Goal: Transaction & Acquisition: Purchase product/service

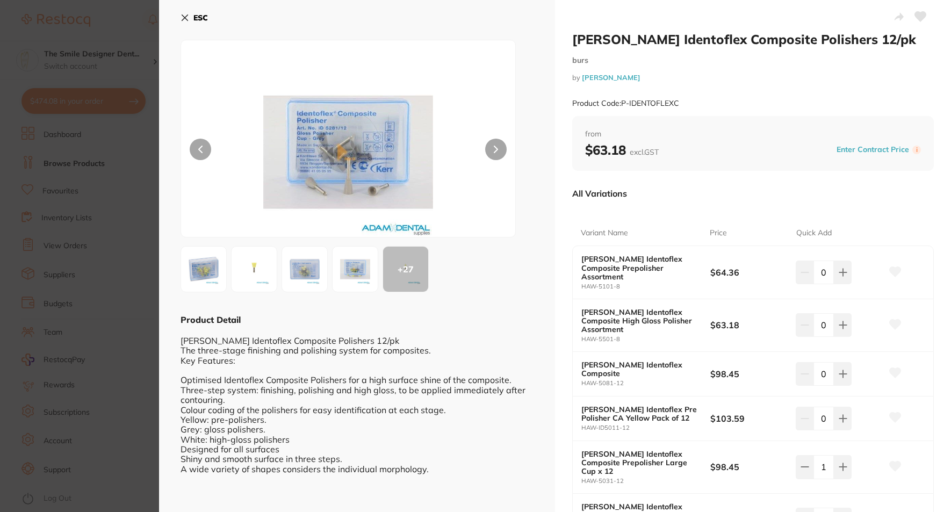
scroll to position [108, 0]
click at [845, 370] on icon at bounding box center [843, 374] width 9 height 9
type input "1"
click at [845, 316] on button at bounding box center [843, 325] width 18 height 24
type input "1"
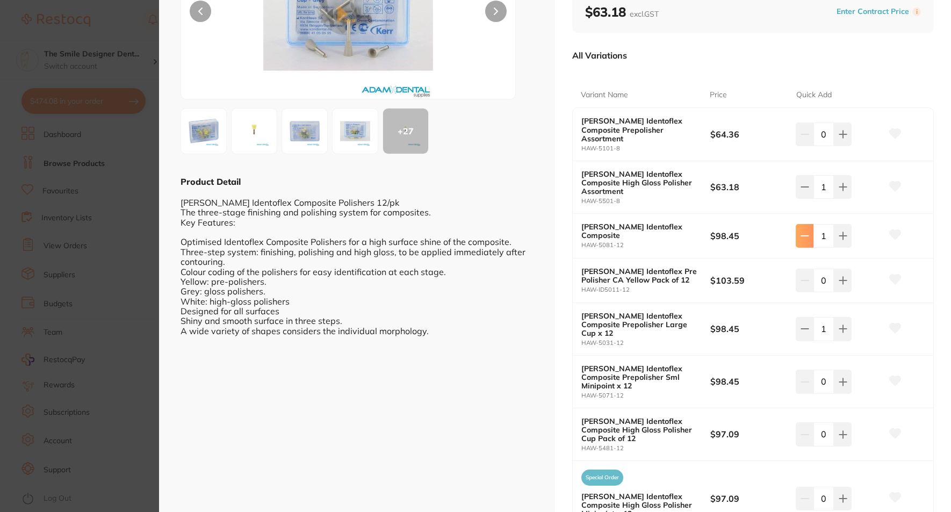
scroll to position [161, 0]
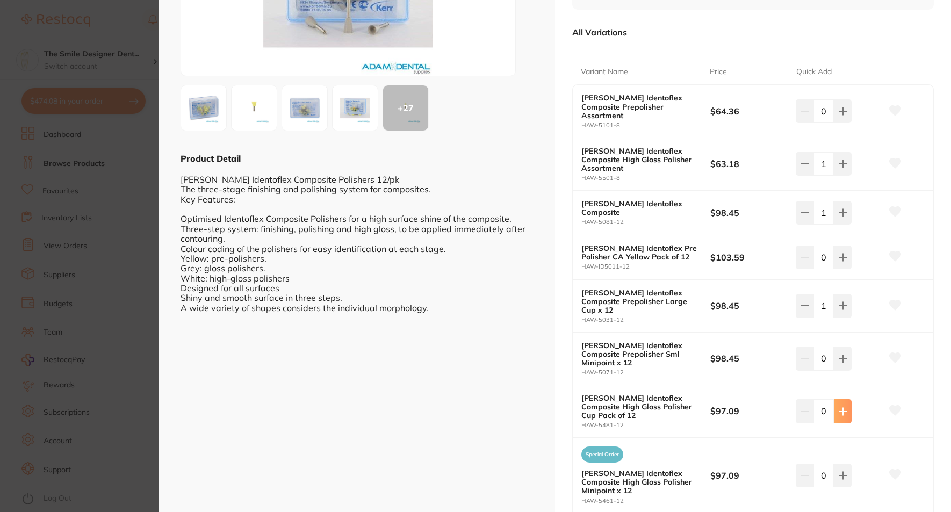
click at [840, 407] on icon at bounding box center [843, 411] width 9 height 9
type input "1"
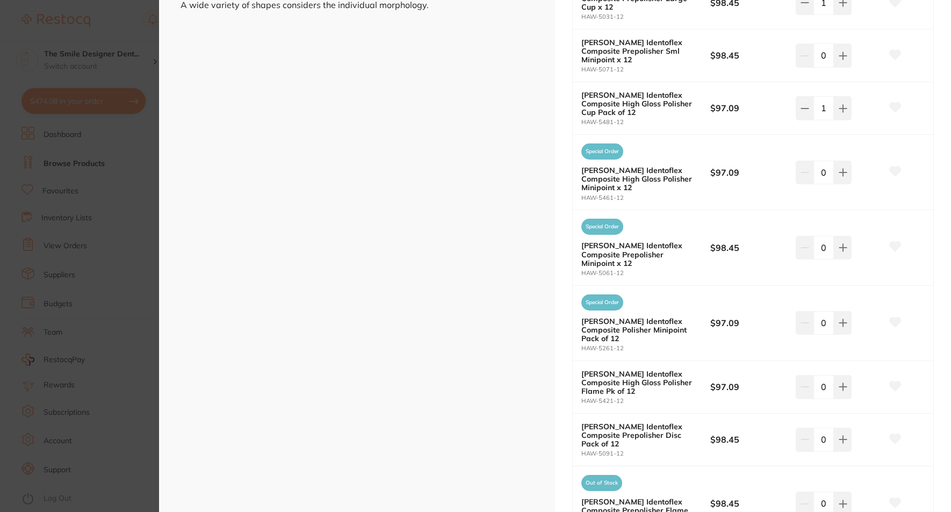
scroll to position [484, 0]
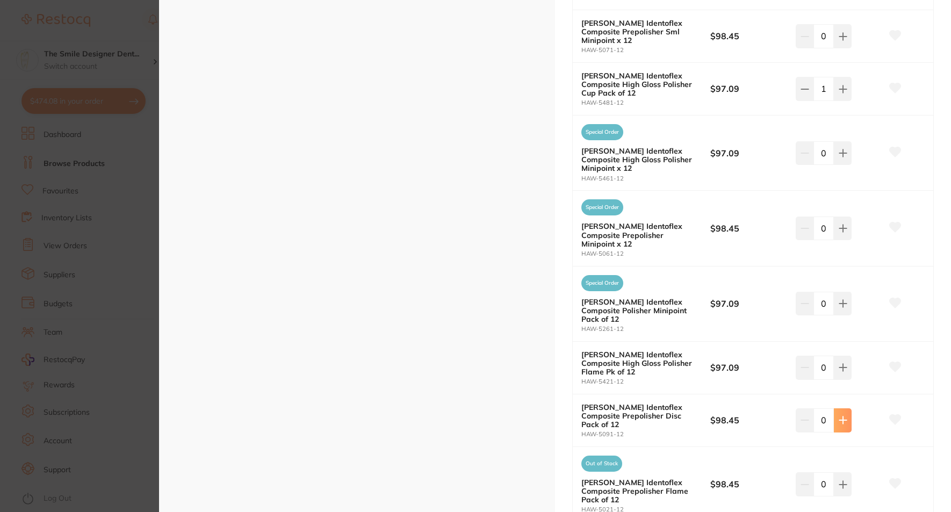
click at [846, 409] on button at bounding box center [843, 421] width 18 height 24
type input "1"
click at [846, 472] on button at bounding box center [843, 484] width 18 height 24
type input "1"
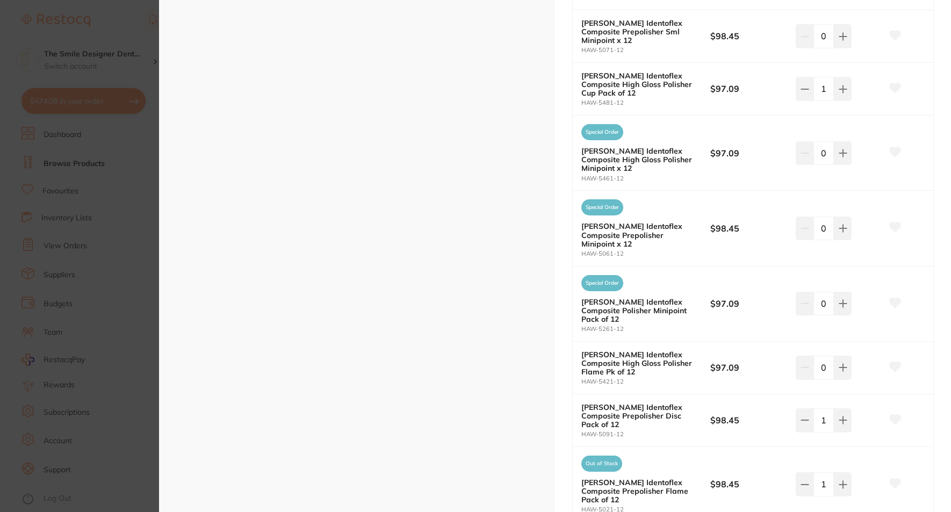
checkbox input "false"
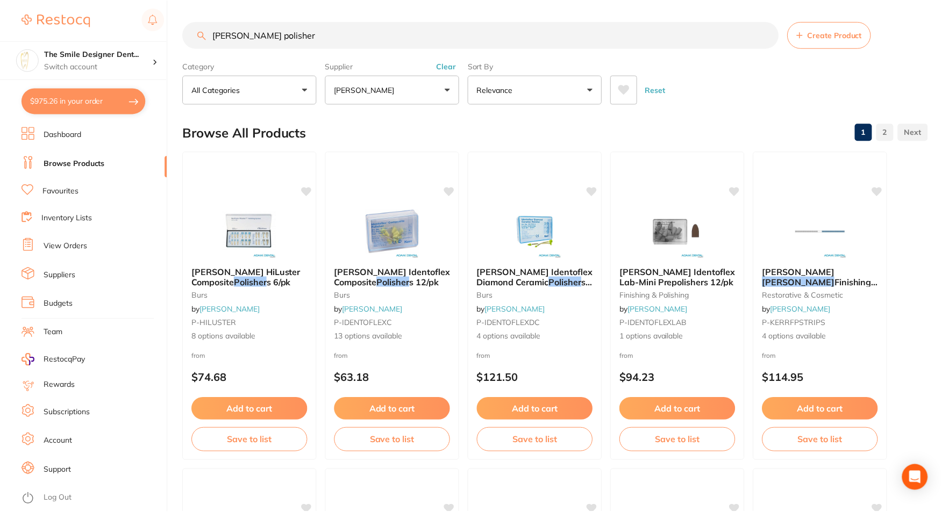
scroll to position [806, 0]
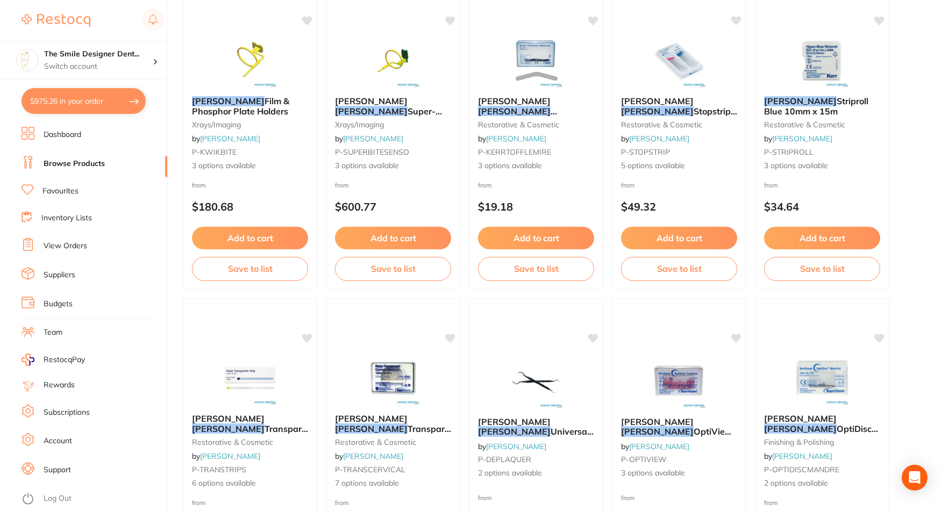
click at [78, 101] on button "$975.26 in your order" at bounding box center [84, 101] width 124 height 26
checkbox input "true"
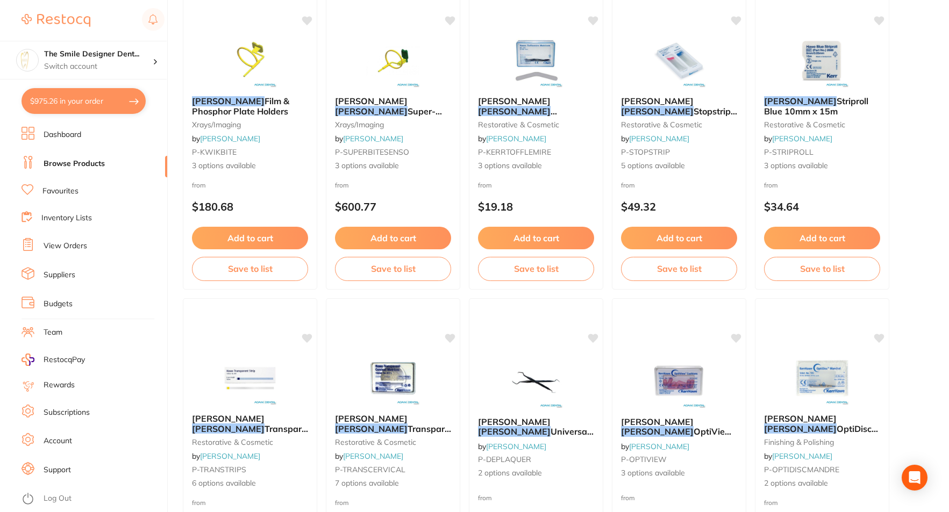
checkbox input "true"
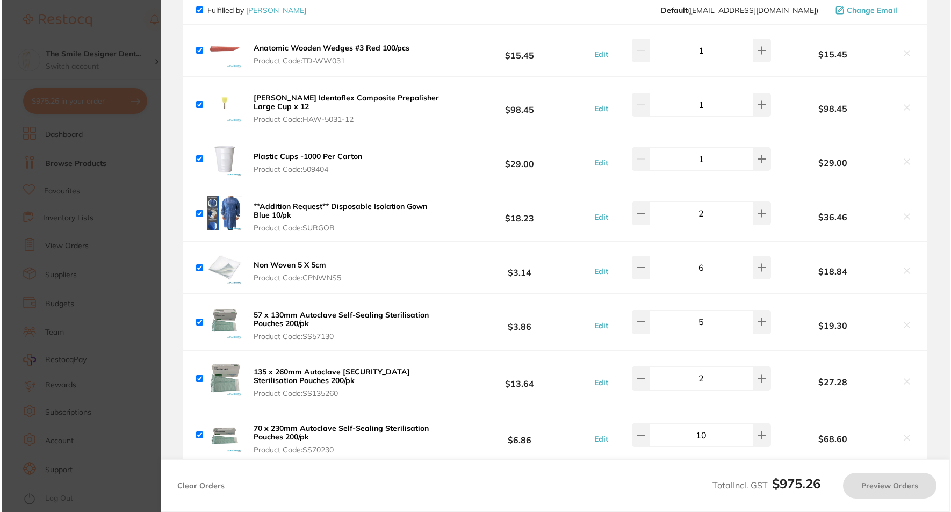
scroll to position [0, 0]
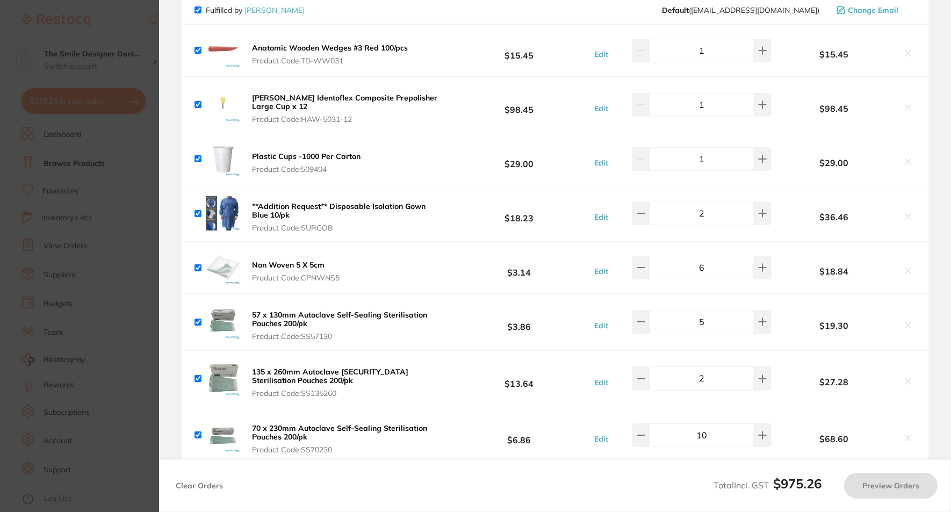
checkbox input "true"
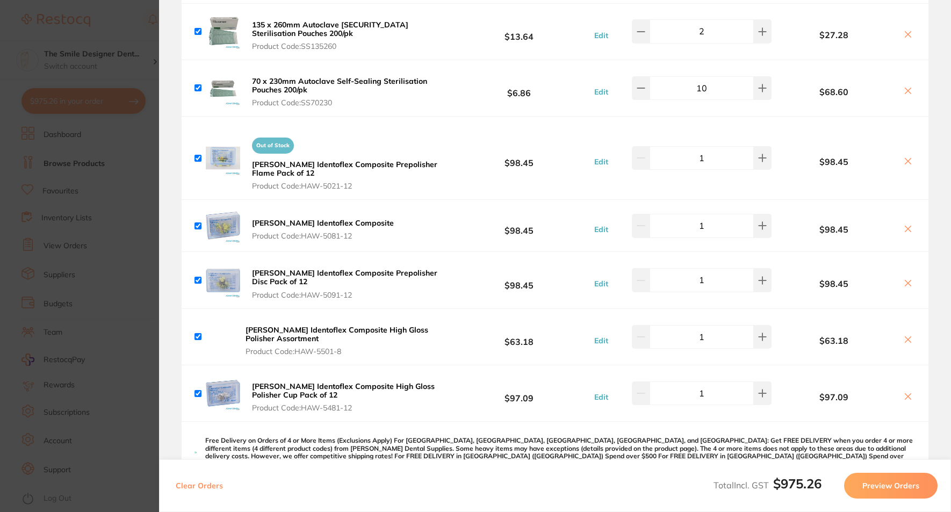
scroll to position [538, 0]
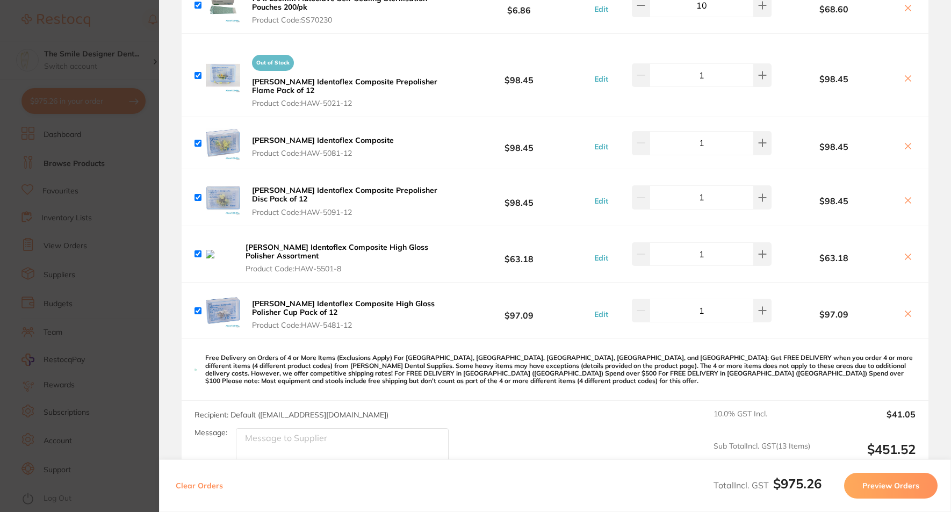
click at [222, 77] on img at bounding box center [223, 75] width 34 height 34
click at [292, 78] on b "[PERSON_NAME] Identoflex Composite Prepolisher Flame Pack of 12" at bounding box center [344, 86] width 185 height 18
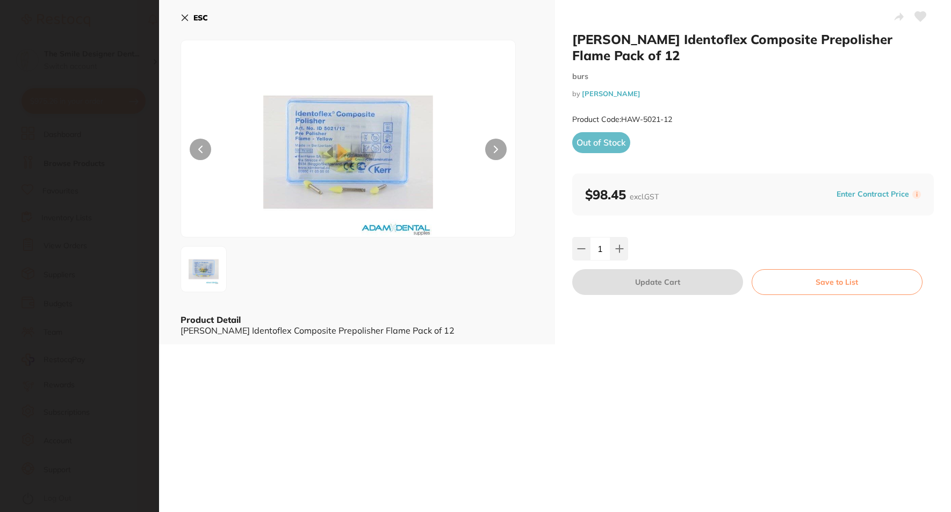
click at [126, 129] on section "[PERSON_NAME] Identoflex Composite Prepolisher Flame Pack of 12 burs by [PERSON…" at bounding box center [475, 256] width 951 height 512
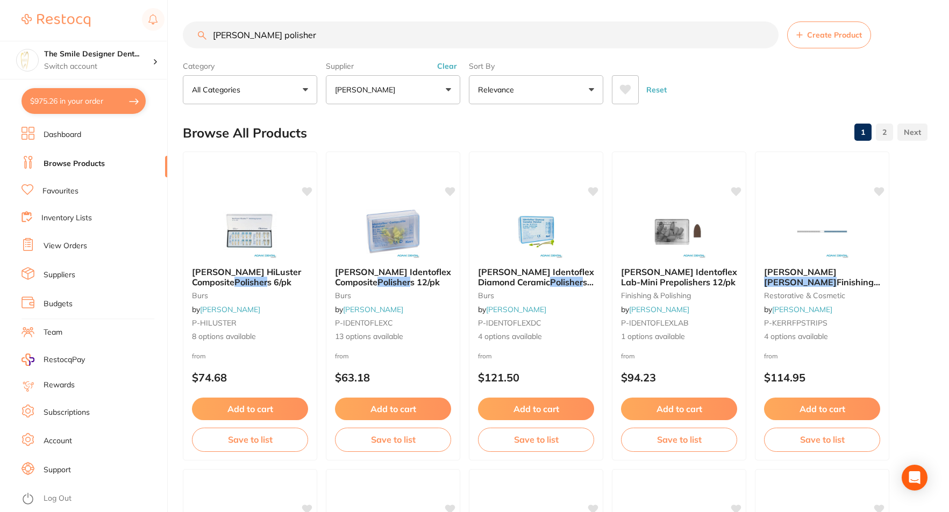
click at [111, 95] on button "$975.26 in your order" at bounding box center [84, 101] width 124 height 26
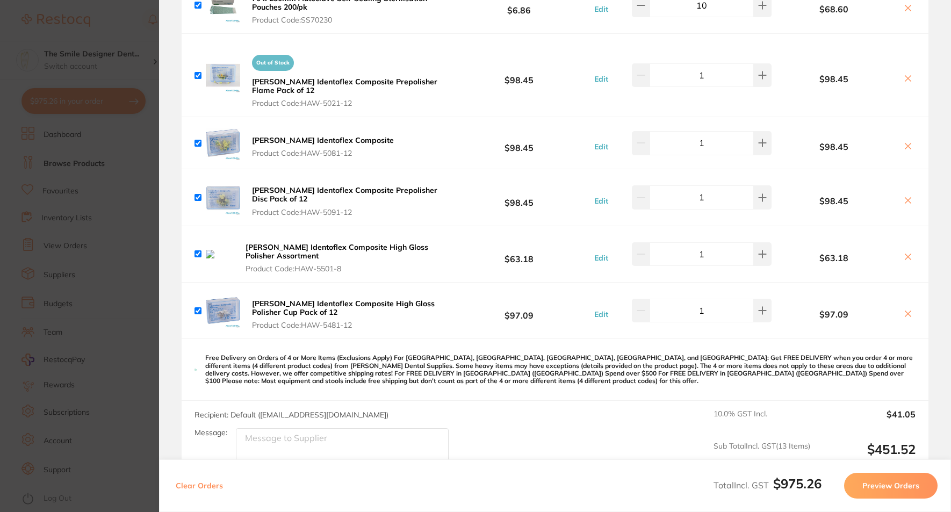
click at [225, 146] on img at bounding box center [223, 143] width 34 height 34
click at [279, 141] on b "[PERSON_NAME] Identoflex Composite" at bounding box center [323, 140] width 142 height 10
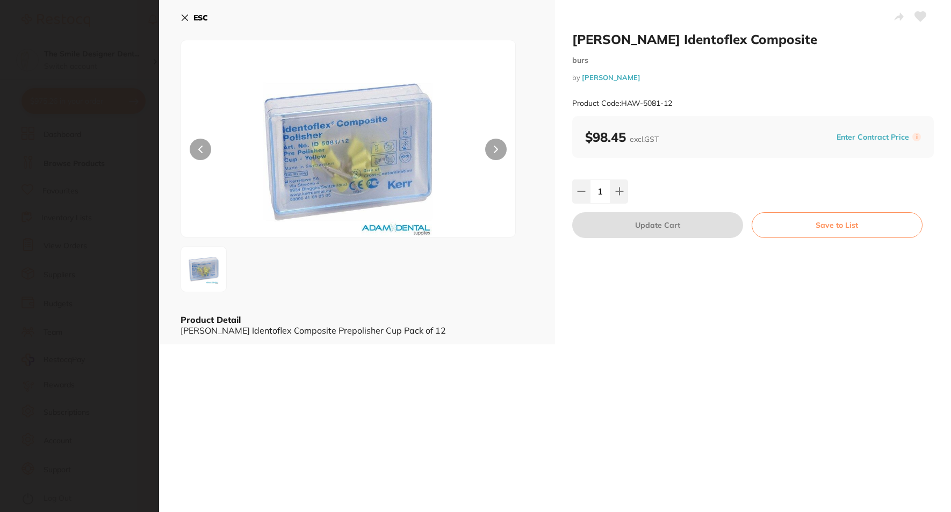
click at [134, 155] on section "[PERSON_NAME] Identoflex Composite burs by [PERSON_NAME] Product Code: HAW-5081…" at bounding box center [475, 256] width 951 height 512
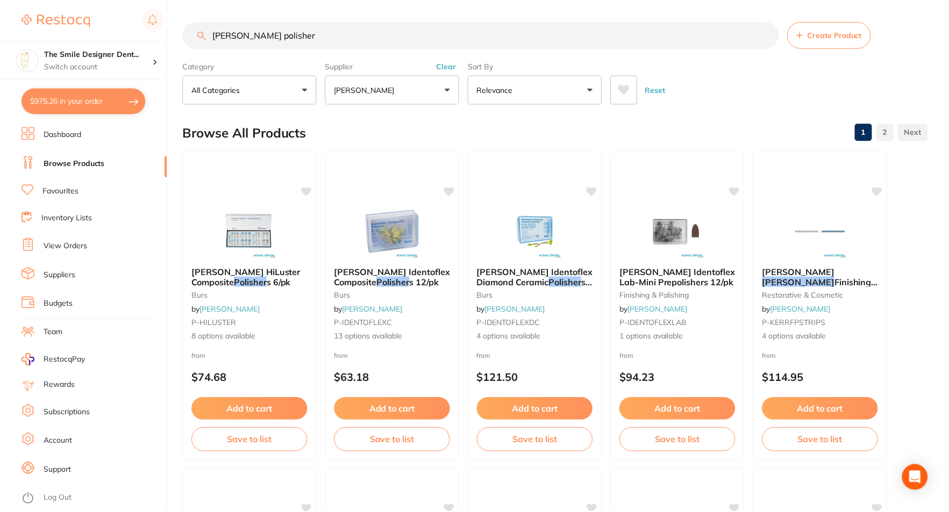
scroll to position [806, 0]
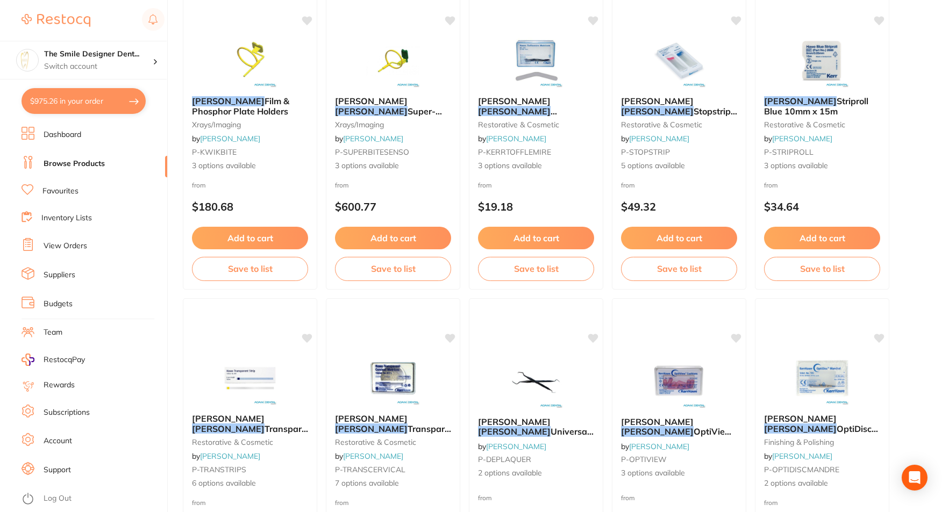
click at [91, 93] on button "$975.26 in your order" at bounding box center [84, 101] width 124 height 26
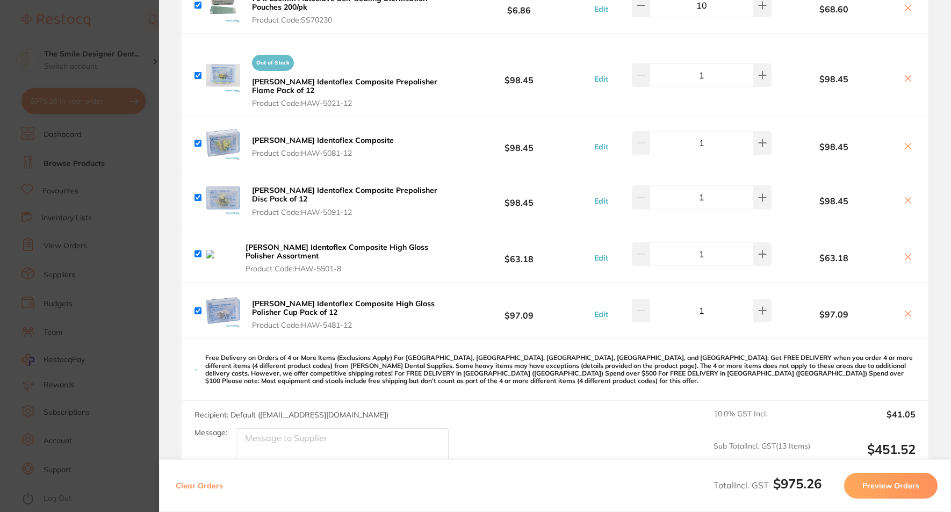
scroll to position [591, 0]
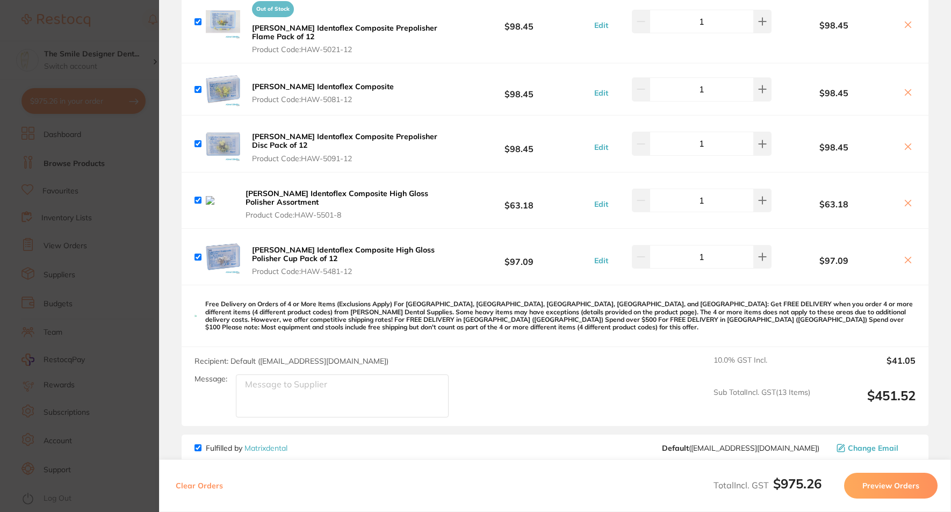
click at [304, 190] on b "[PERSON_NAME] Identoflex Composite High Gloss Polisher Assortment" at bounding box center [337, 198] width 183 height 18
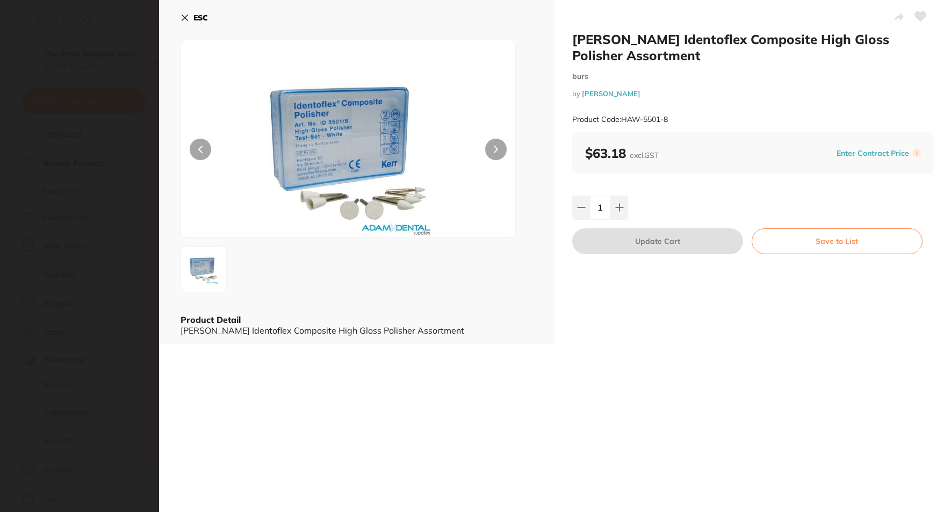
click at [153, 196] on section "[PERSON_NAME] Identoflex Composite High Gloss Polisher Assortment burs by [PERS…" at bounding box center [475, 256] width 951 height 512
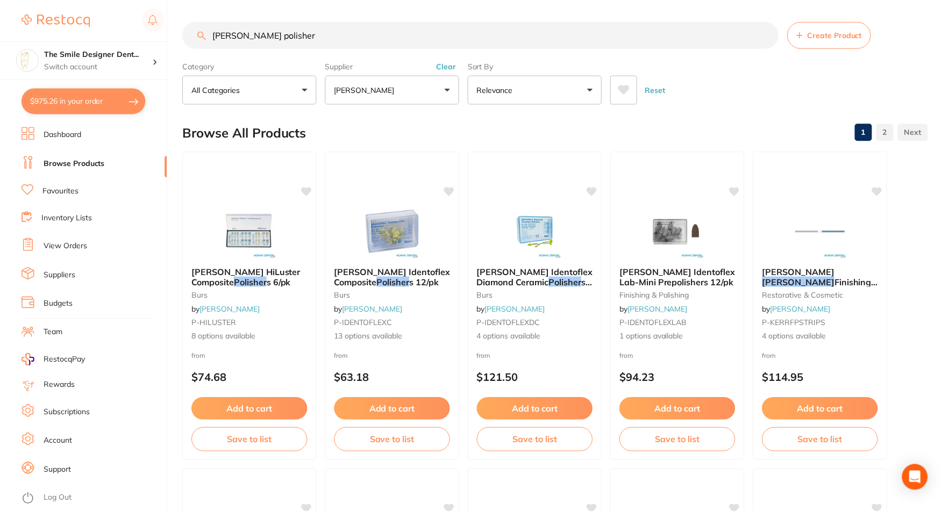
scroll to position [806, 0]
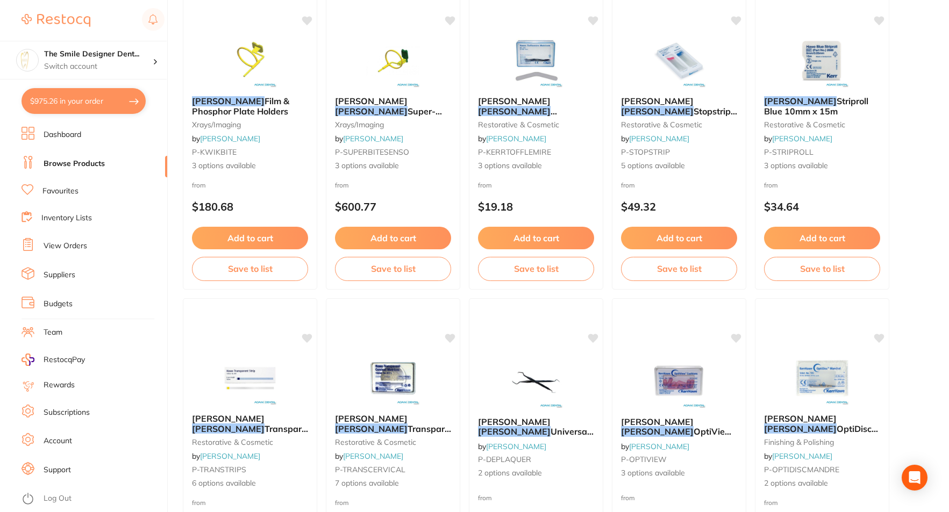
click at [89, 105] on button "$975.26 in your order" at bounding box center [84, 101] width 124 height 26
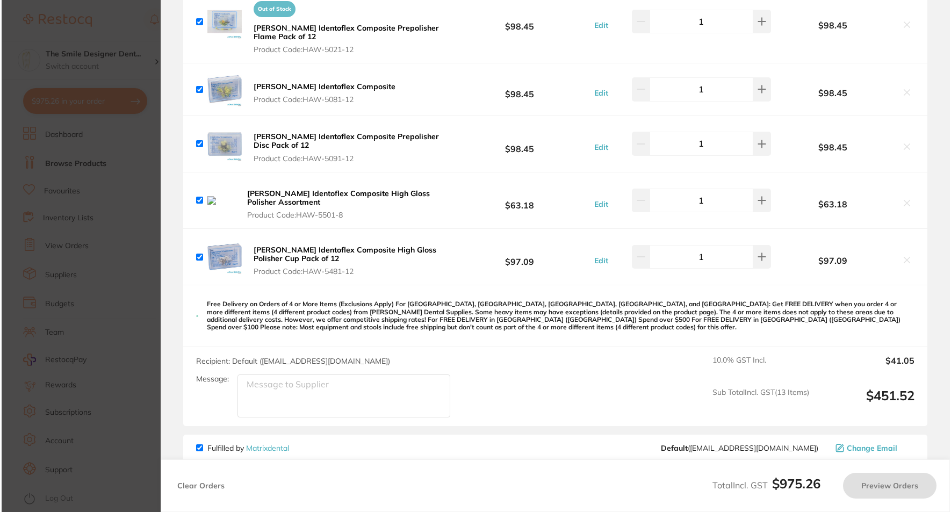
scroll to position [0, 0]
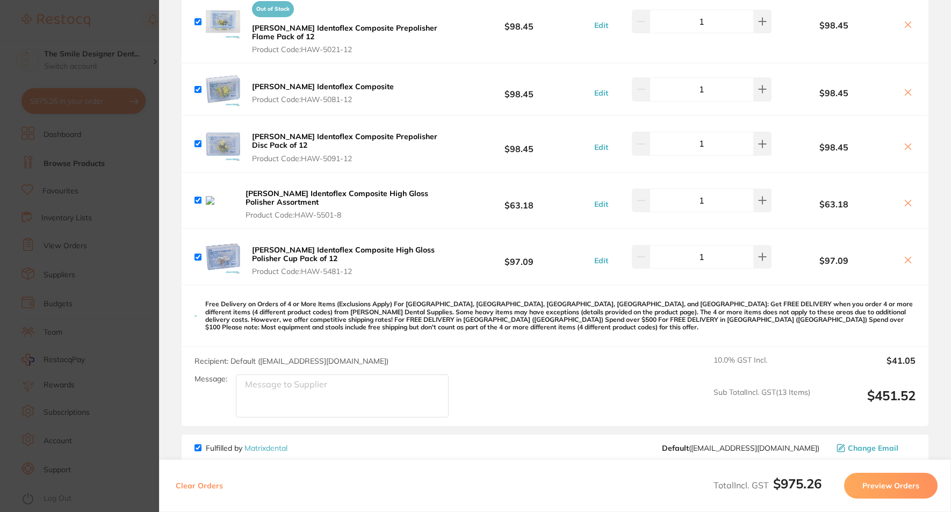
click at [906, 202] on icon at bounding box center [908, 203] width 9 height 9
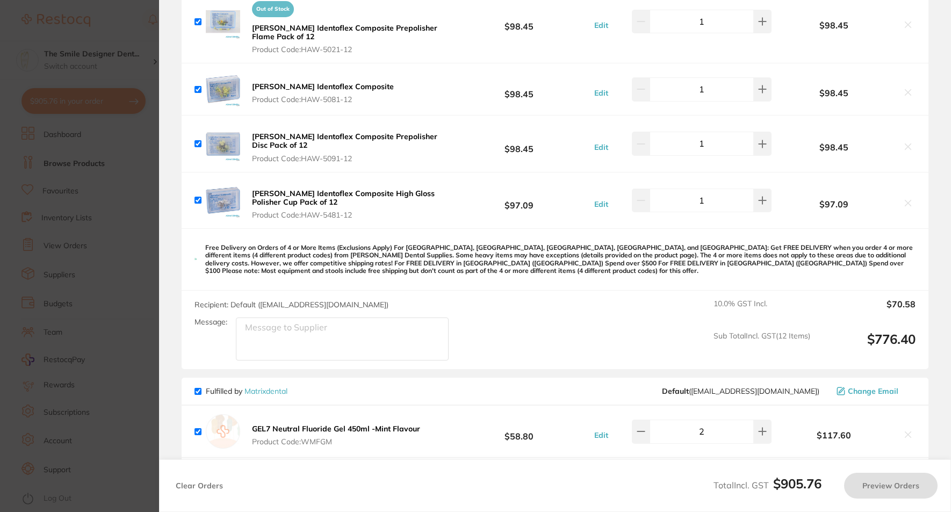
click at [312, 196] on b "[PERSON_NAME] Identoflex Composite High Gloss Polisher Cup Pack of 12" at bounding box center [343, 198] width 183 height 18
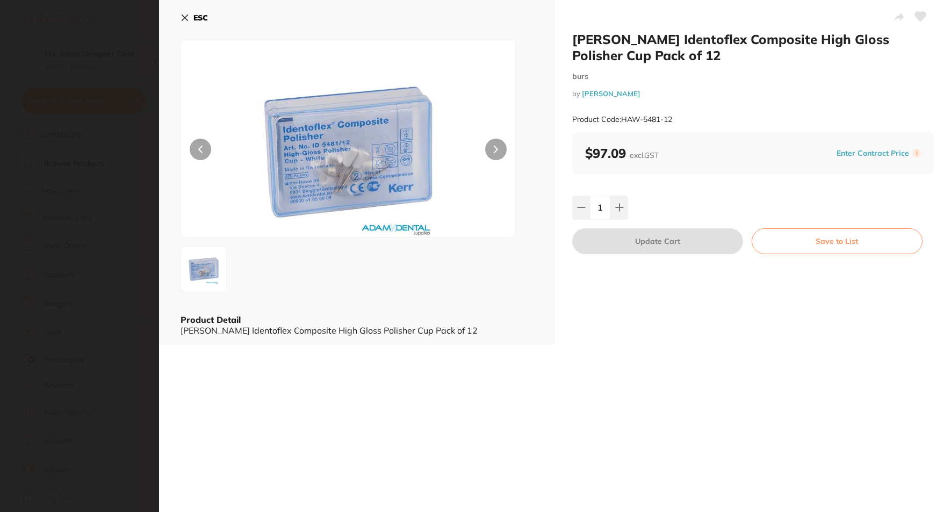
checkbox input "true"
click at [503, 145] on button at bounding box center [496, 150] width 22 height 22
click at [98, 175] on section "[PERSON_NAME] Identoflex Composite High Gloss Polisher Cup Pack of 12 burs by […" at bounding box center [475, 256] width 951 height 512
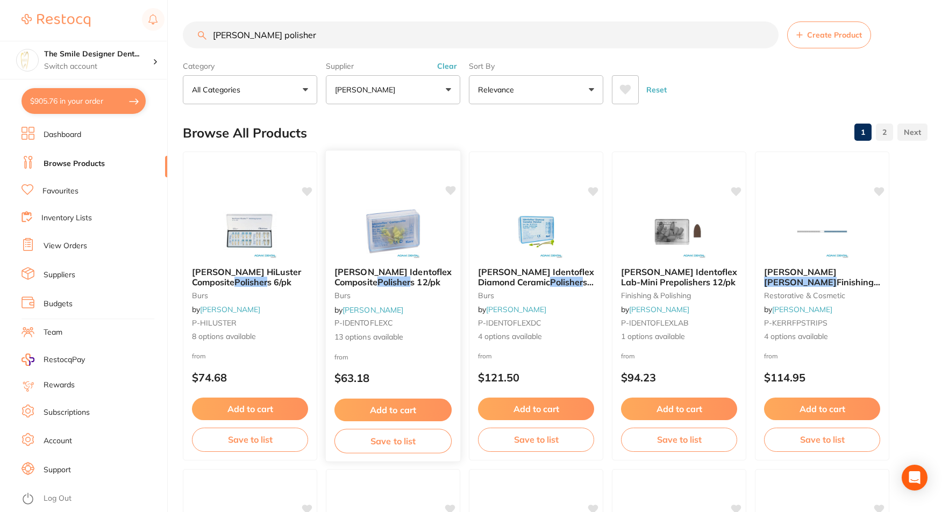
click at [379, 224] on img at bounding box center [392, 231] width 70 height 54
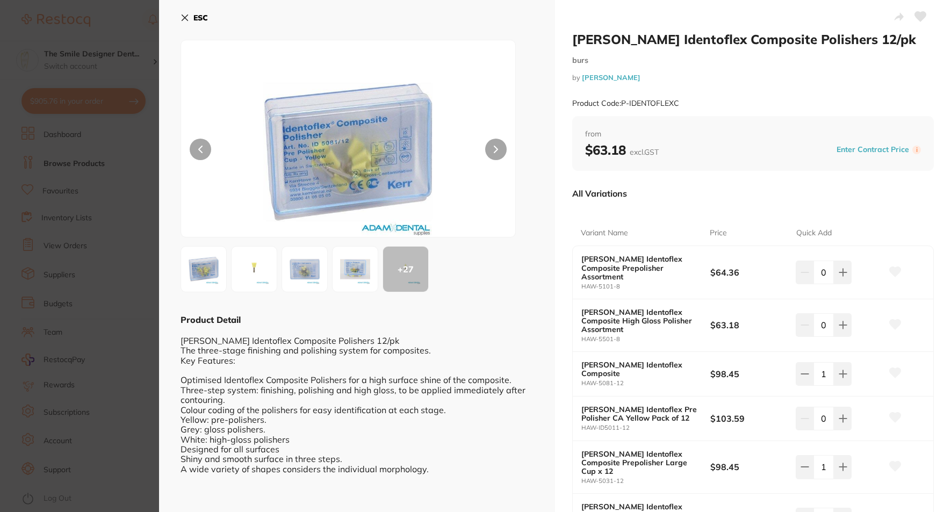
click at [495, 156] on button at bounding box center [496, 150] width 22 height 22
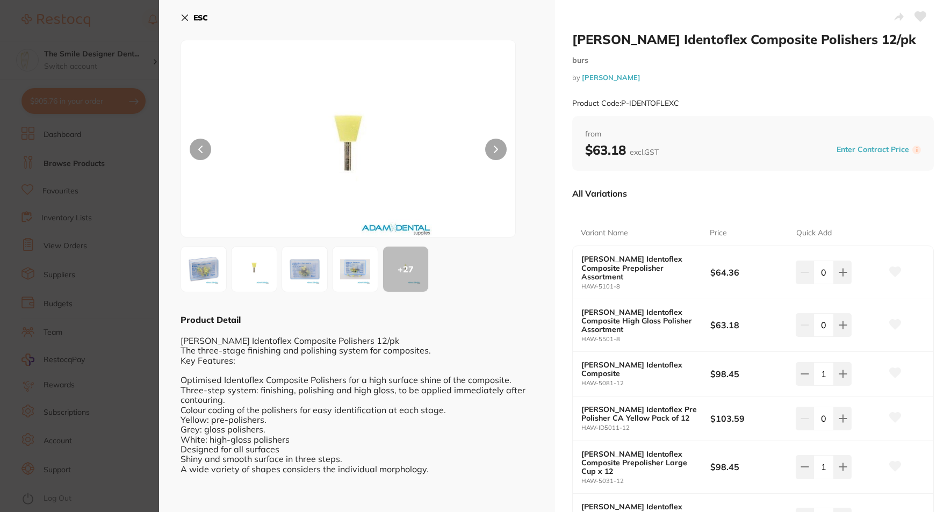
click at [495, 156] on button at bounding box center [496, 150] width 22 height 22
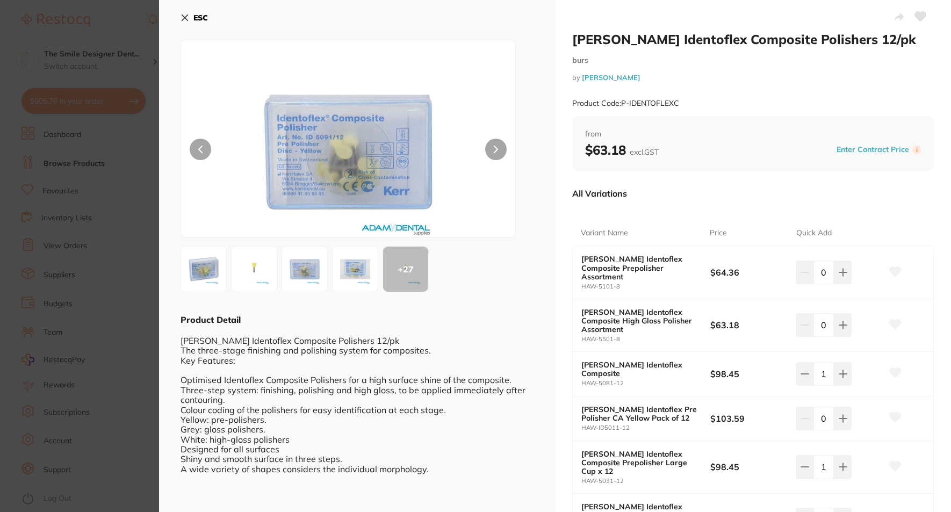
click at [495, 156] on button at bounding box center [496, 150] width 22 height 22
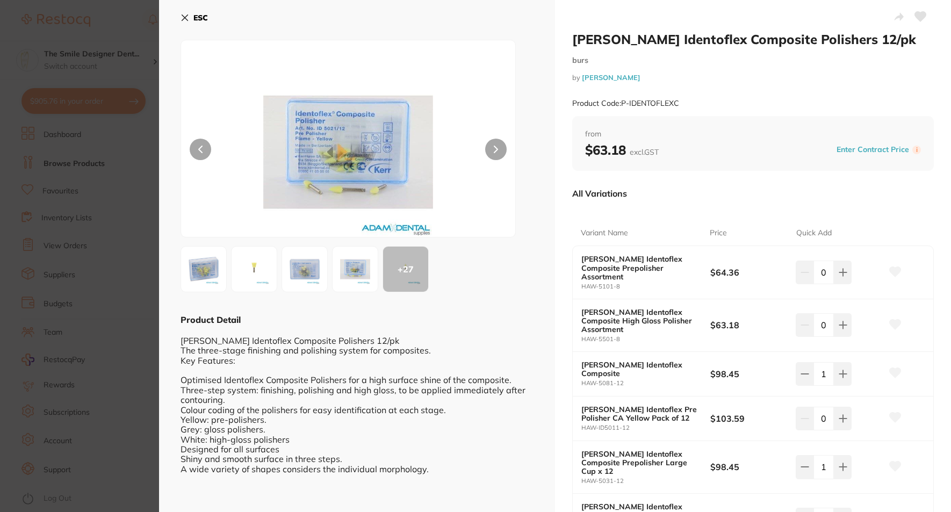
click at [495, 156] on button at bounding box center [496, 150] width 22 height 22
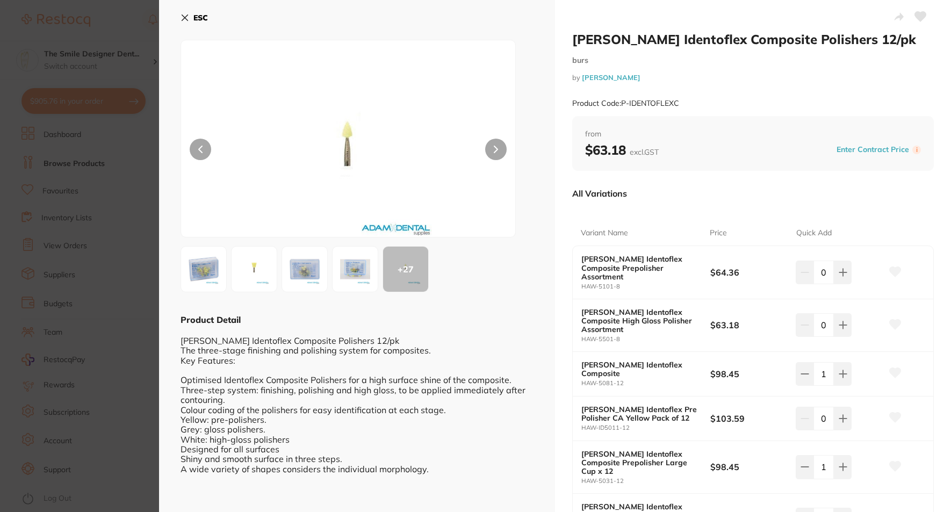
click at [495, 156] on button at bounding box center [496, 150] width 22 height 22
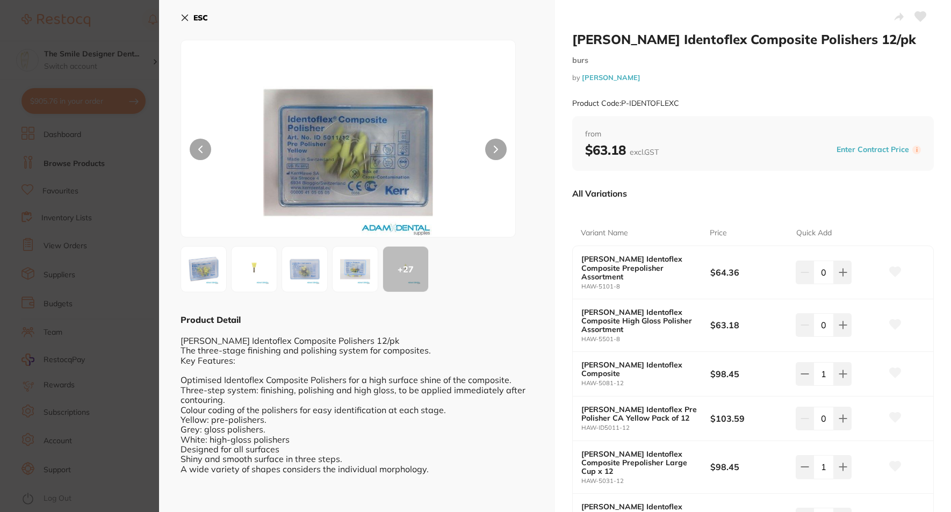
click at [495, 156] on button at bounding box center [496, 150] width 22 height 22
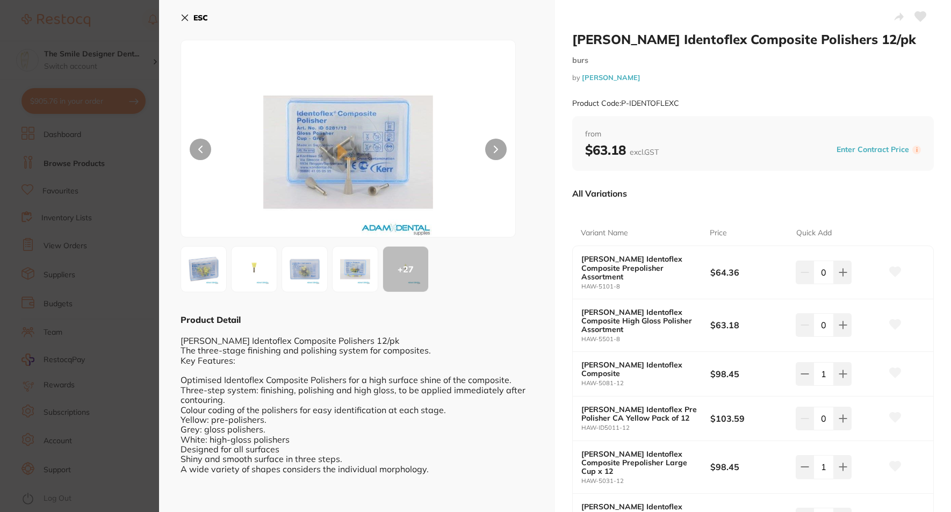
click at [495, 156] on button at bounding box center [496, 150] width 22 height 22
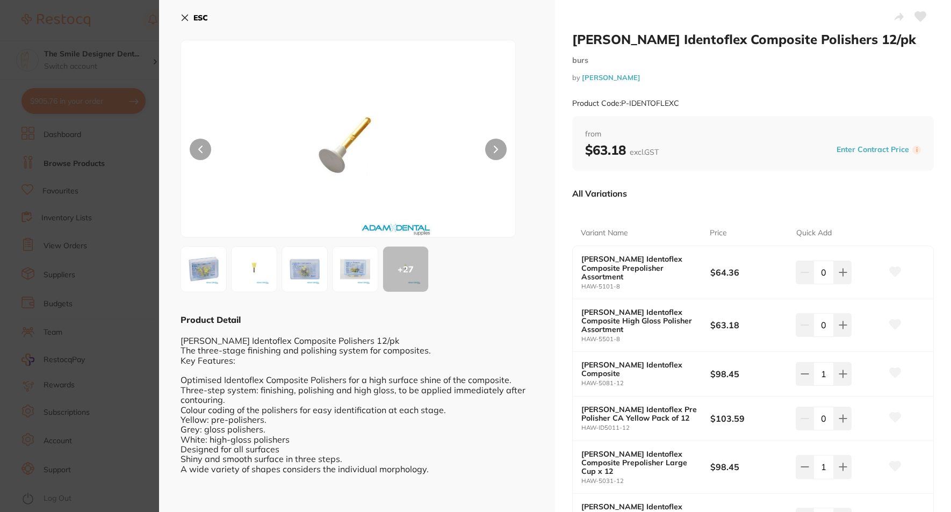
click at [188, 146] on div at bounding box center [348, 139] width 335 height 198
click at [193, 146] on button at bounding box center [201, 150] width 22 height 22
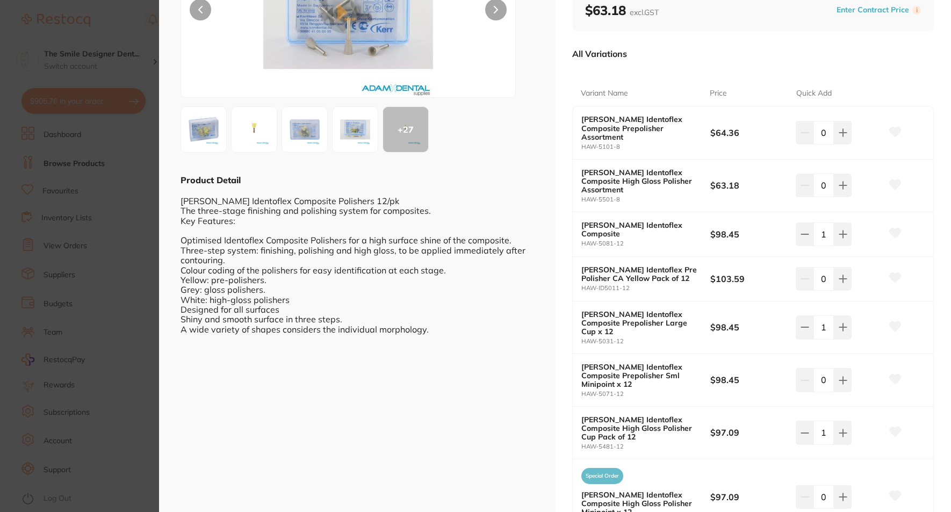
scroll to position [137, 0]
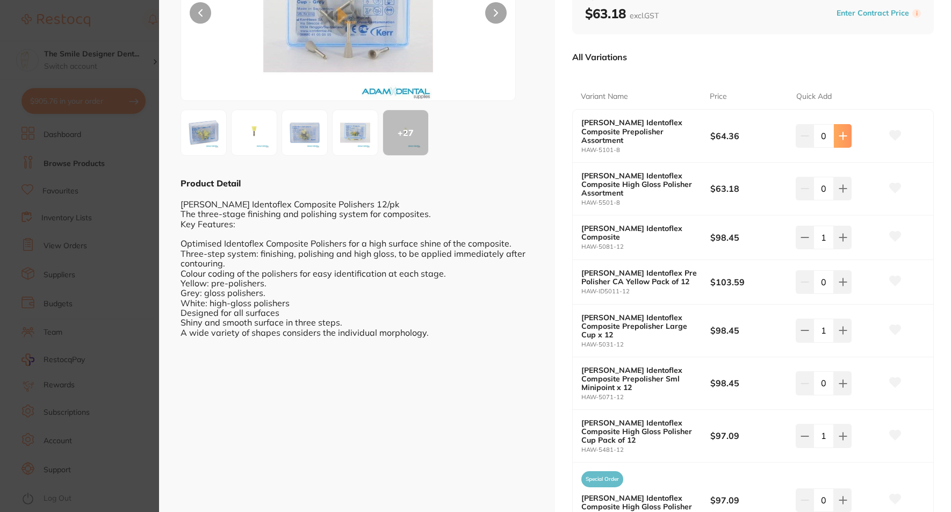
click at [839, 132] on icon at bounding box center [843, 136] width 9 height 9
type input "1"
click at [839, 184] on icon at bounding box center [843, 188] width 9 height 9
type input "1"
click at [843, 233] on icon at bounding box center [843, 237] width 9 height 9
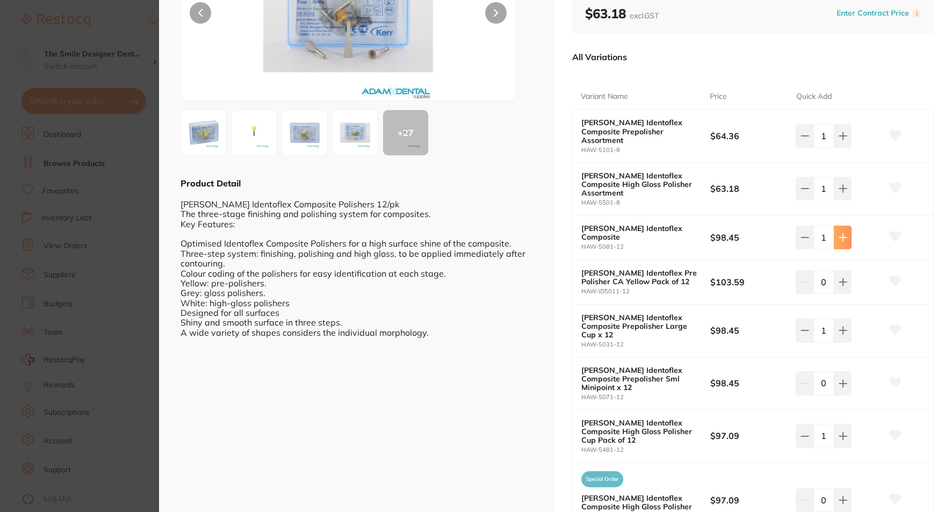
type input "2"
click at [840, 278] on icon at bounding box center [843, 281] width 7 height 7
type input "1"
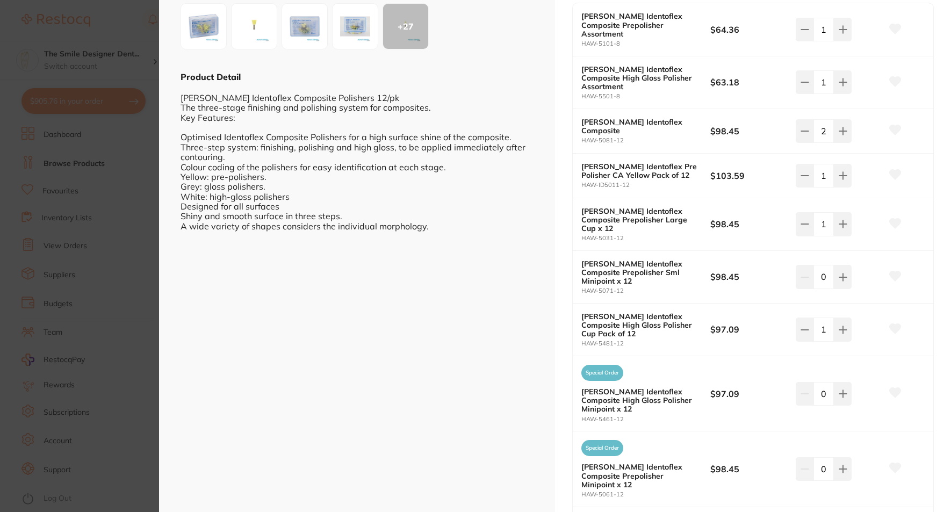
scroll to position [244, 0]
click at [802, 118] on button at bounding box center [805, 130] width 18 height 24
type input "1"
click at [849, 264] on button at bounding box center [843, 276] width 18 height 24
type input "1"
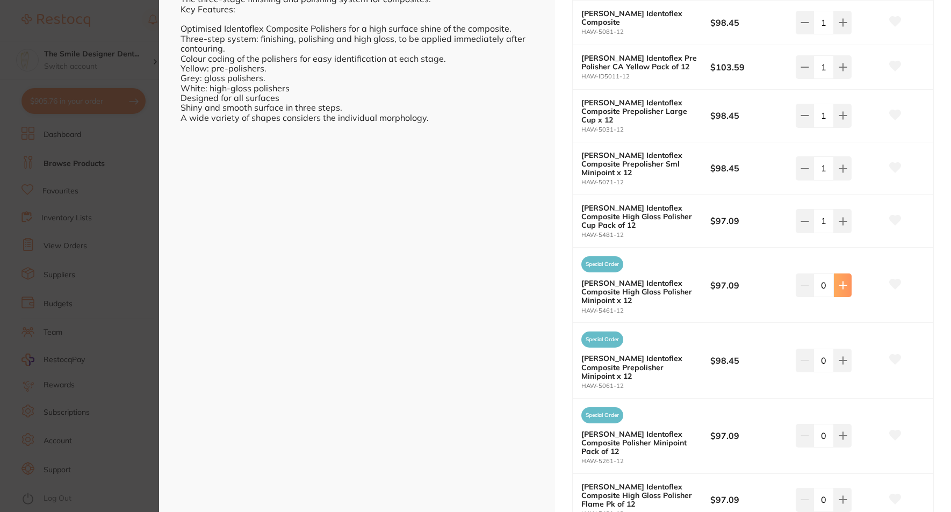
click at [834, 274] on button at bounding box center [843, 286] width 18 height 24
type input "1"
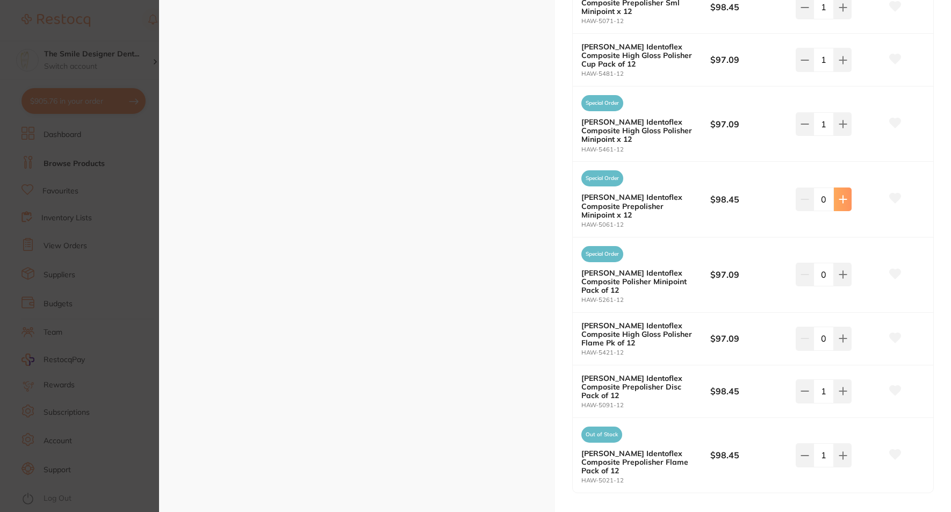
click at [840, 195] on icon at bounding box center [843, 199] width 9 height 9
type input "1"
click at [841, 271] on icon at bounding box center [843, 274] width 7 height 7
type input "1"
click at [835, 327] on button at bounding box center [843, 339] width 18 height 24
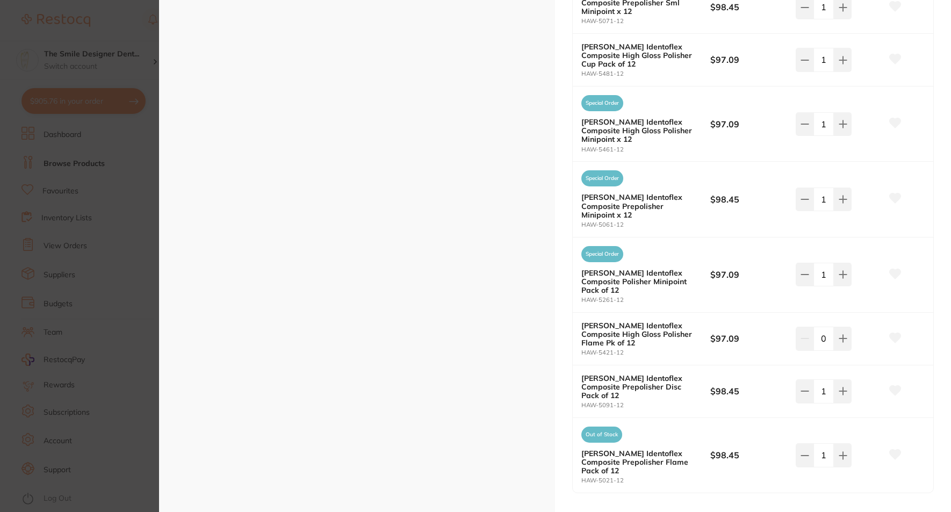
type input "1"
checkbox input "false"
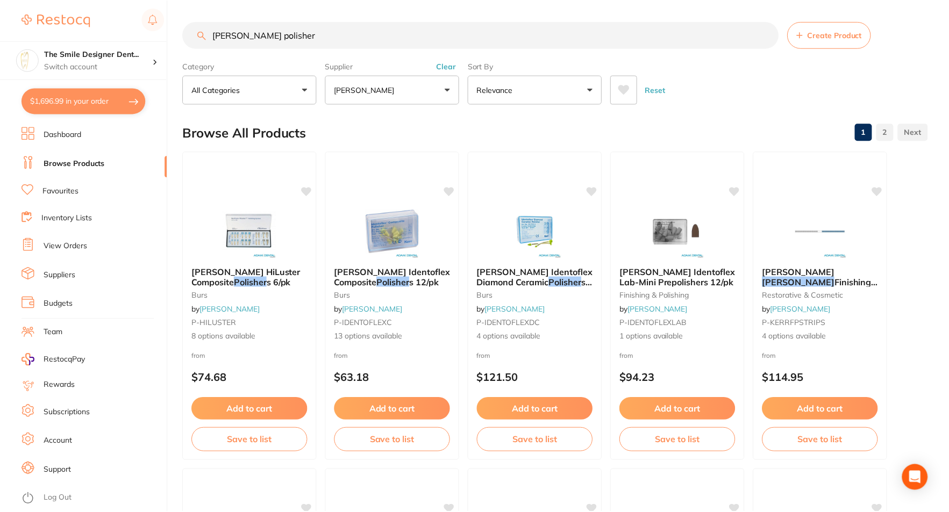
scroll to position [1, 0]
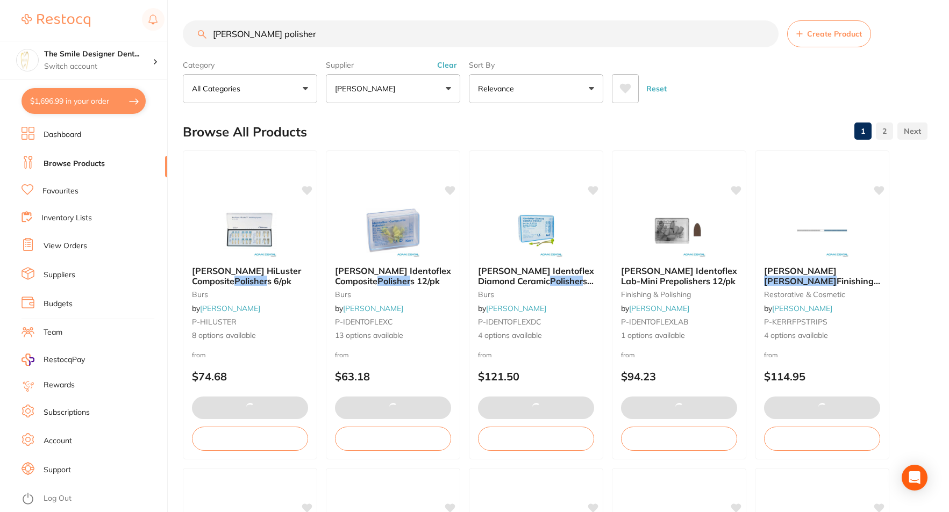
click at [100, 99] on button "$1,696.99 in your order" at bounding box center [84, 101] width 124 height 26
checkbox input "true"
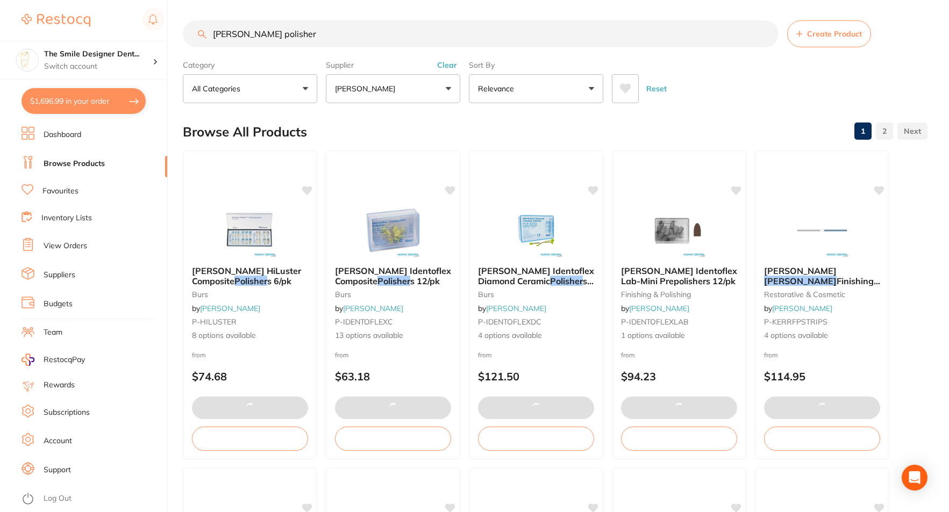
checkbox input "true"
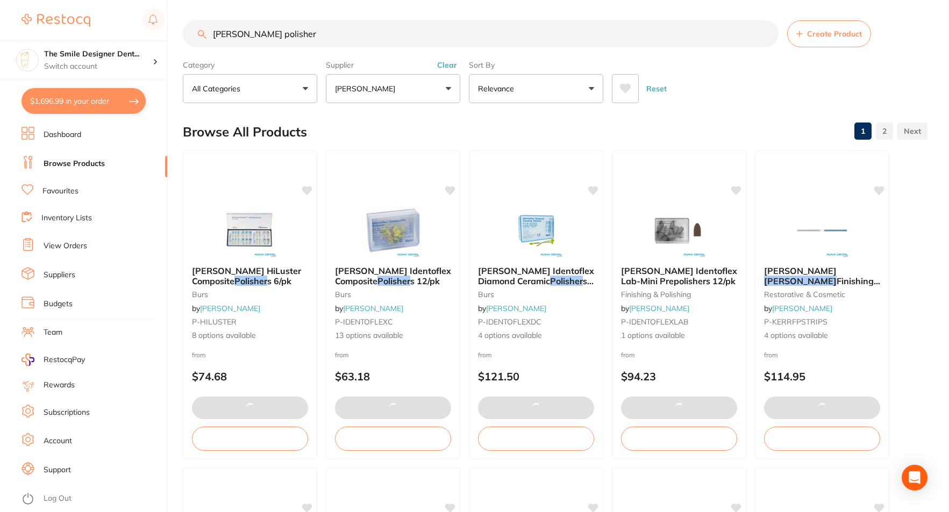
checkbox input "true"
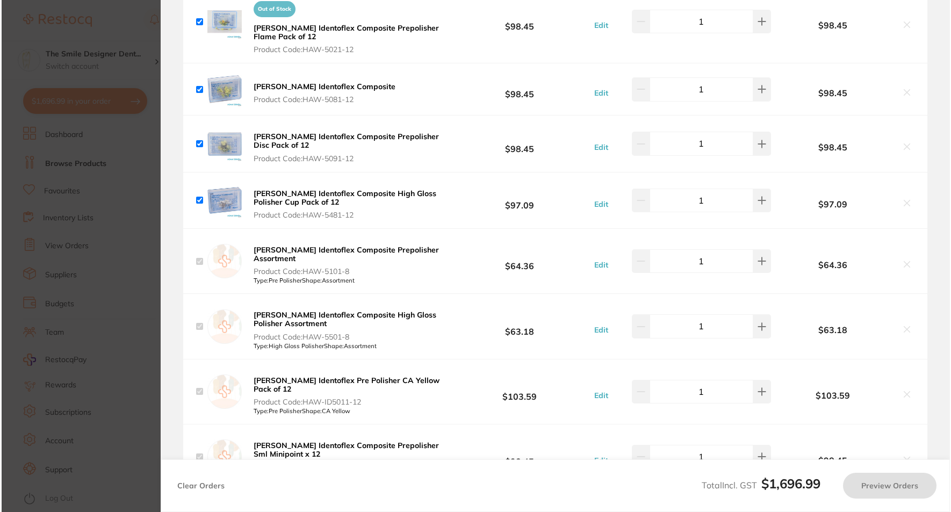
scroll to position [0, 0]
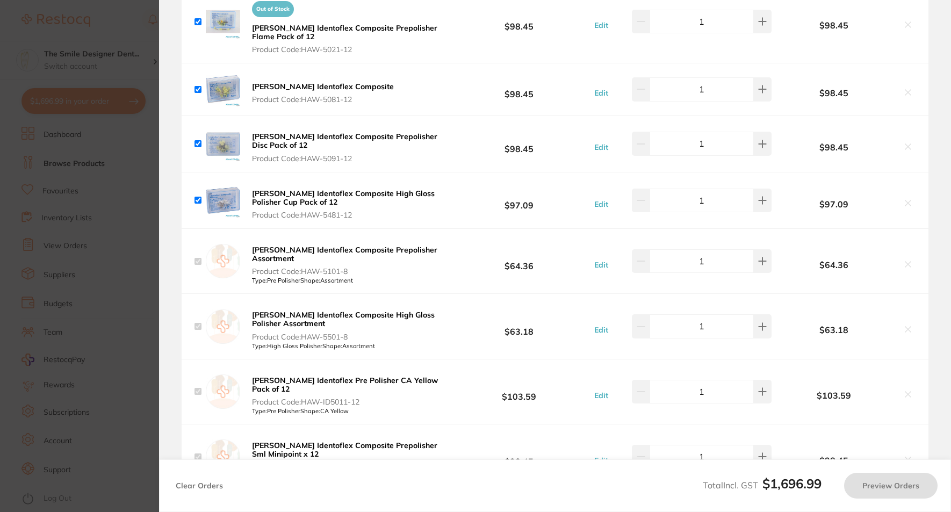
checkbox input "true"
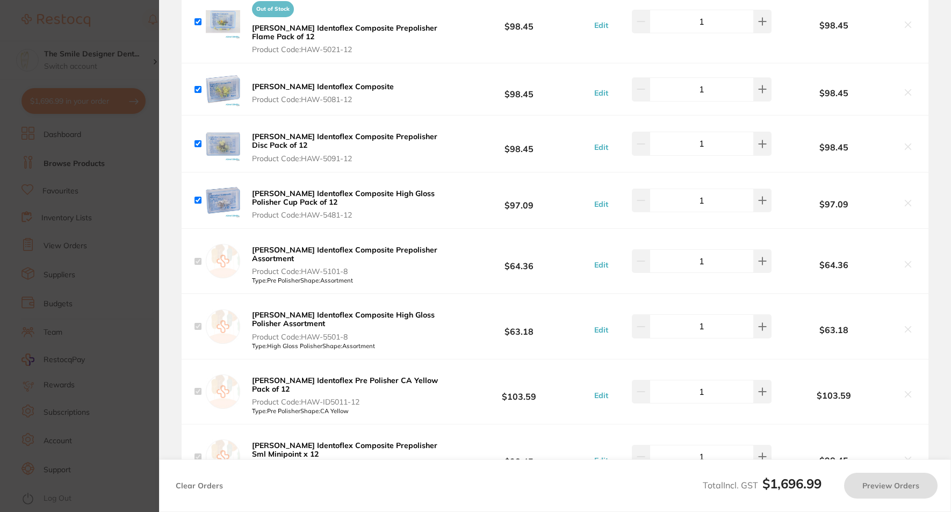
checkbox input "true"
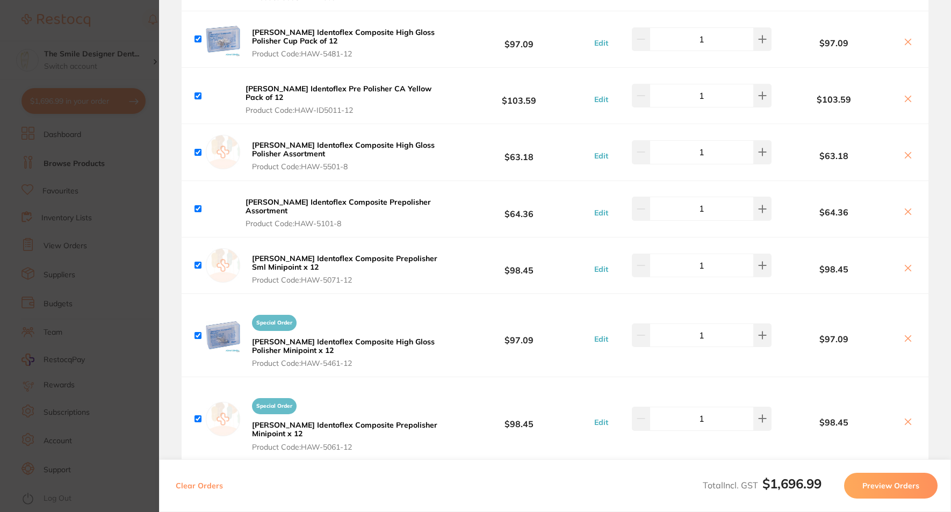
scroll to position [860, 0]
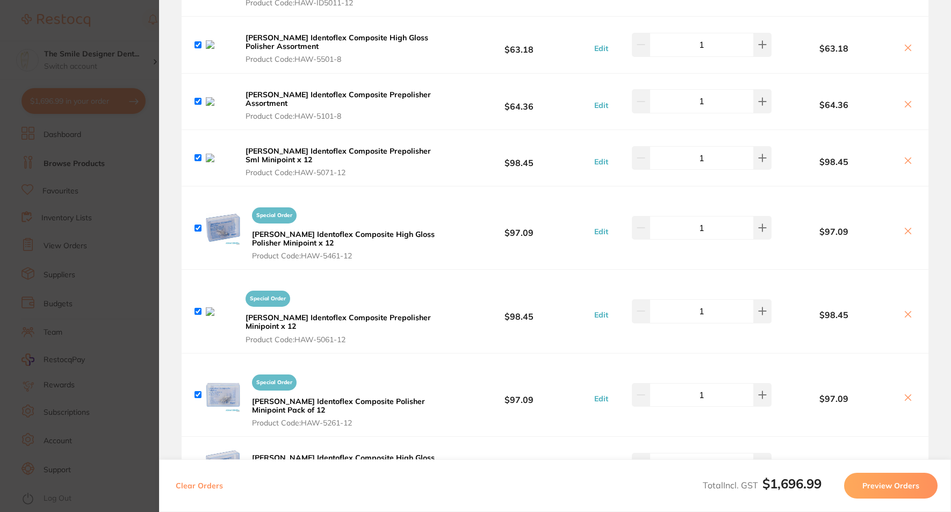
click at [904, 156] on icon at bounding box center [908, 160] width 9 height 9
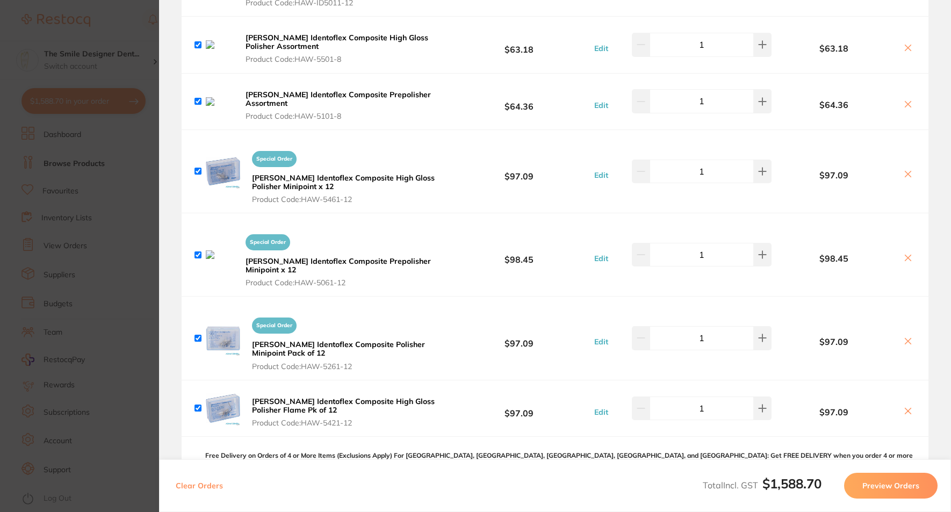
click at [904, 44] on icon at bounding box center [908, 48] width 9 height 9
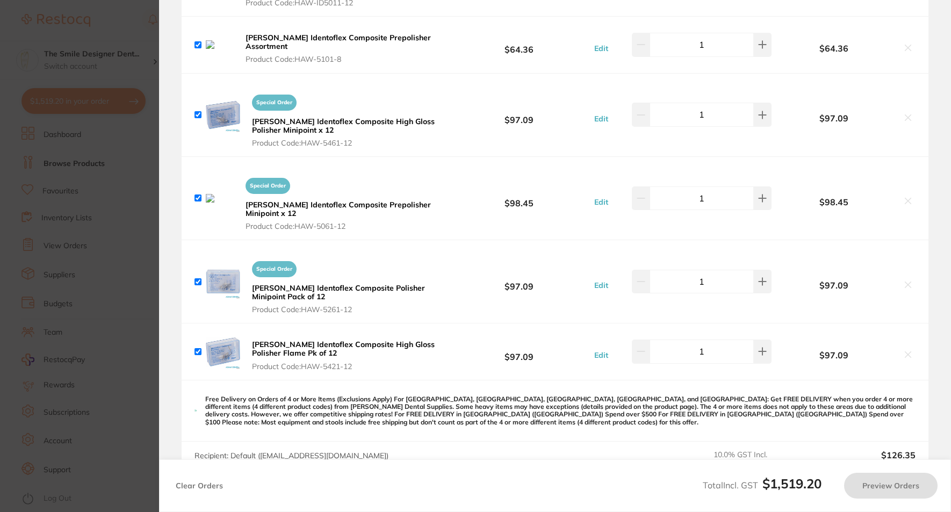
click at [903, 189] on div "$98.45" at bounding box center [844, 198] width 144 height 19
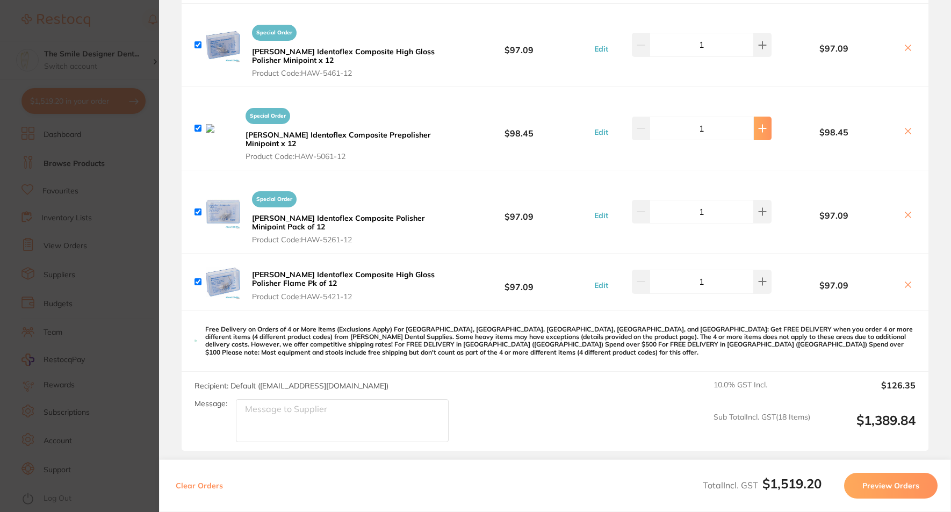
scroll to position [914, 0]
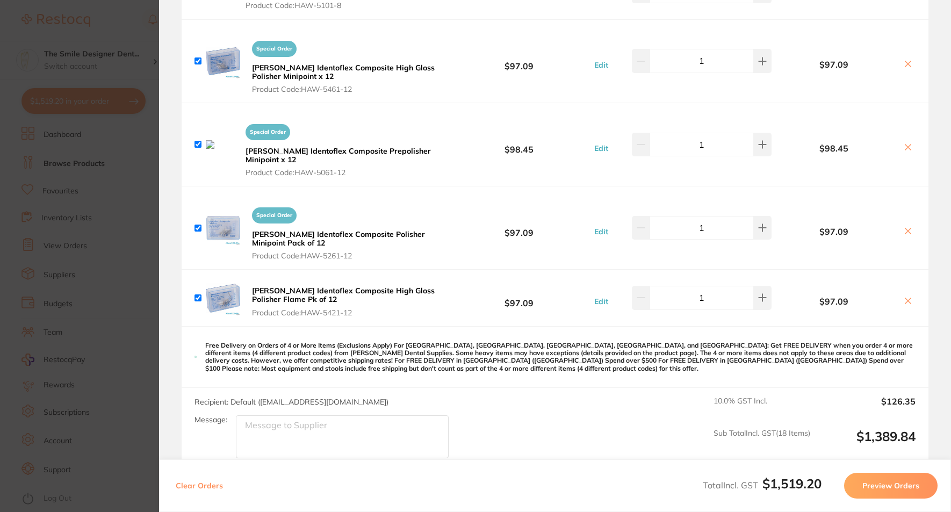
click at [904, 143] on icon at bounding box center [908, 147] width 9 height 9
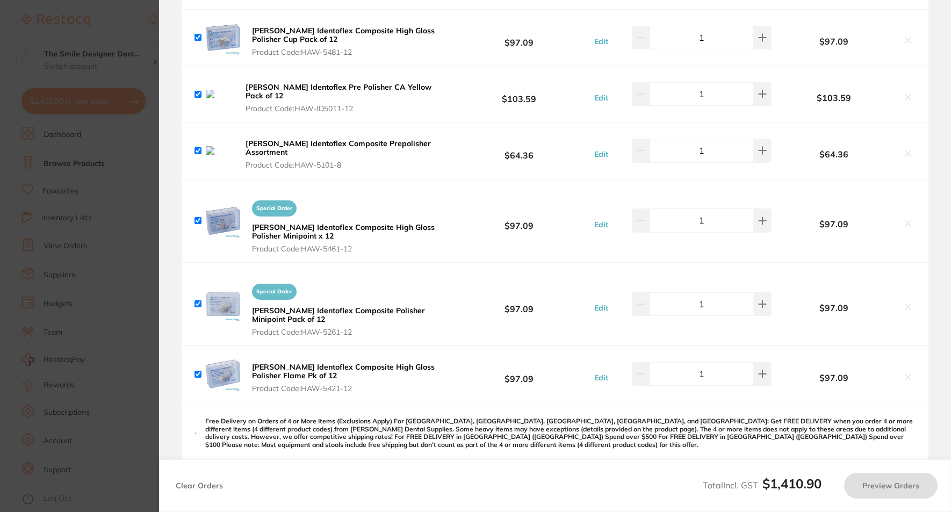
scroll to position [753, 0]
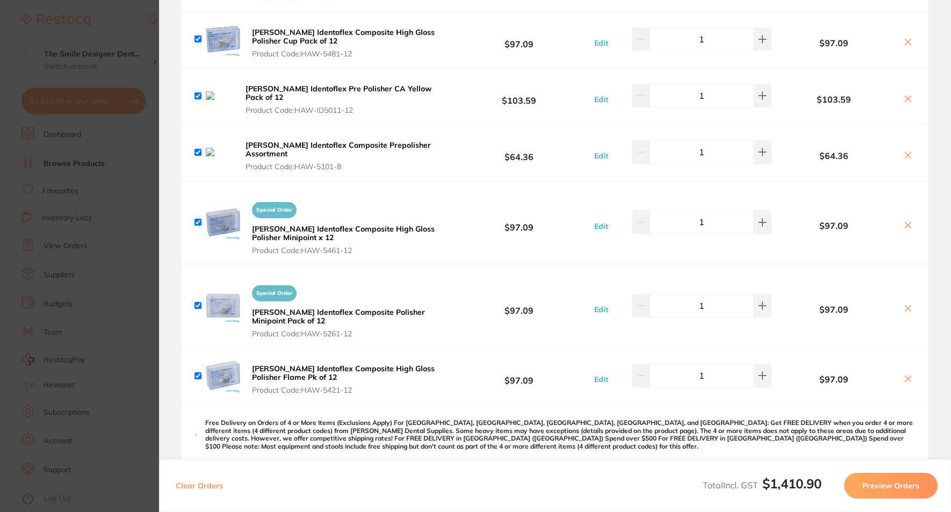
click at [908, 152] on icon at bounding box center [909, 155] width 6 height 6
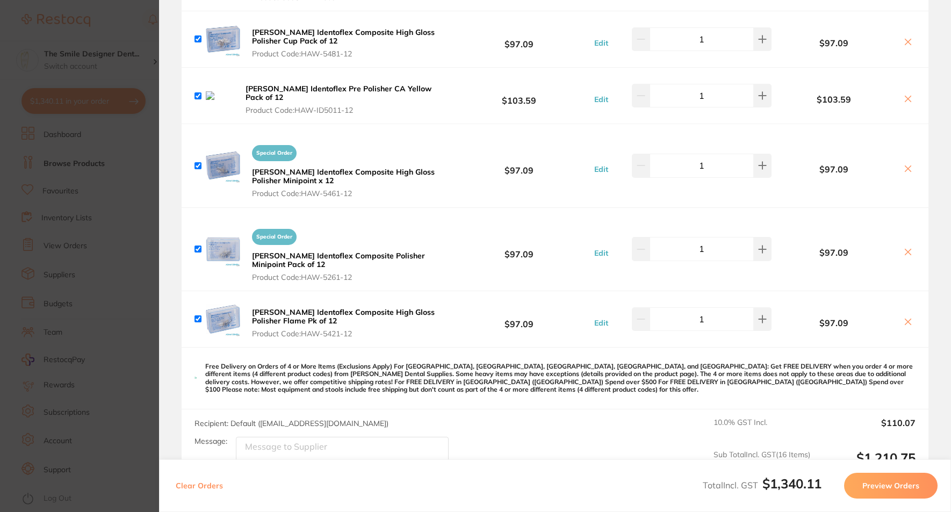
click at [909, 95] on icon at bounding box center [908, 99] width 9 height 9
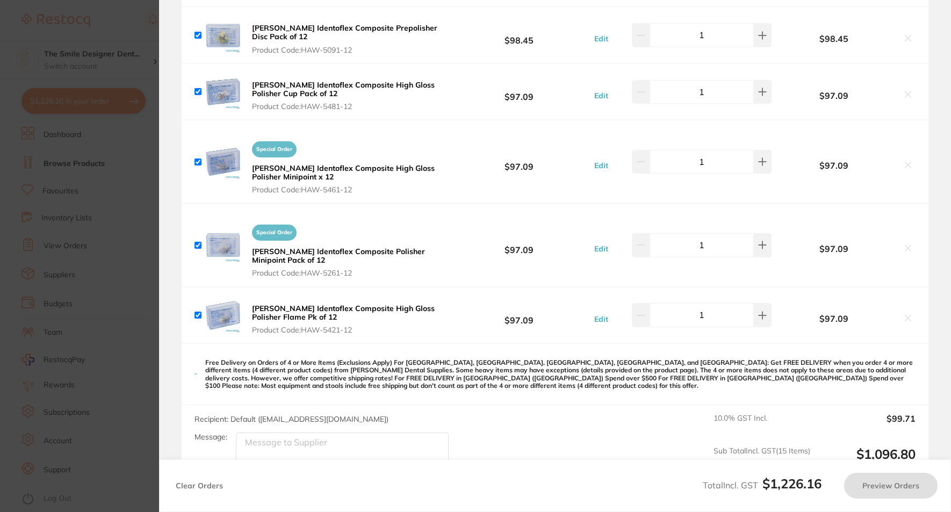
scroll to position [645, 0]
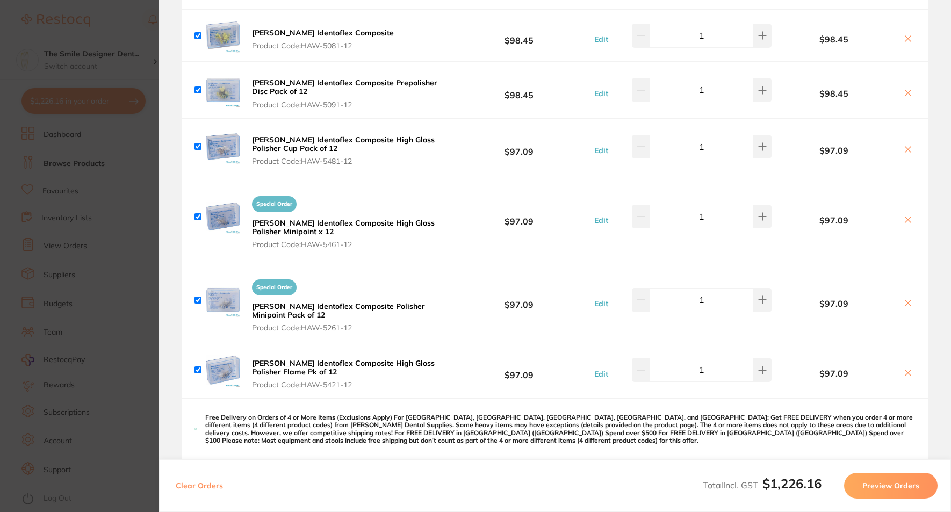
click at [907, 91] on icon at bounding box center [908, 93] width 9 height 9
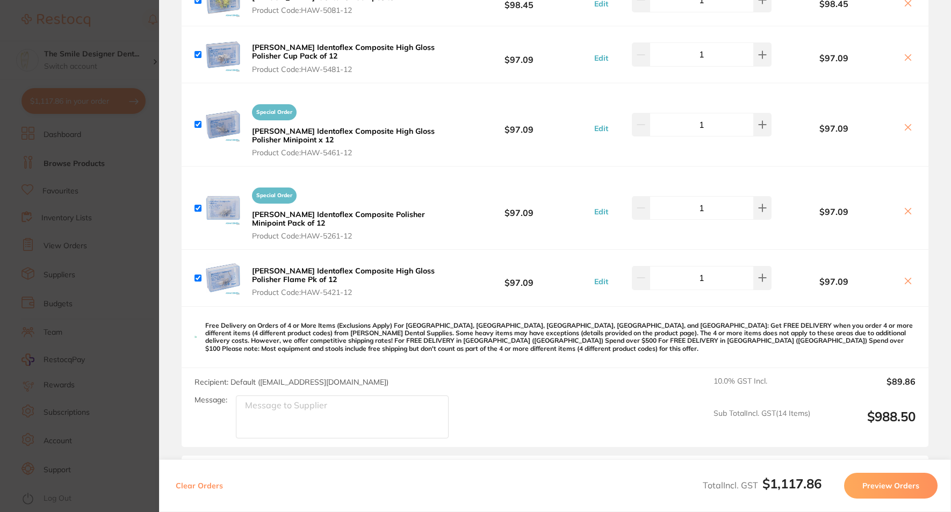
scroll to position [699, 0]
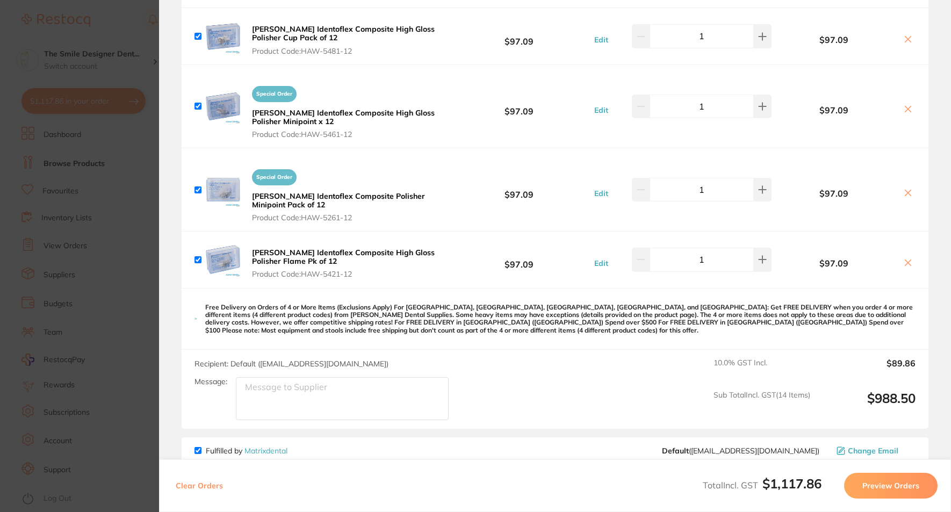
checkbox input "true"
click at [328, 254] on b "[PERSON_NAME] Identoflex Composite High Gloss Polisher Flame Pk of 12" at bounding box center [343, 257] width 183 height 18
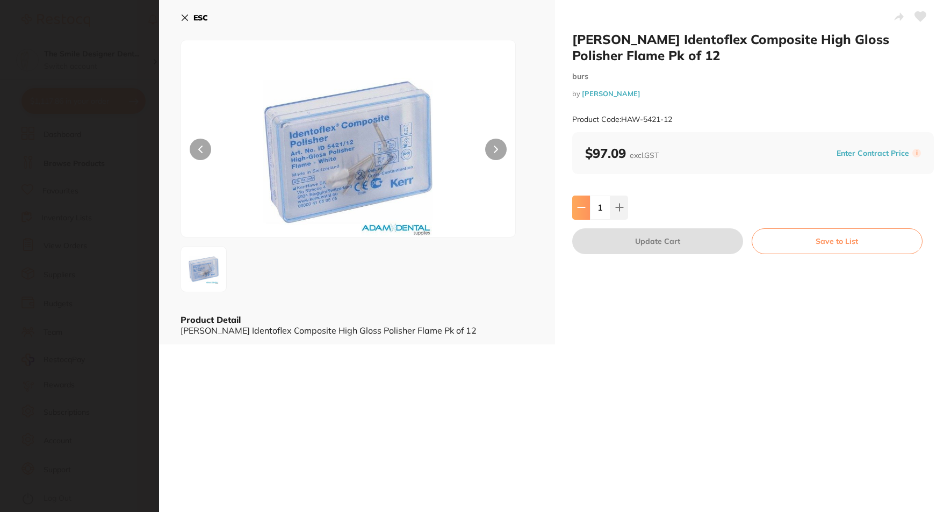
click at [584, 205] on button at bounding box center [581, 208] width 18 height 24
type input "0"
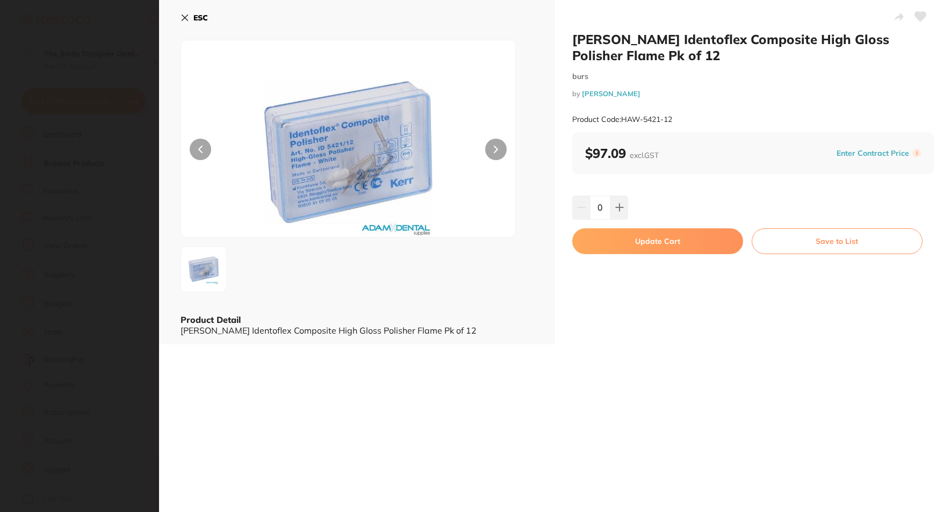
click at [636, 241] on button "Update Cart" at bounding box center [657, 241] width 171 height 26
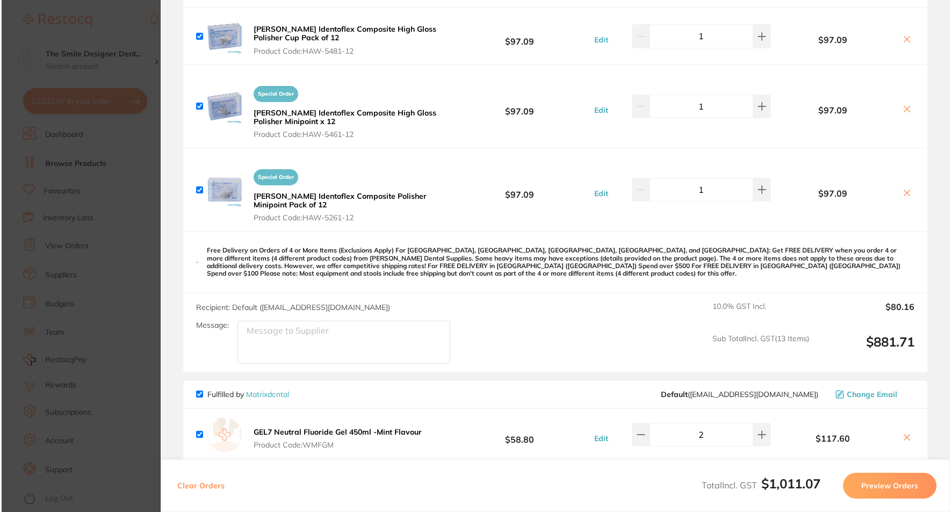
scroll to position [0, 0]
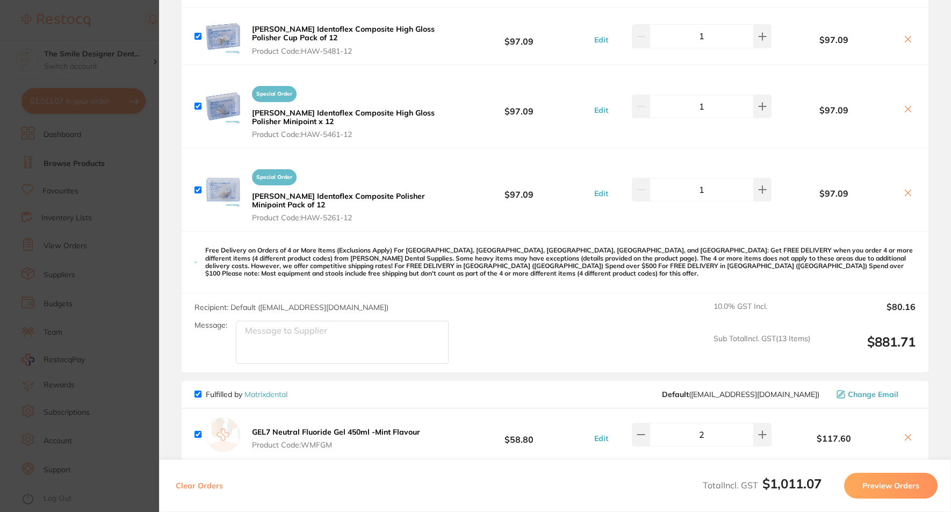
click at [315, 196] on b "[PERSON_NAME] Identoflex Composite Polisher Minipoint Pack of 12" at bounding box center [338, 200] width 173 height 18
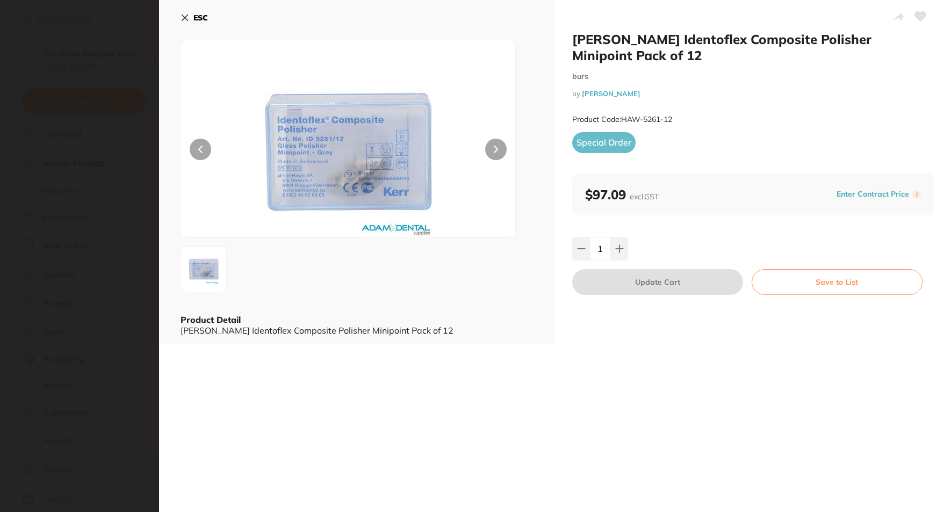
click at [506, 148] on div at bounding box center [348, 139] width 335 height 198
click at [499, 151] on button at bounding box center [496, 150] width 22 height 22
click at [498, 151] on button at bounding box center [496, 150] width 22 height 22
click at [123, 273] on section "[PERSON_NAME] Identoflex Composite Polisher Minipoint Pack of 12 burs by [PERSO…" at bounding box center [475, 256] width 951 height 512
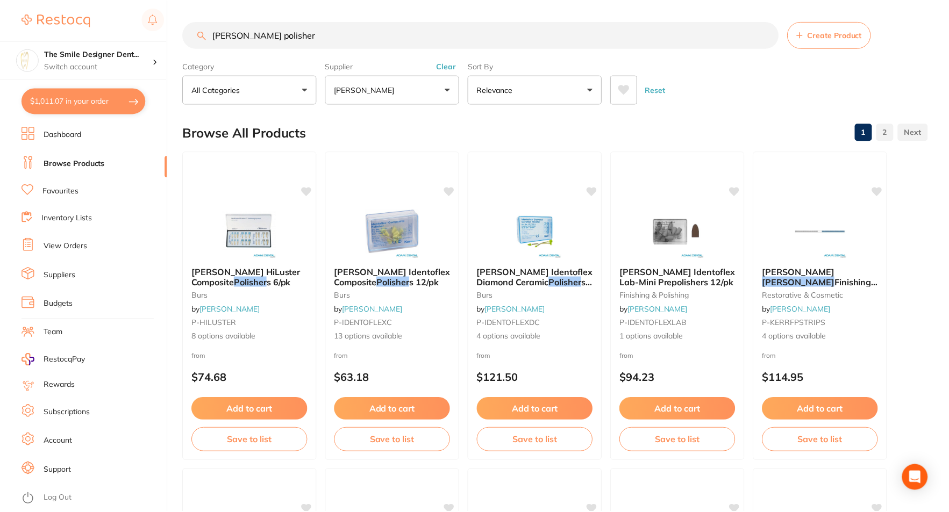
scroll to position [1, 0]
click at [102, 105] on button "$1,011.07 in your order" at bounding box center [84, 101] width 124 height 26
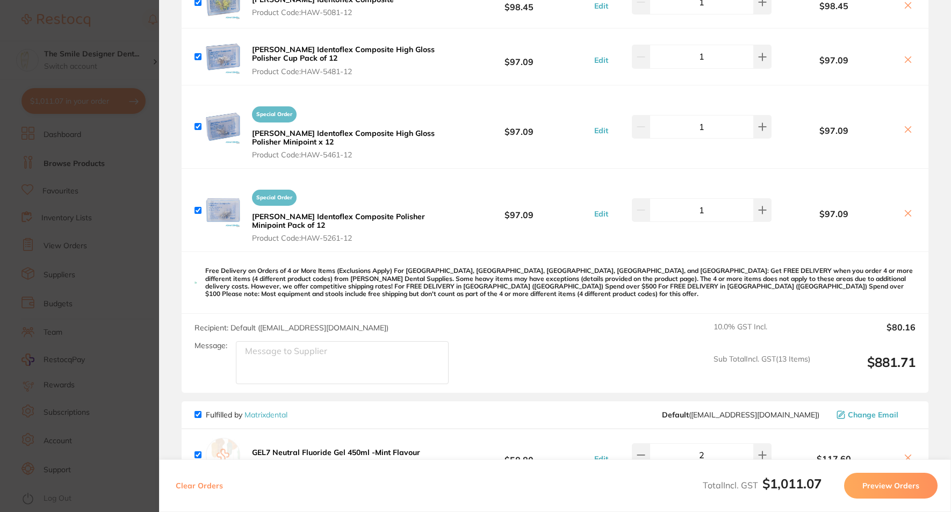
scroll to position [645, 0]
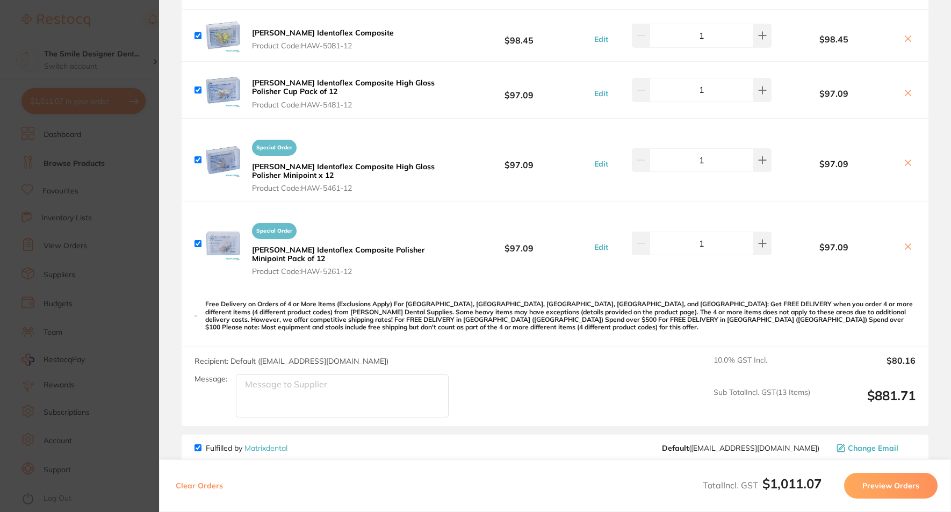
click at [274, 170] on b "[PERSON_NAME] Identoflex Composite High Gloss Polisher Minipoint x 12" at bounding box center [343, 171] width 183 height 18
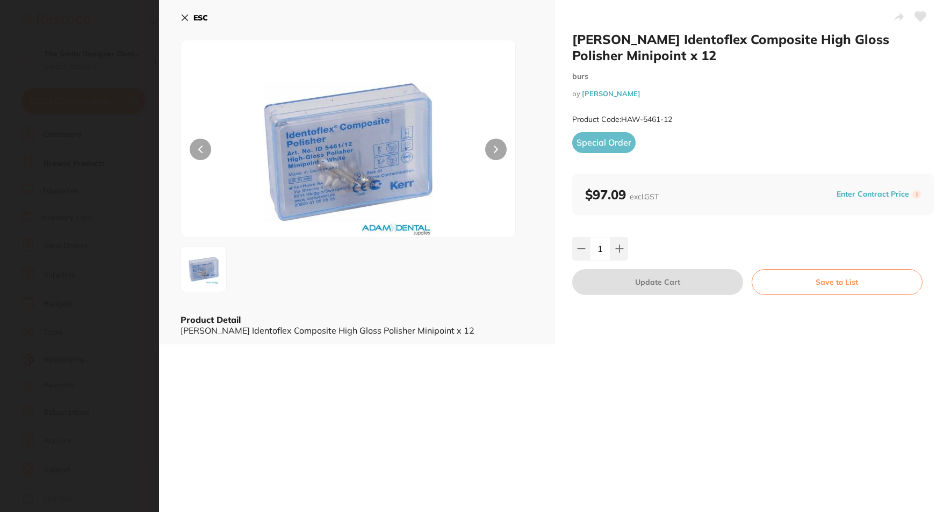
click at [96, 275] on section "[PERSON_NAME] Identoflex Composite High Gloss Polisher Minipoint x 12 burs by […" at bounding box center [475, 256] width 951 height 512
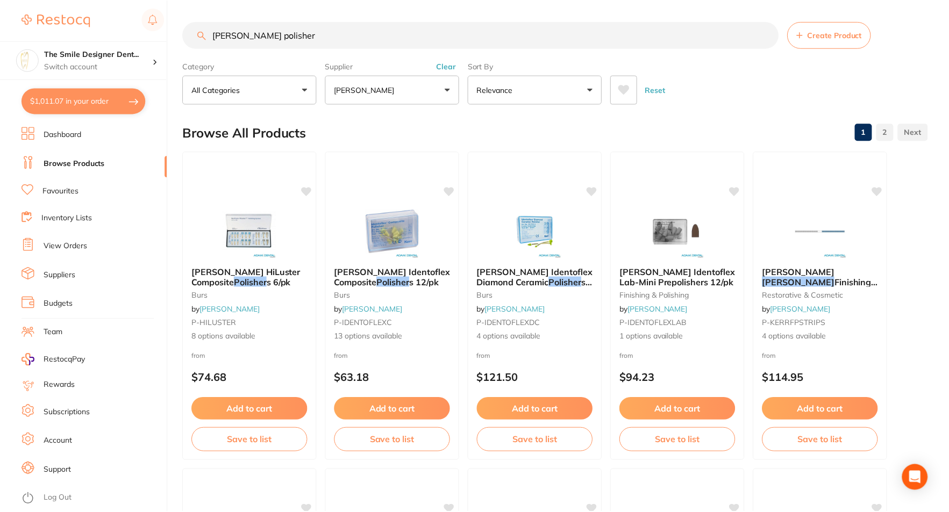
scroll to position [1, 0]
click at [95, 90] on button "$1,011.07 in your order" at bounding box center [84, 101] width 124 height 26
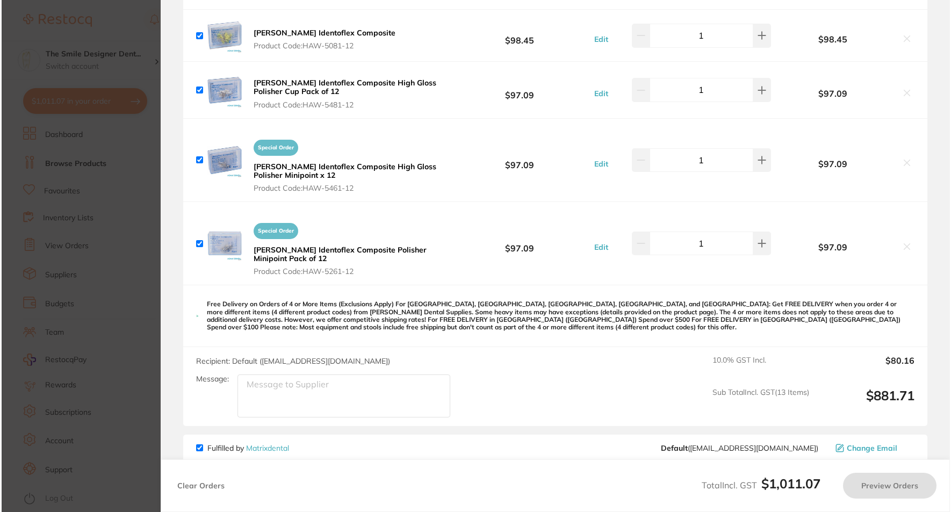
scroll to position [0, 0]
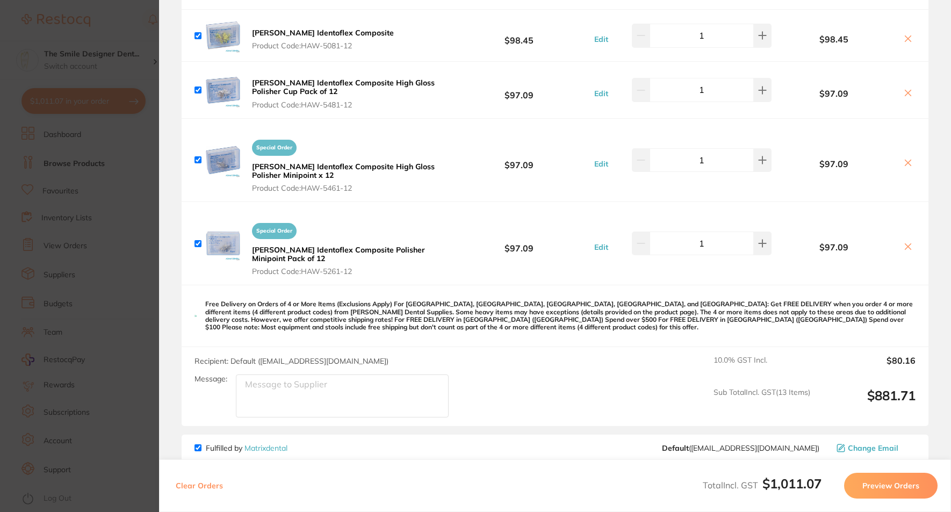
click at [908, 161] on icon at bounding box center [909, 163] width 6 height 6
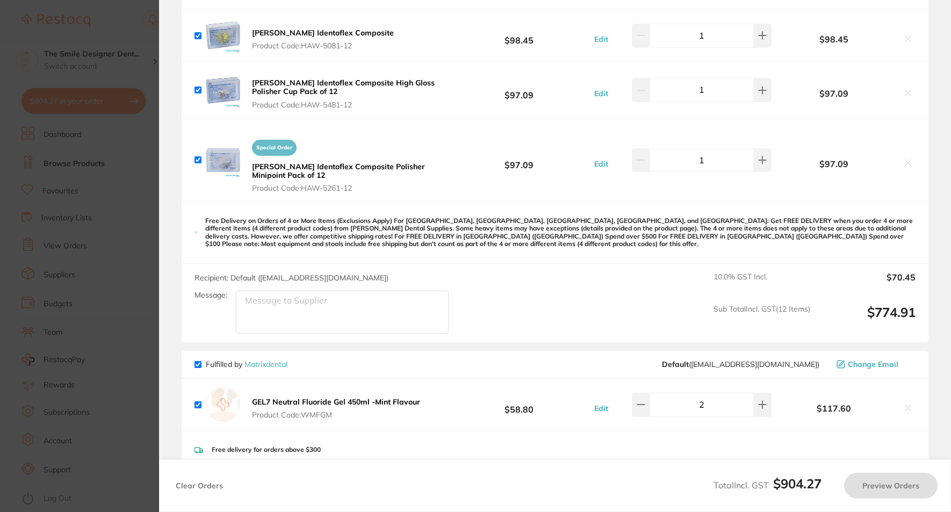
click at [280, 91] on b "[PERSON_NAME] Identoflex Composite High Gloss Polisher Cup Pack of 12" at bounding box center [343, 87] width 183 height 18
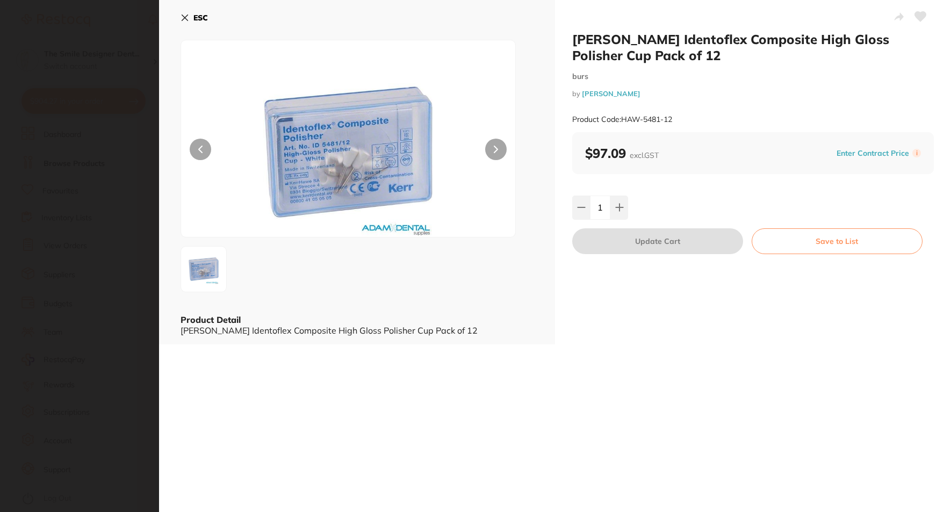
click at [103, 109] on section "[PERSON_NAME] Identoflex Composite High Gloss Polisher Cup Pack of 12 burs by […" at bounding box center [475, 256] width 951 height 512
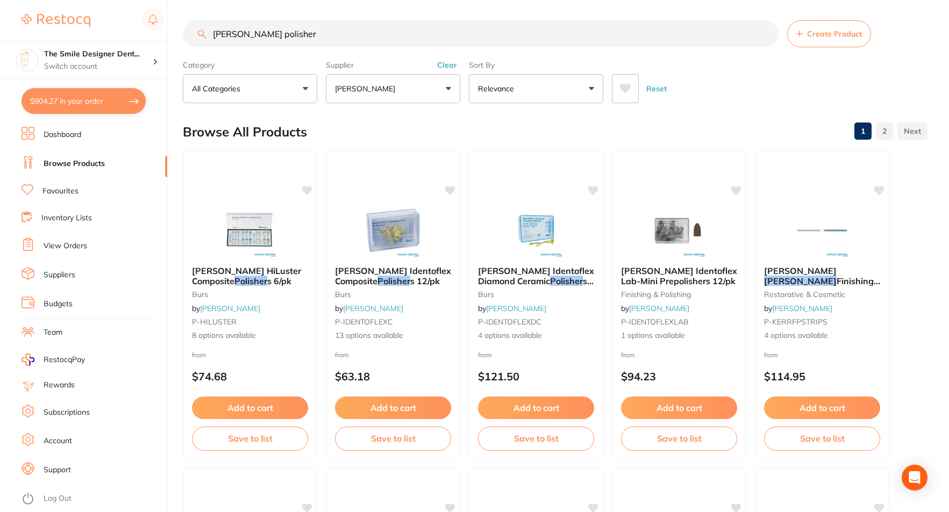
click at [105, 102] on button "$904.27 in your order" at bounding box center [84, 101] width 124 height 26
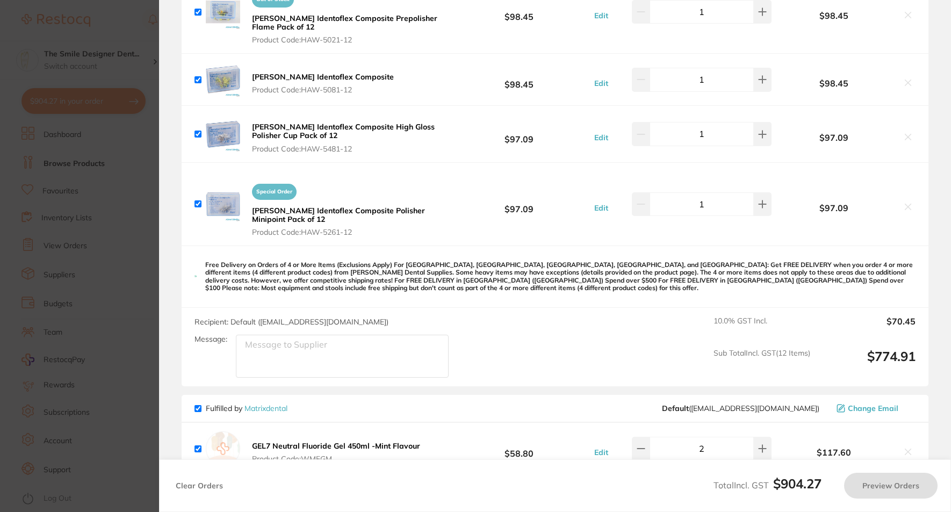
scroll to position [538, 0]
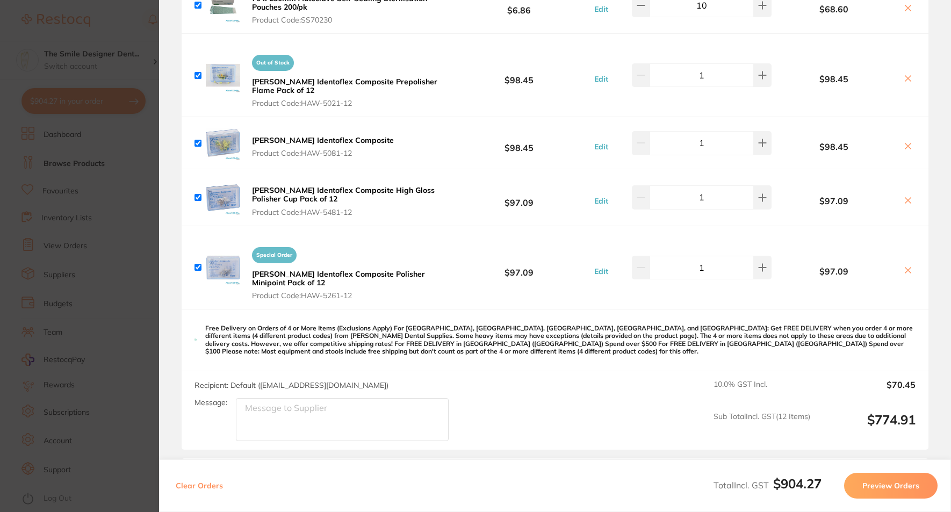
click at [404, 78] on b "[PERSON_NAME] Identoflex Composite Prepolisher Flame Pack of 12" at bounding box center [344, 86] width 185 height 18
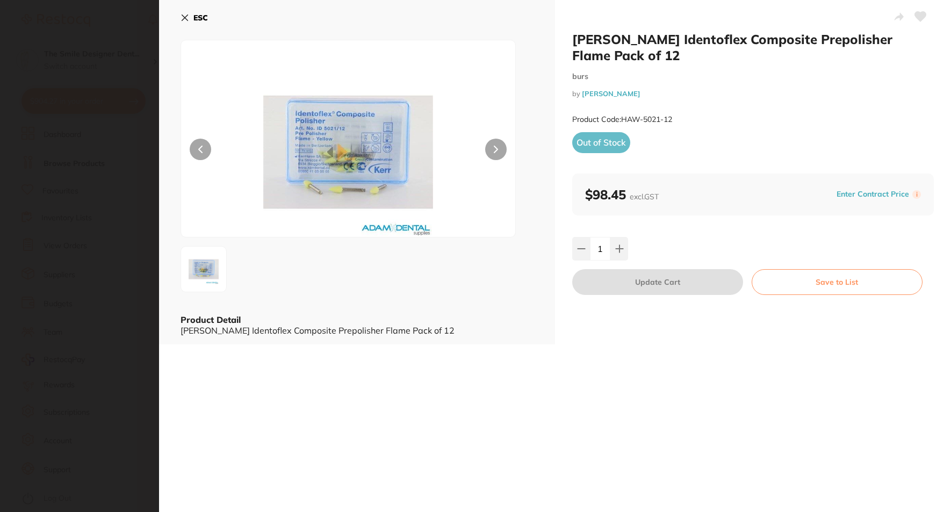
click at [42, 163] on section "[PERSON_NAME] Identoflex Composite Prepolisher Flame Pack of 12 burs by [PERSON…" at bounding box center [475, 256] width 951 height 512
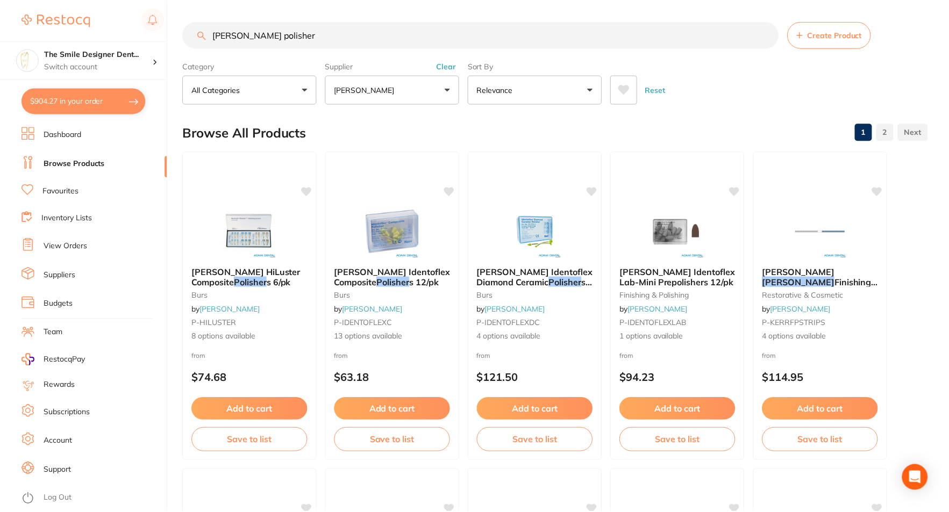
scroll to position [1, 0]
click at [80, 91] on button "$904.27 in your order" at bounding box center [84, 101] width 124 height 26
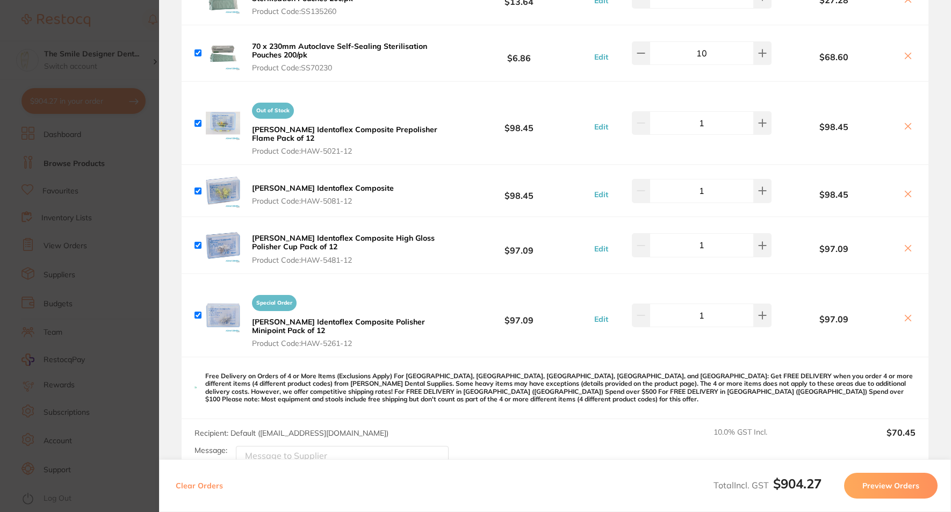
scroll to position [484, 0]
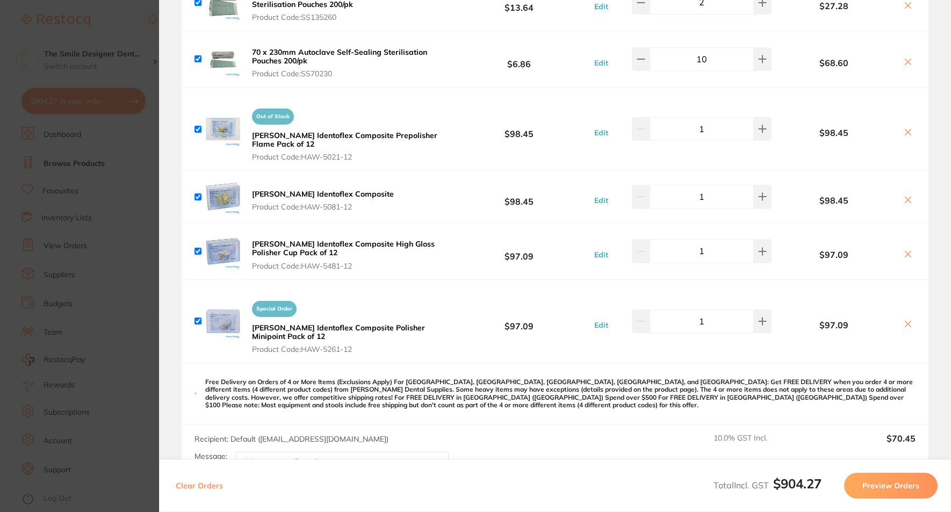
click at [906, 131] on icon at bounding box center [909, 132] width 6 height 6
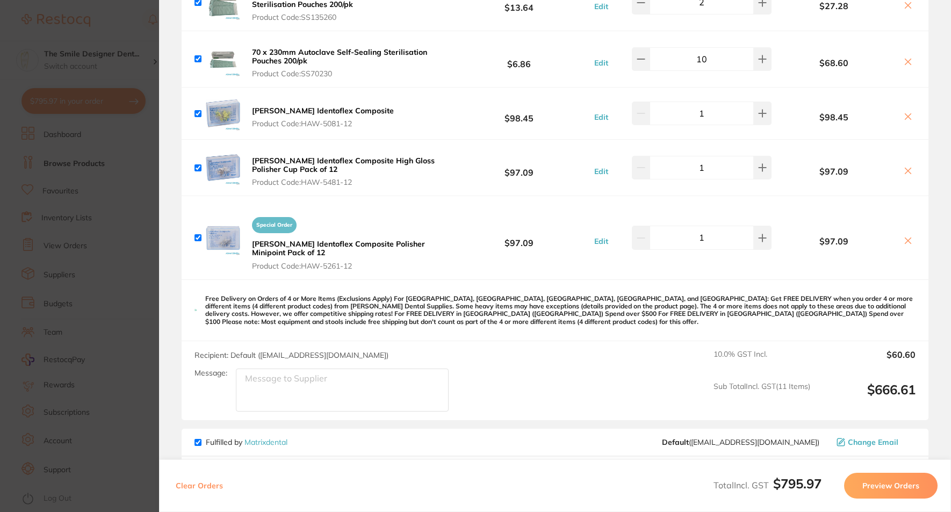
click at [904, 239] on icon at bounding box center [908, 241] width 9 height 9
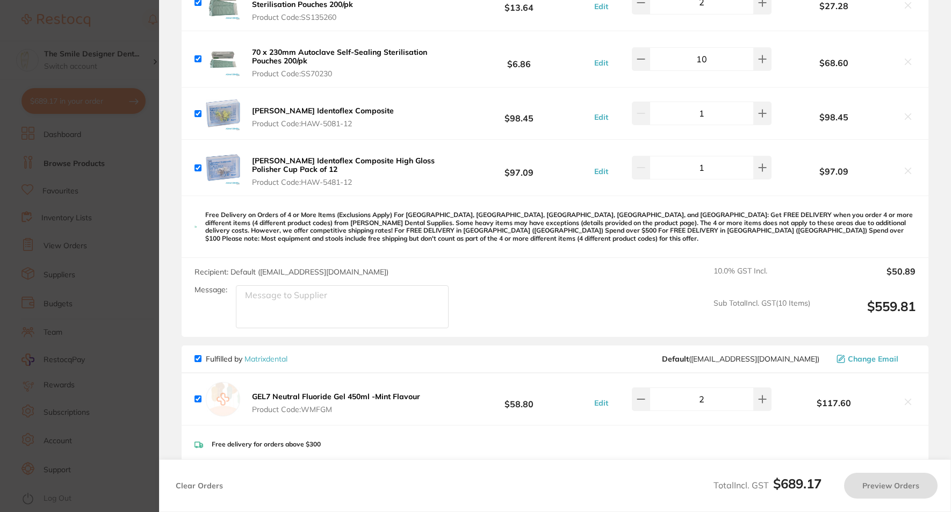
checkbox input "true"
click at [258, 110] on b "[PERSON_NAME] Identoflex Composite" at bounding box center [323, 111] width 142 height 10
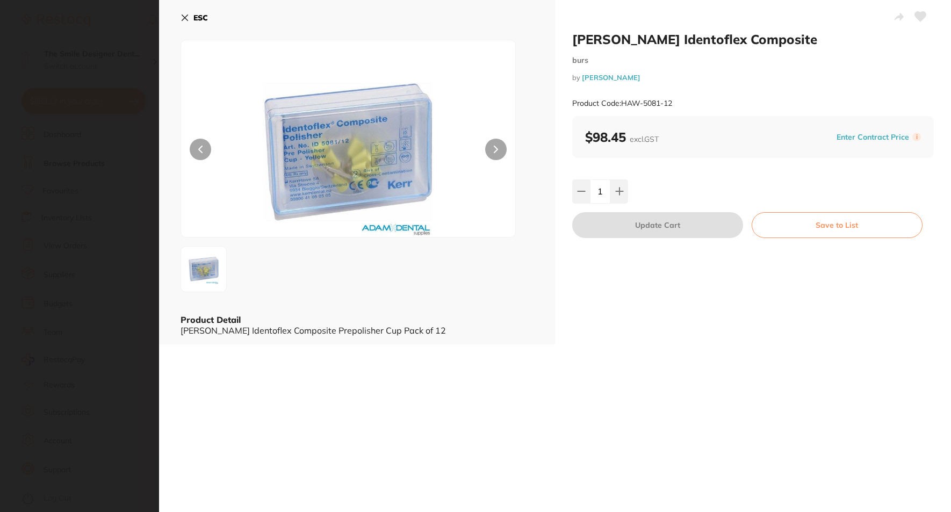
click at [127, 133] on section "[PERSON_NAME] Identoflex Composite burs by [PERSON_NAME] Product Code: HAW-5081…" at bounding box center [475, 256] width 951 height 512
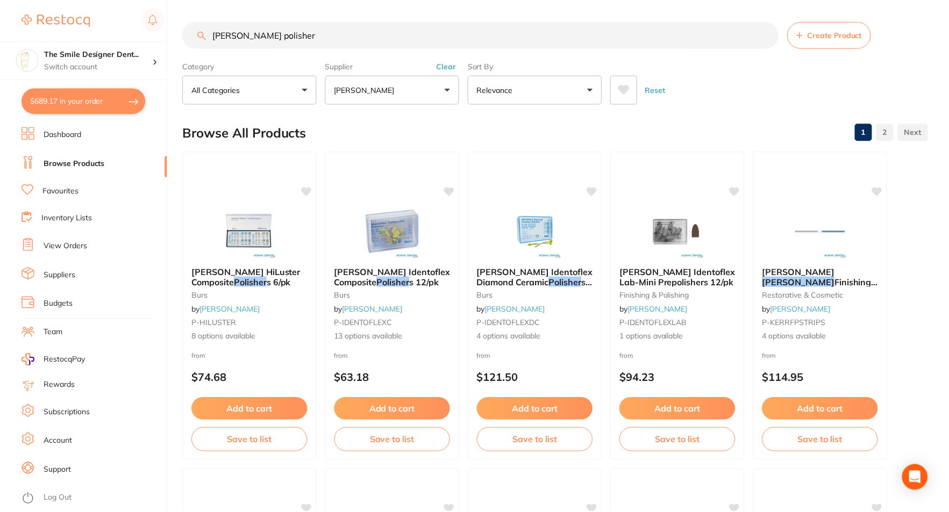
scroll to position [1, 0]
click at [109, 97] on button "$689.17 in your order" at bounding box center [84, 101] width 124 height 26
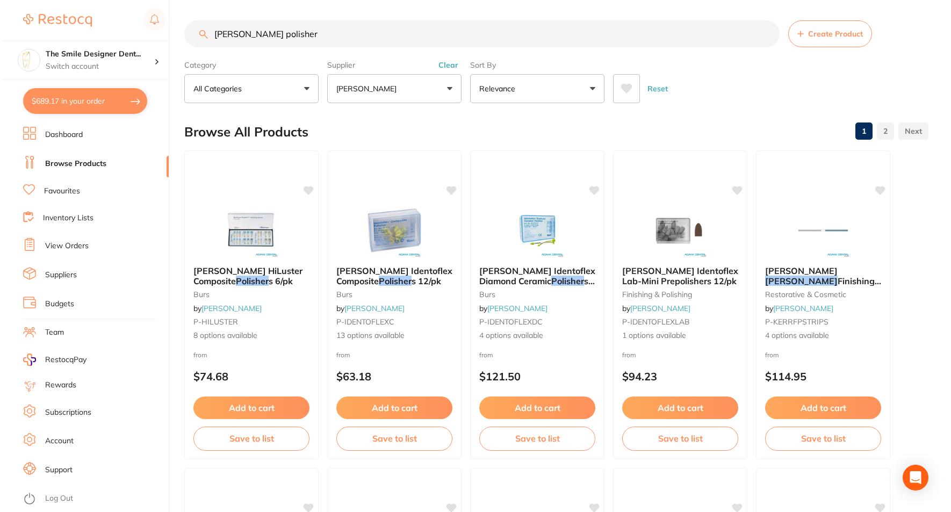
scroll to position [0, 0]
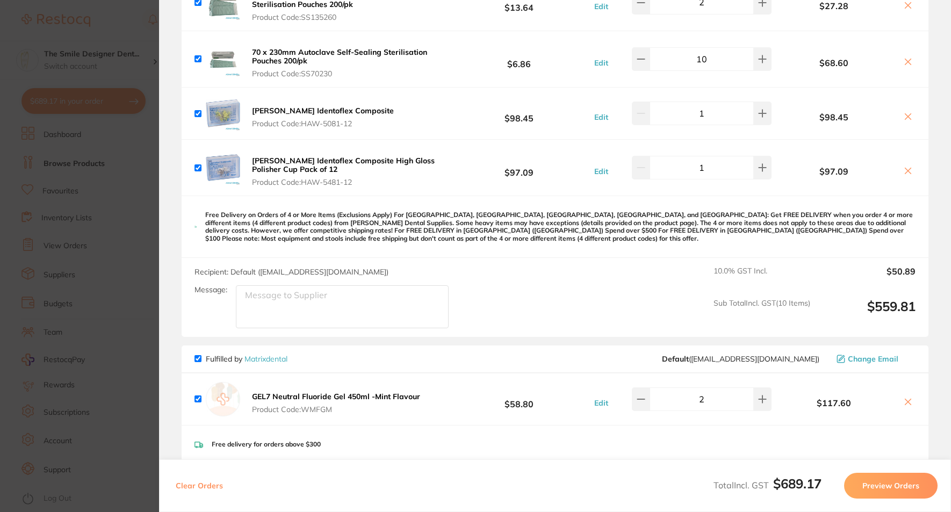
click at [263, 163] on b "[PERSON_NAME] Identoflex Composite High Gloss Polisher Cup Pack of 12" at bounding box center [343, 165] width 183 height 18
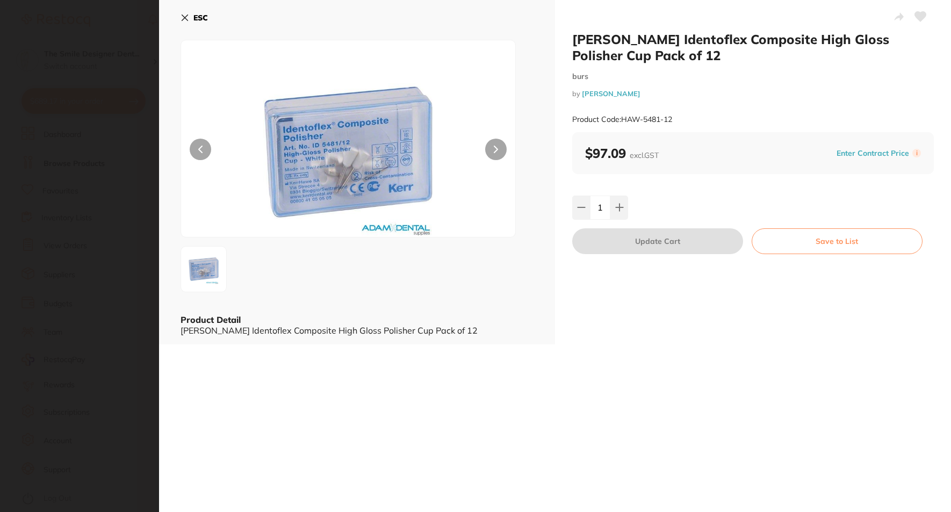
click at [144, 190] on section "[PERSON_NAME] Identoflex Composite High Gloss Polisher Cup Pack of 12 burs by […" at bounding box center [475, 256] width 951 height 512
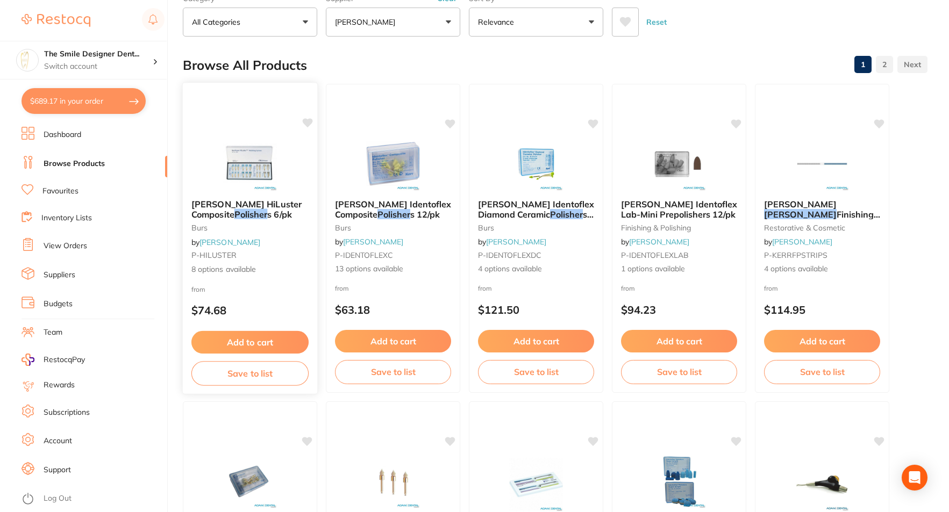
scroll to position [162, 0]
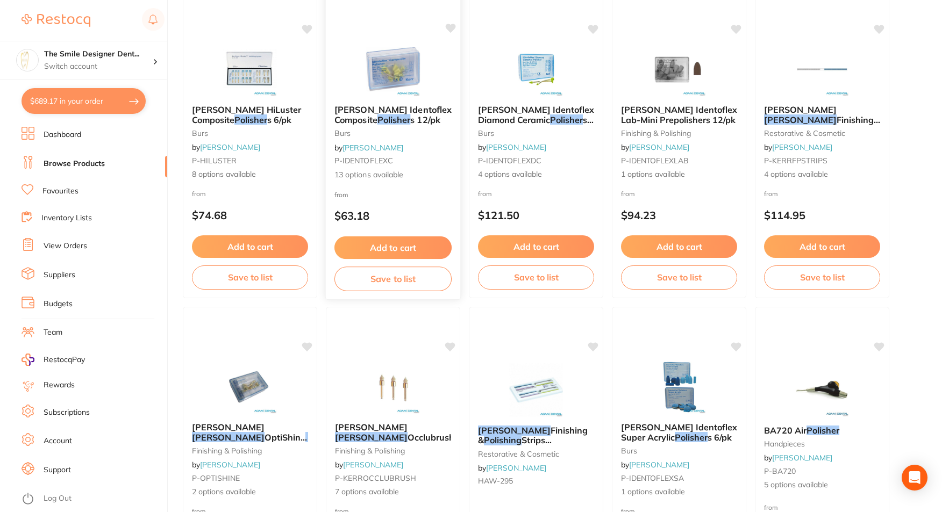
click at [382, 91] on img at bounding box center [392, 69] width 70 height 54
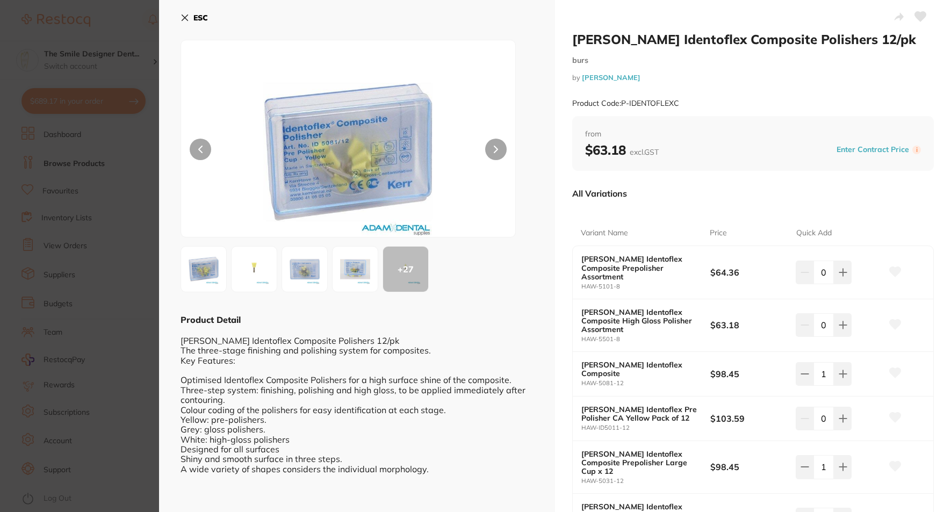
click at [490, 145] on button at bounding box center [496, 150] width 22 height 22
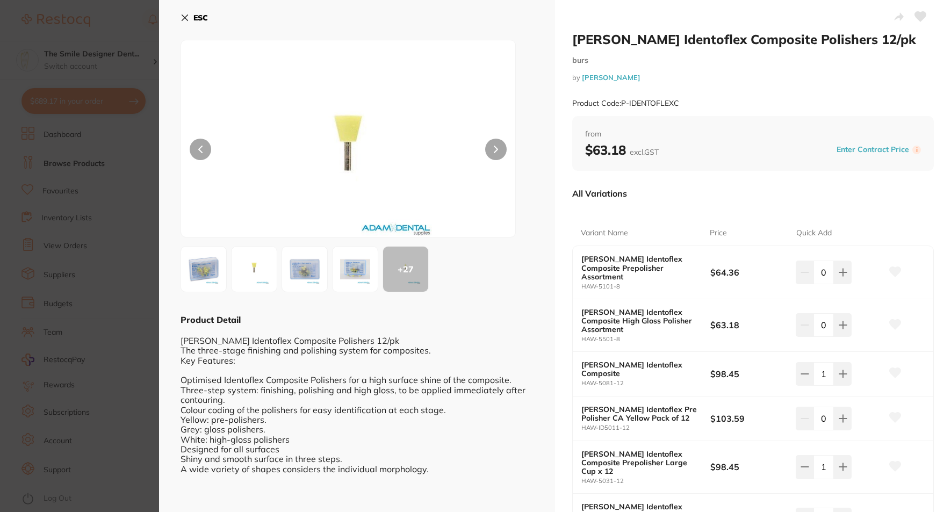
click at [490, 145] on button at bounding box center [496, 150] width 22 height 22
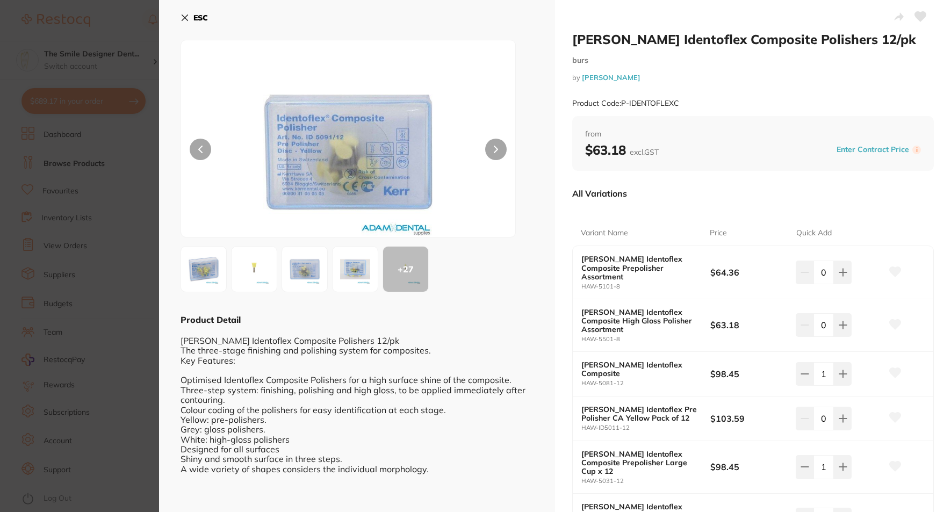
click at [490, 145] on button at bounding box center [496, 150] width 22 height 22
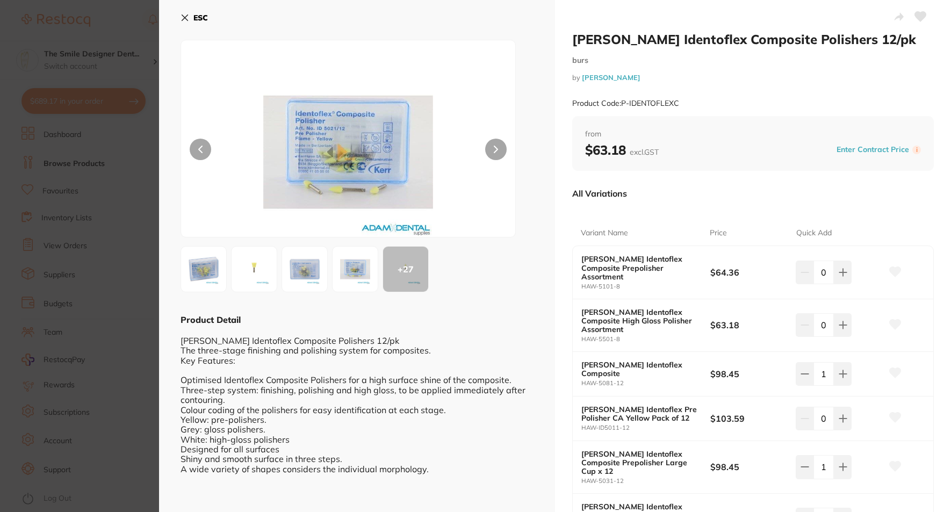
click at [490, 145] on button at bounding box center [496, 150] width 22 height 22
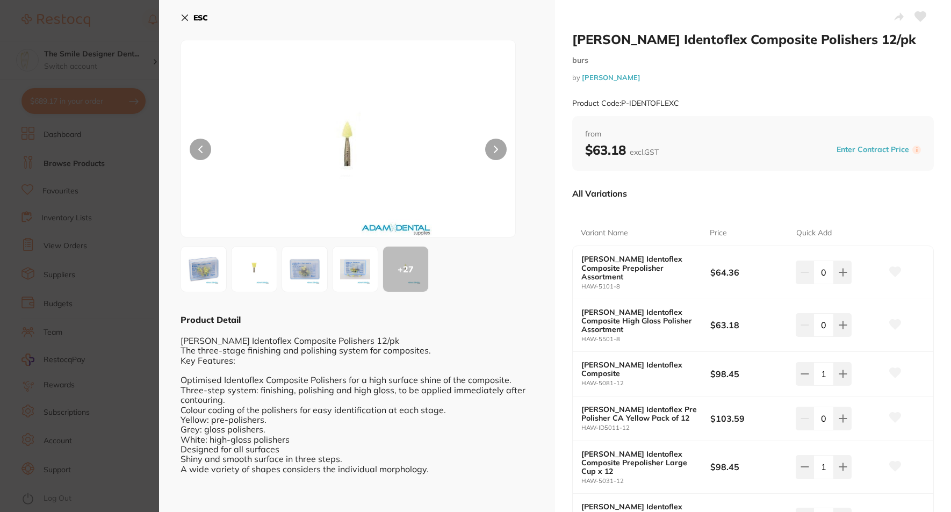
click at [490, 145] on button at bounding box center [496, 150] width 22 height 22
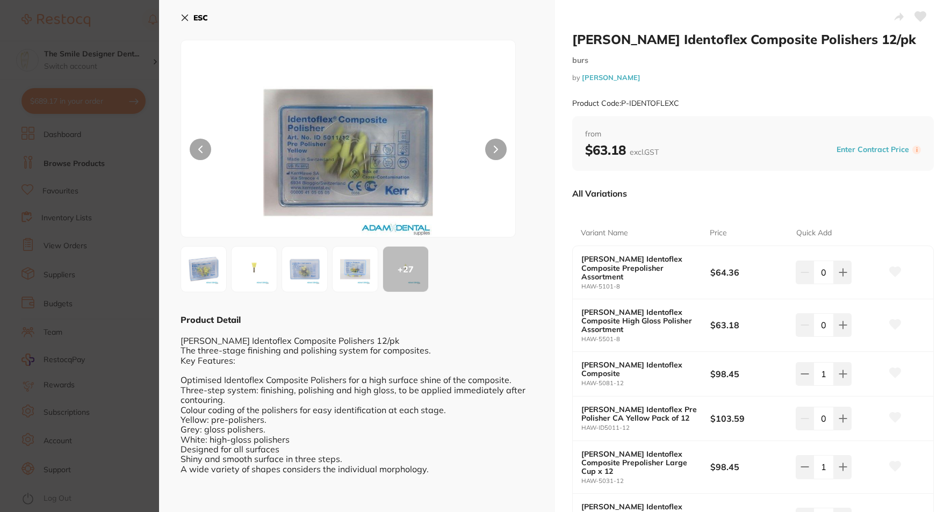
click at [490, 145] on button at bounding box center [496, 150] width 22 height 22
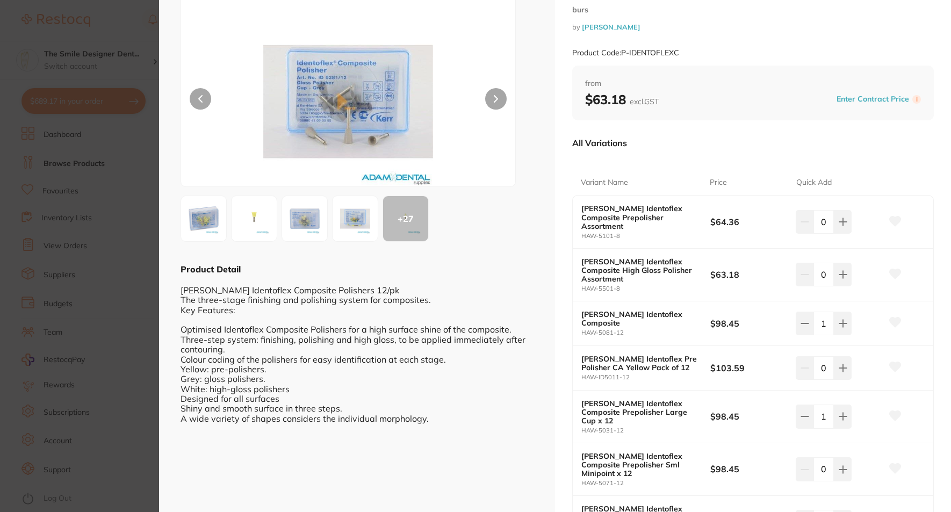
scroll to position [29, 0]
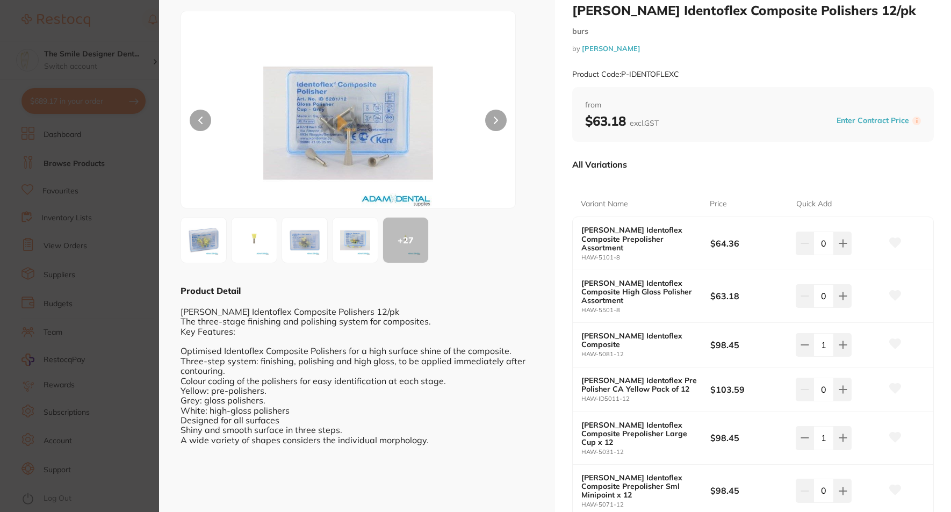
click at [81, 196] on section "[PERSON_NAME] Identoflex Composite Polishers 12/pk burs by [PERSON_NAME] Produc…" at bounding box center [475, 256] width 951 height 512
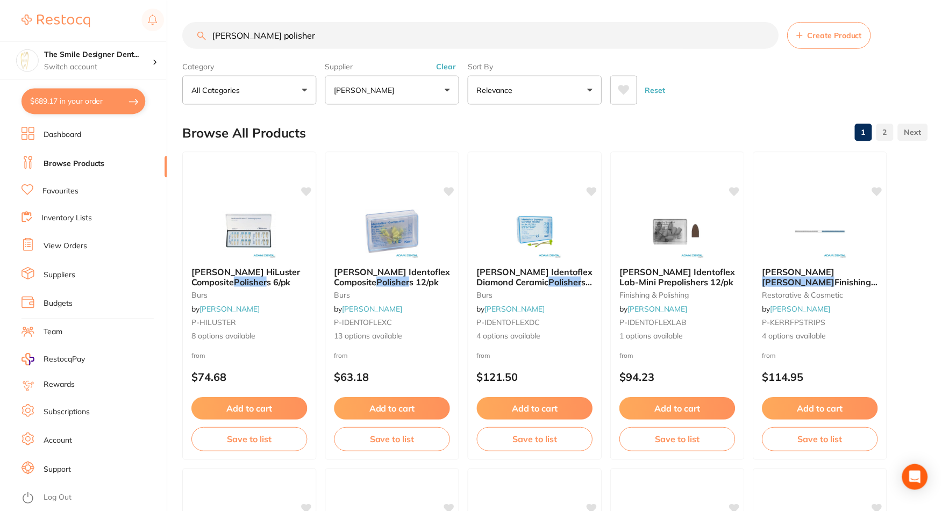
scroll to position [162, 0]
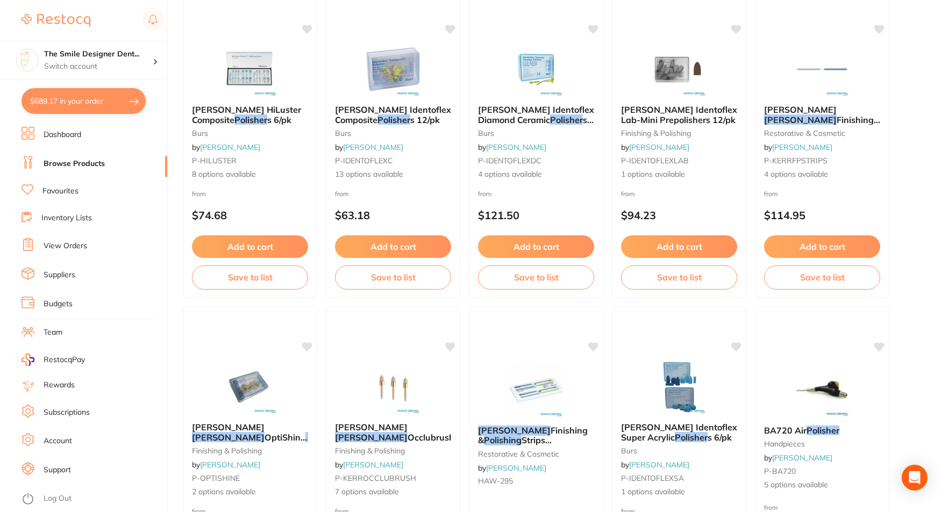
click at [95, 102] on button "$689.17 in your order" at bounding box center [84, 101] width 124 height 26
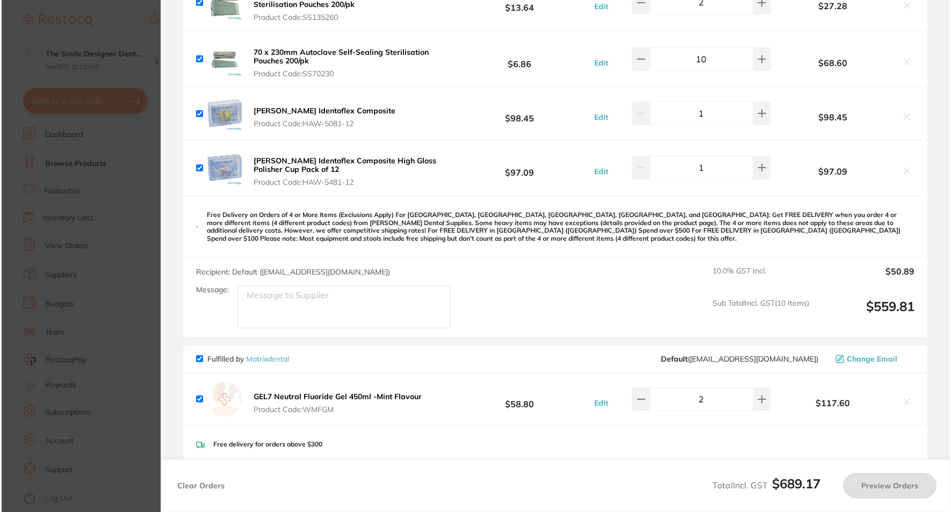
scroll to position [0, 0]
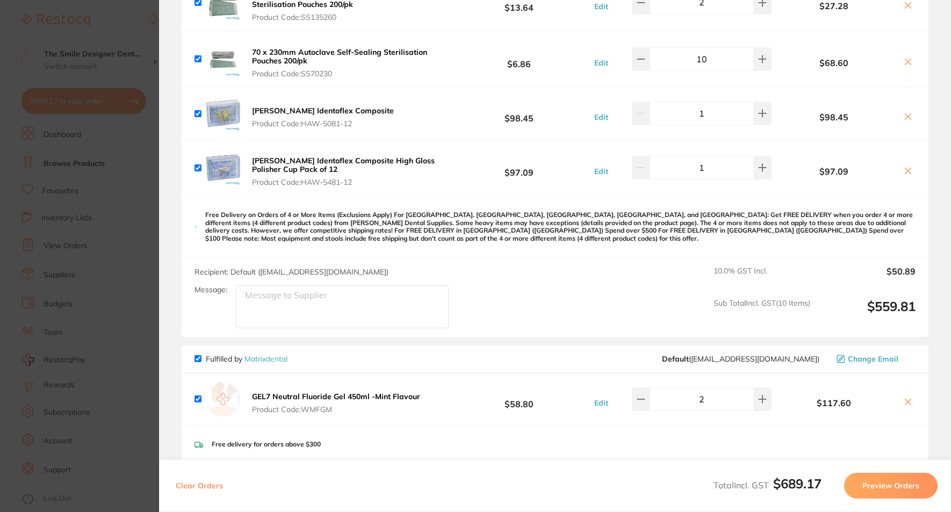
click at [367, 170] on button "[PERSON_NAME] Identoflex Composite High Gloss Polisher Cup Pack of 12 Product C…" at bounding box center [348, 171] width 198 height 31
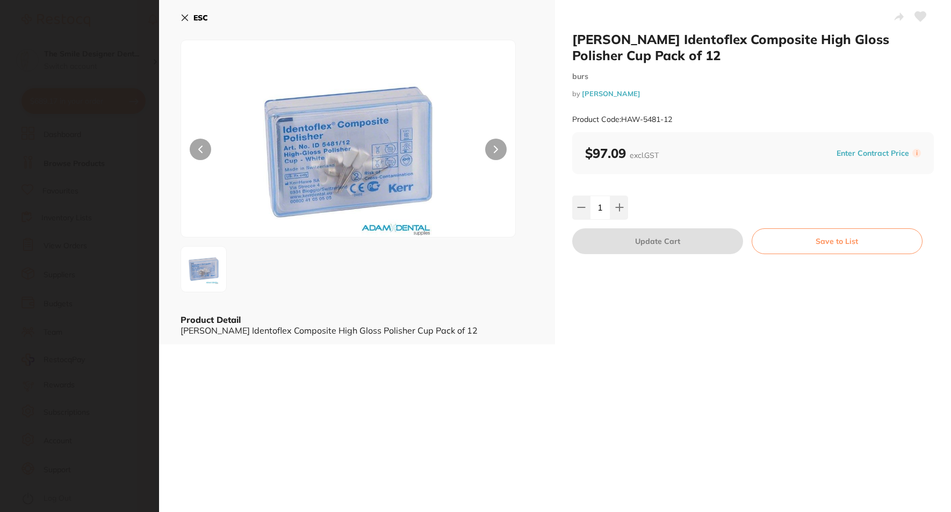
click at [119, 231] on section "[PERSON_NAME] Identoflex Composite High Gloss Polisher Cup Pack of 12 burs by […" at bounding box center [475, 256] width 951 height 512
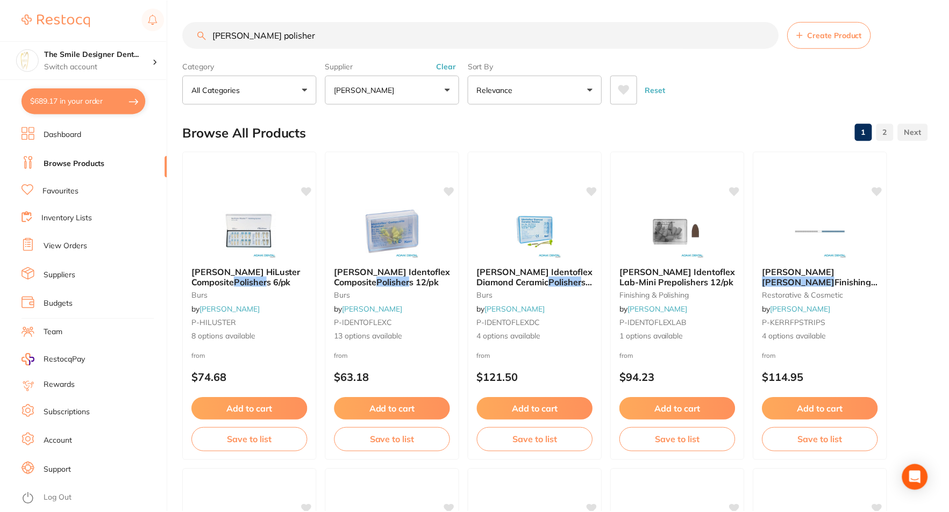
scroll to position [162, 0]
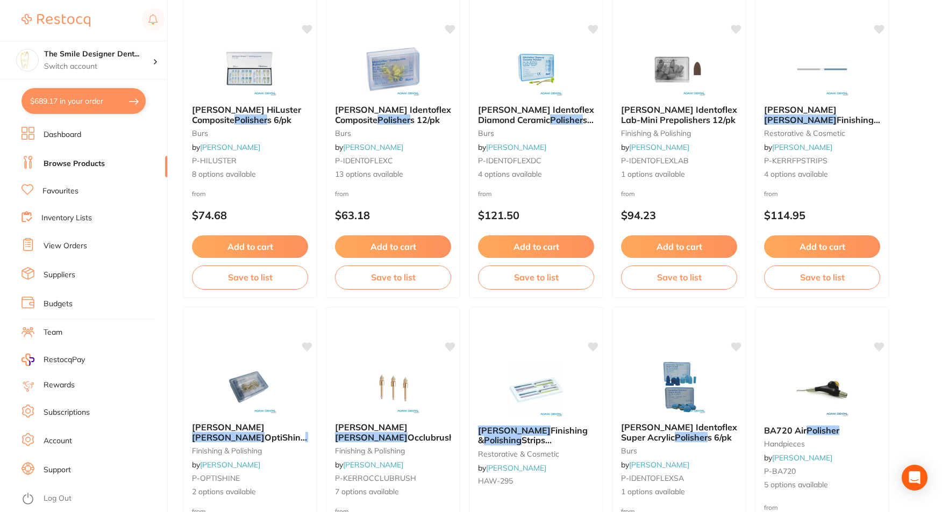
click at [91, 90] on button "$689.17 in your order" at bounding box center [84, 101] width 124 height 26
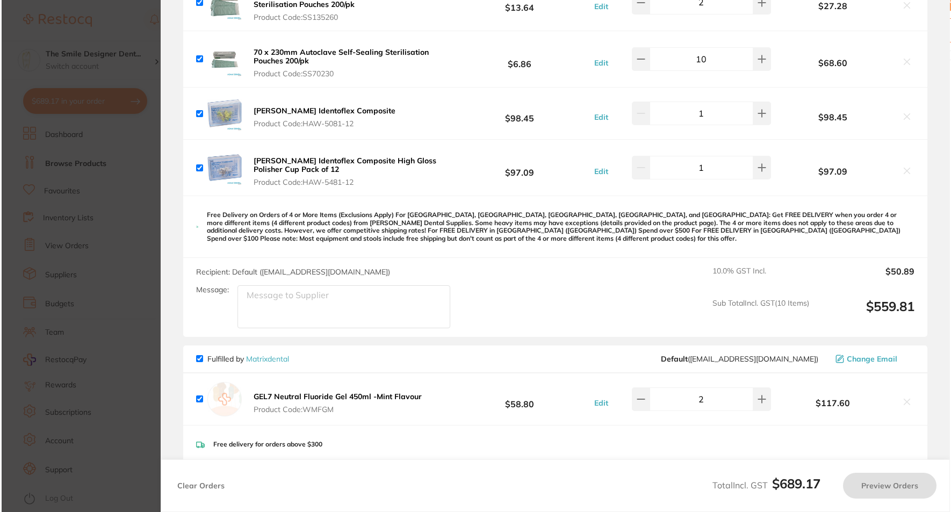
scroll to position [0, 0]
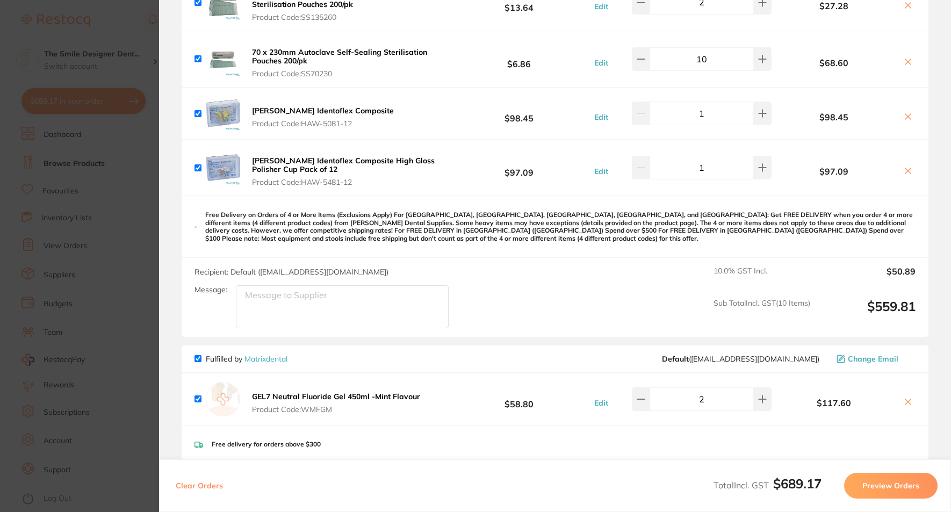
click at [145, 211] on section "Update RRP Set your pre negotiated price for this item. Item Agreed RRP (excl. …" at bounding box center [475, 256] width 951 height 512
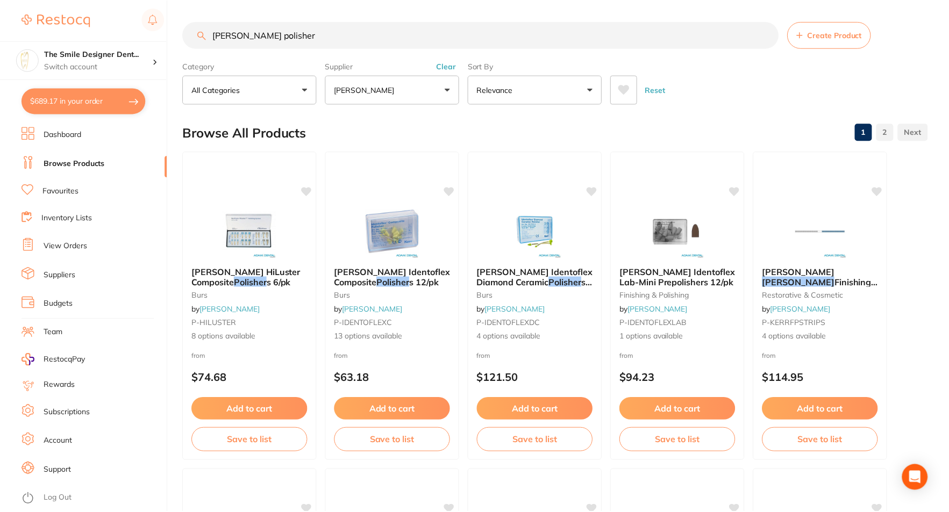
scroll to position [162, 0]
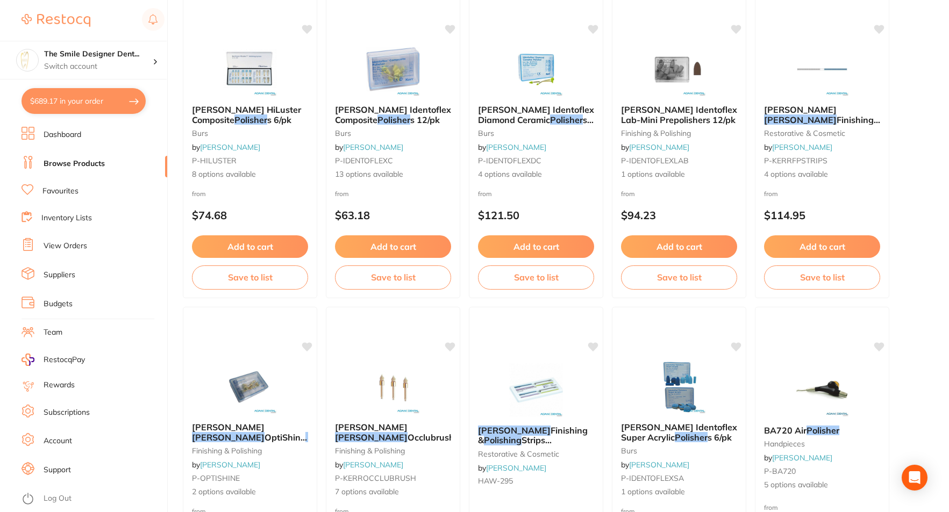
scroll to position [484, 0]
click at [71, 188] on link "Favourites" at bounding box center [60, 191] width 36 height 11
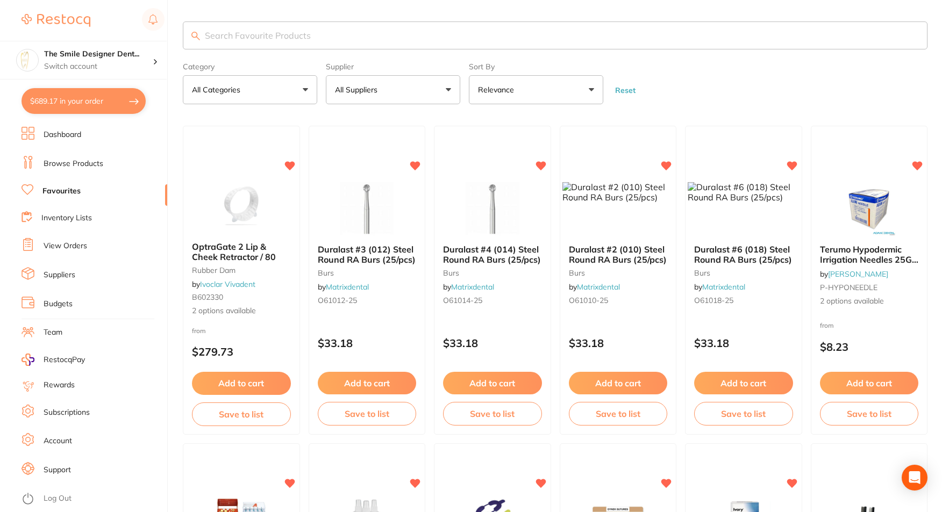
click at [287, 39] on input "search" at bounding box center [555, 36] width 744 height 28
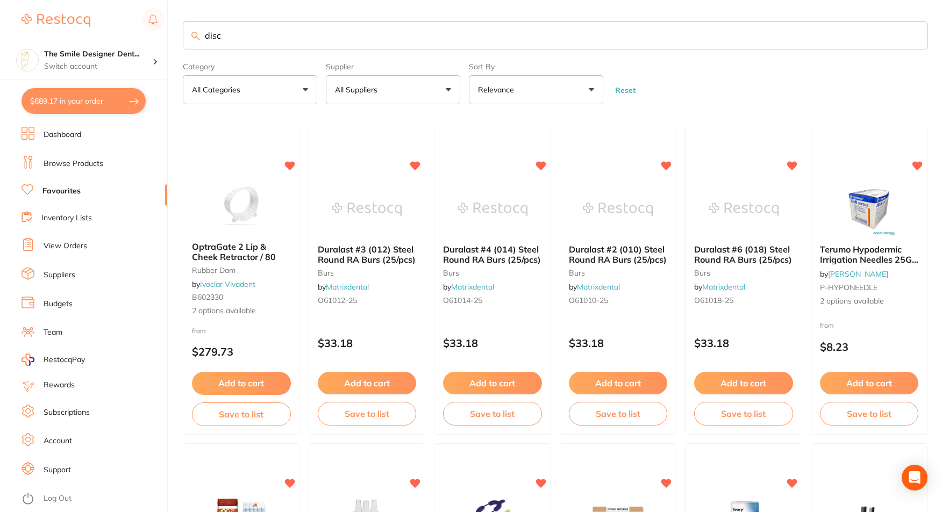
type input "disc"
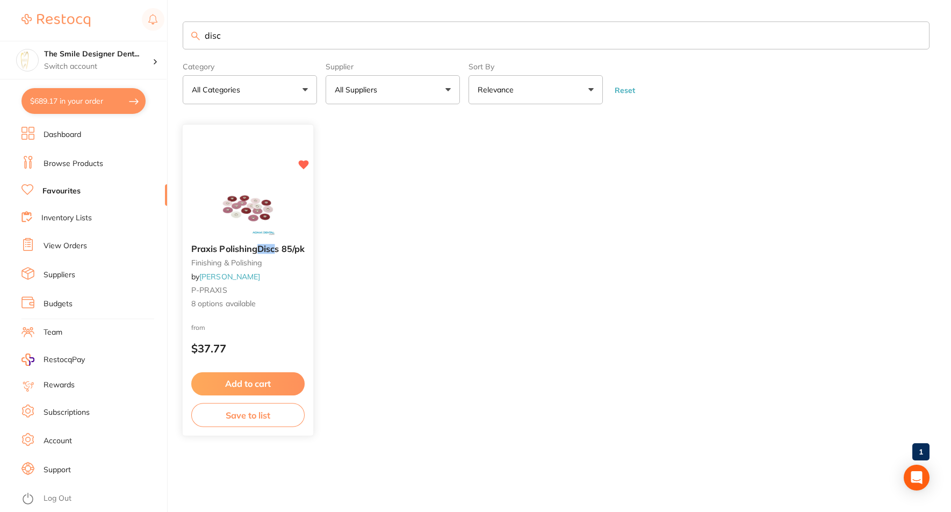
click at [241, 168] on div "Praxis Polishing Disc s 85/pk finishing & polishing by Adam Dental P-PRAXIS 8 o…" at bounding box center [248, 281] width 132 height 312
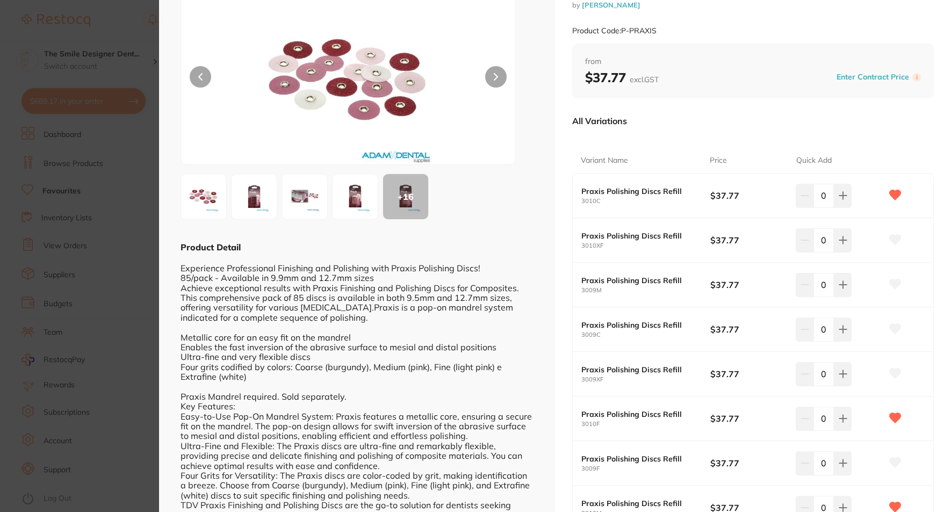
scroll to position [54, 0]
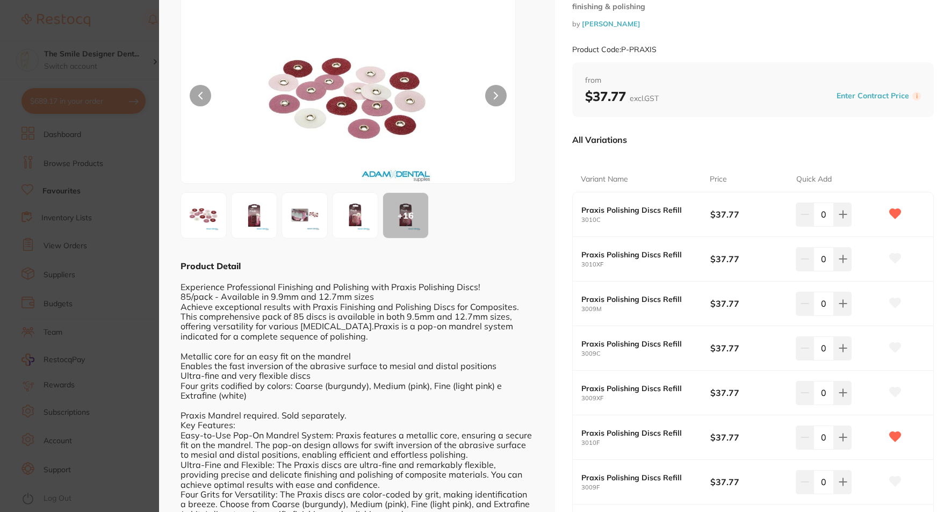
click at [215, 210] on img at bounding box center [203, 215] width 39 height 39
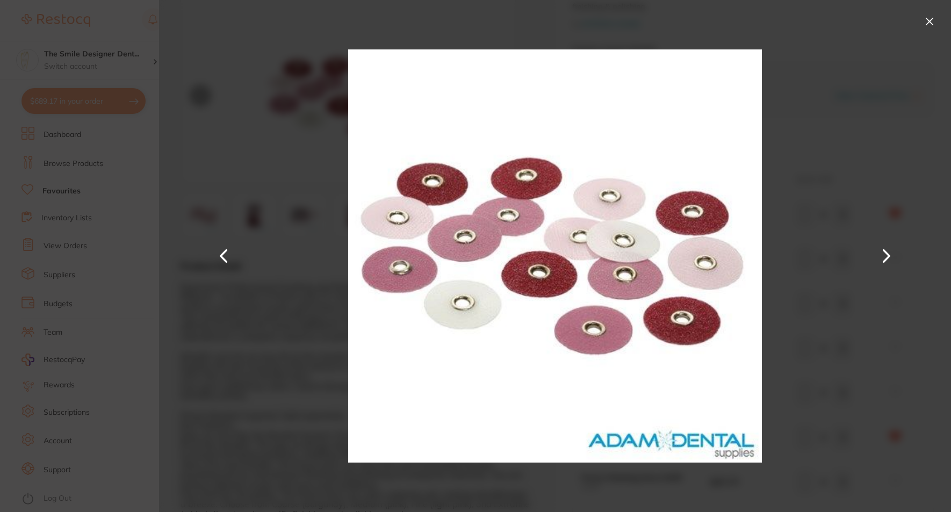
click at [891, 247] on button at bounding box center [887, 256] width 26 height 256
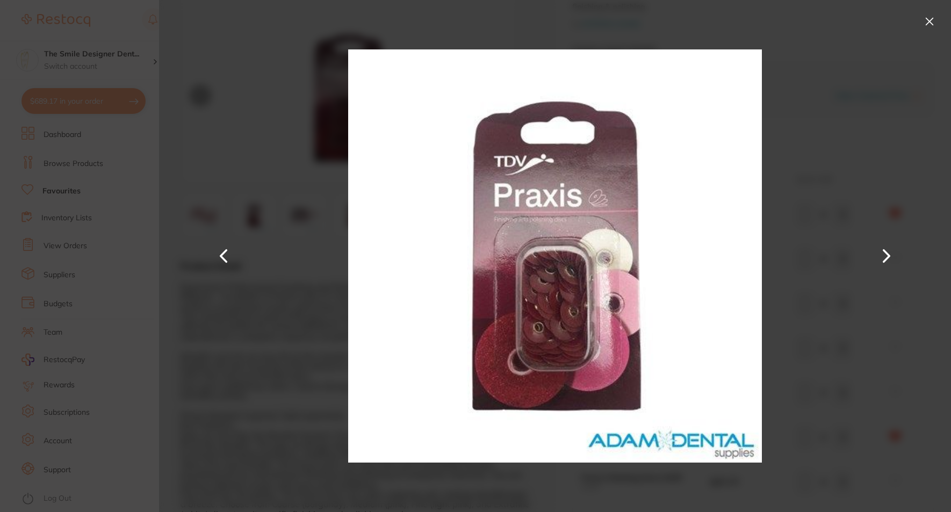
click at [891, 247] on button at bounding box center [887, 256] width 26 height 256
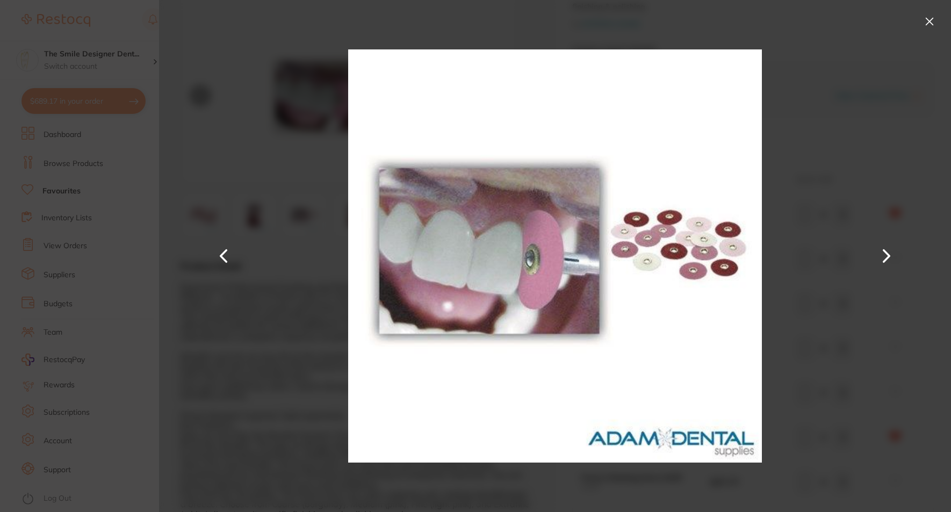
click at [891, 247] on button at bounding box center [887, 256] width 26 height 256
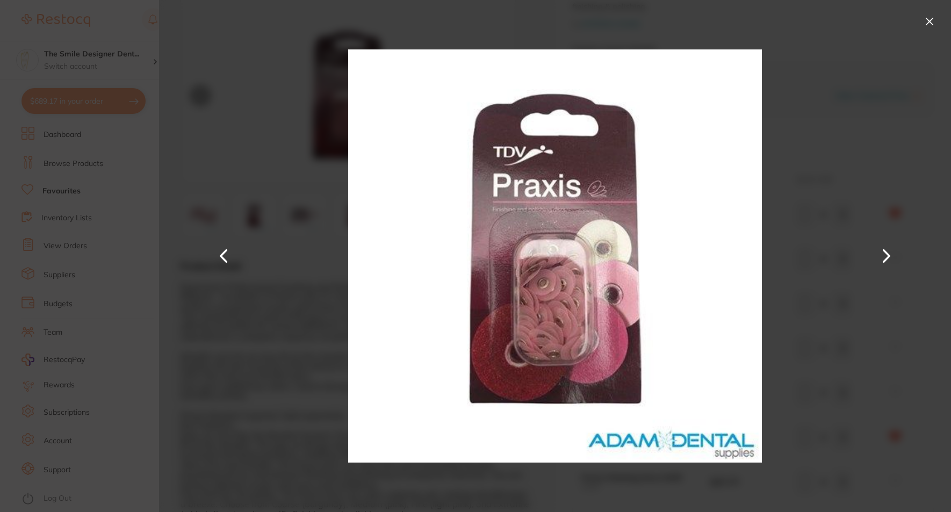
click at [891, 247] on button at bounding box center [887, 256] width 26 height 256
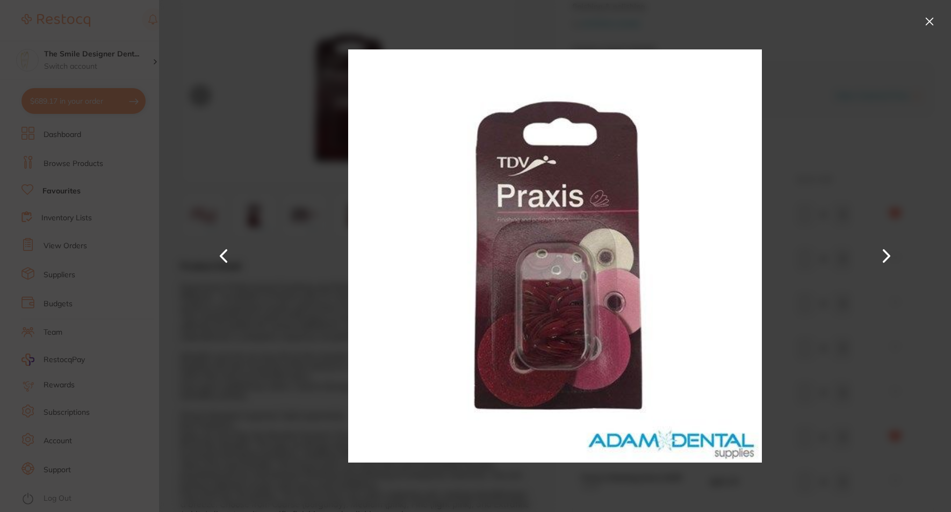
click at [891, 247] on button at bounding box center [887, 256] width 26 height 256
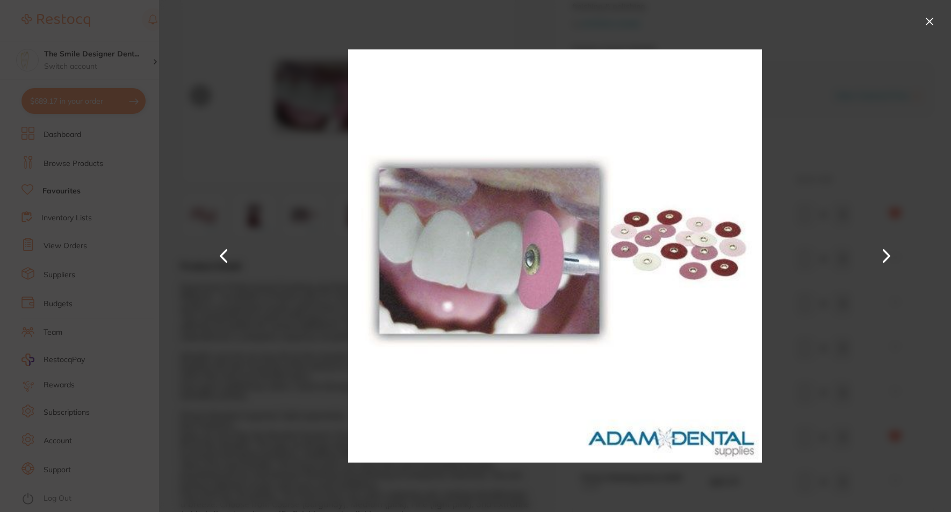
click at [891, 247] on button at bounding box center [887, 256] width 26 height 256
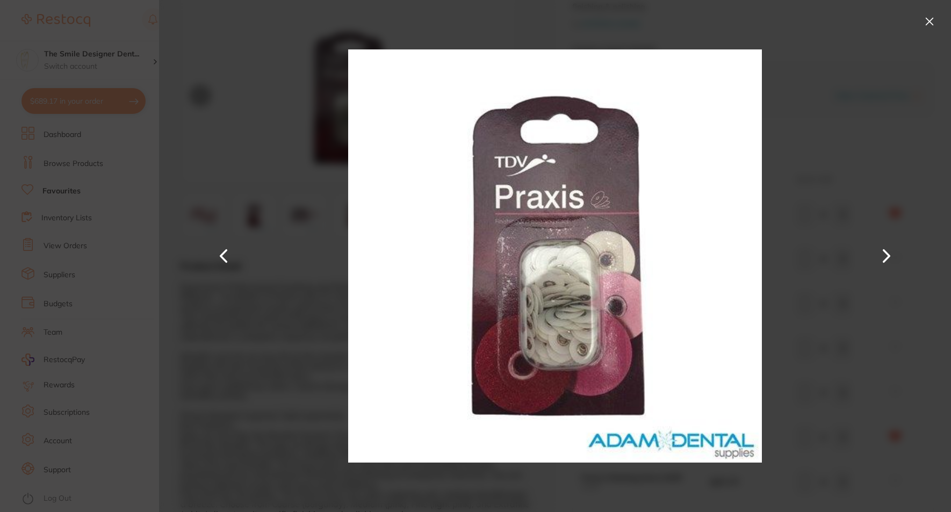
click at [891, 247] on button at bounding box center [887, 256] width 26 height 256
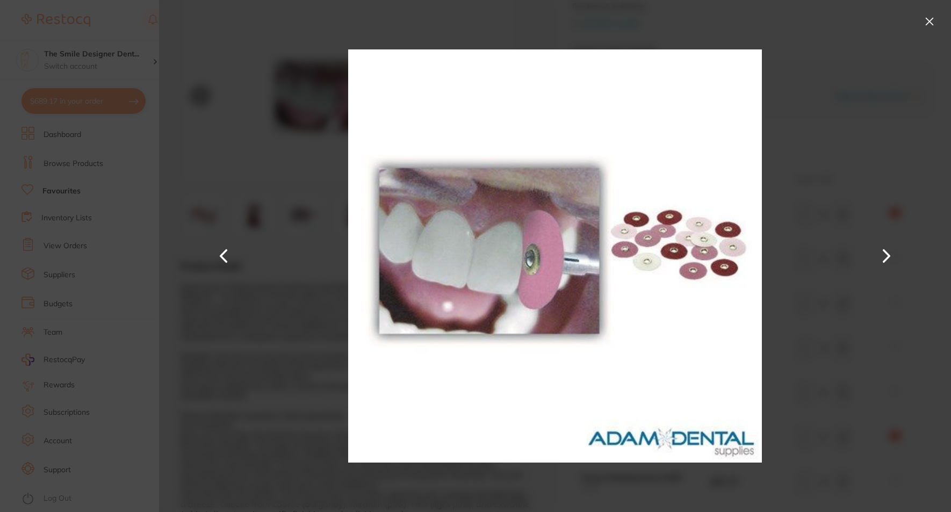
click at [891, 247] on button at bounding box center [887, 256] width 26 height 256
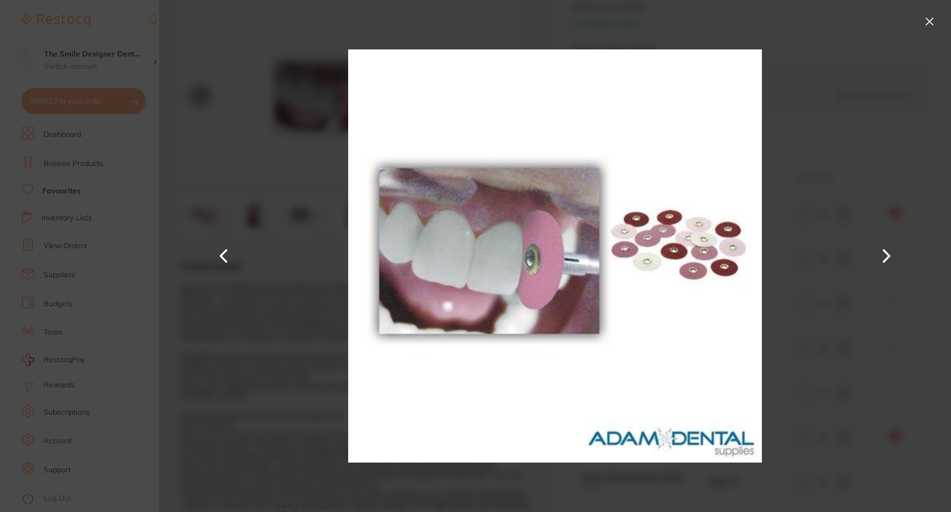
click at [891, 247] on button at bounding box center [887, 256] width 26 height 256
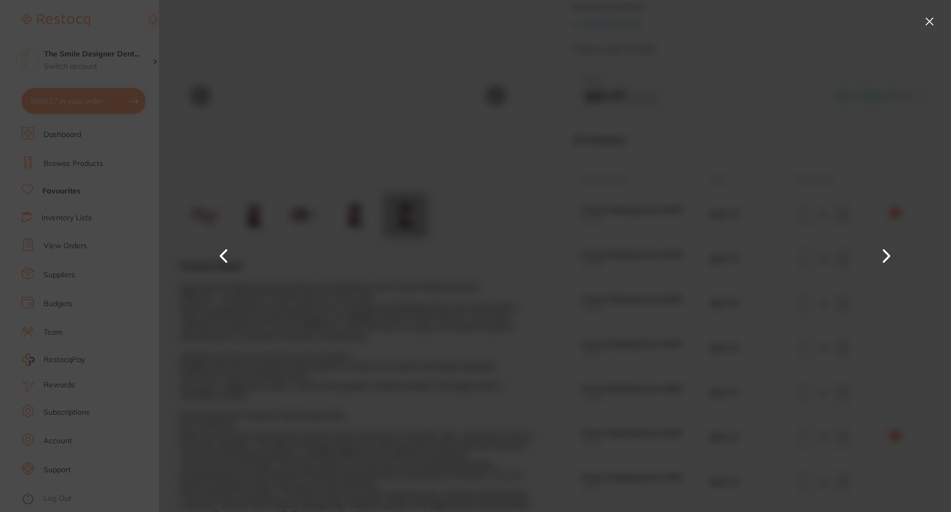
click at [891, 247] on button at bounding box center [887, 256] width 26 height 256
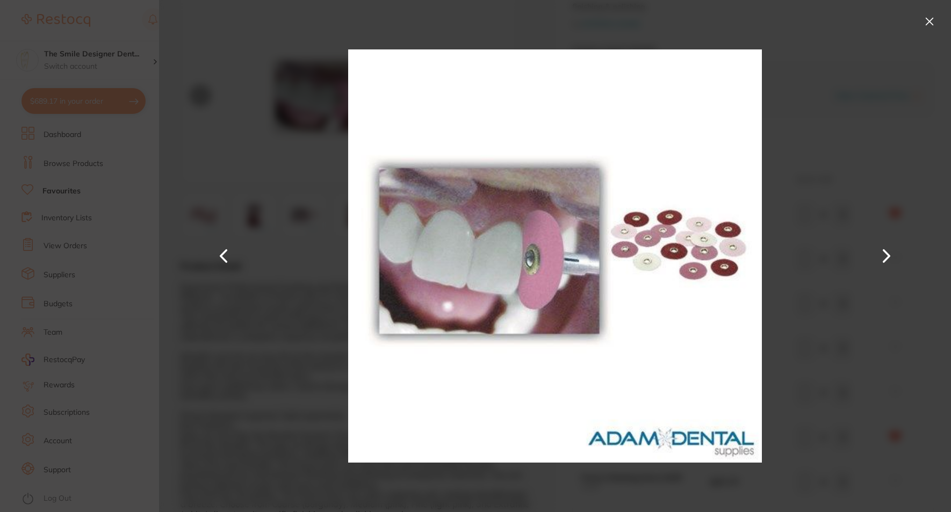
click at [927, 25] on button at bounding box center [929, 21] width 17 height 17
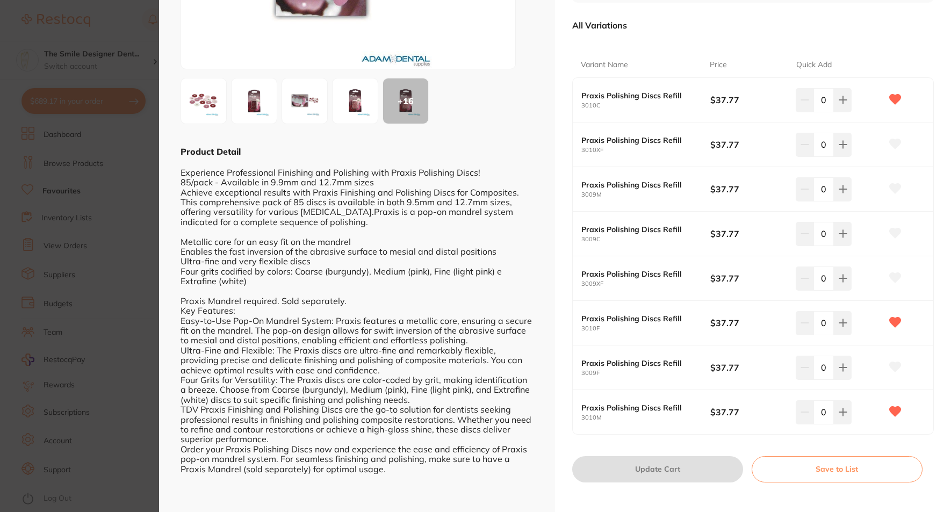
scroll to position [177, 0]
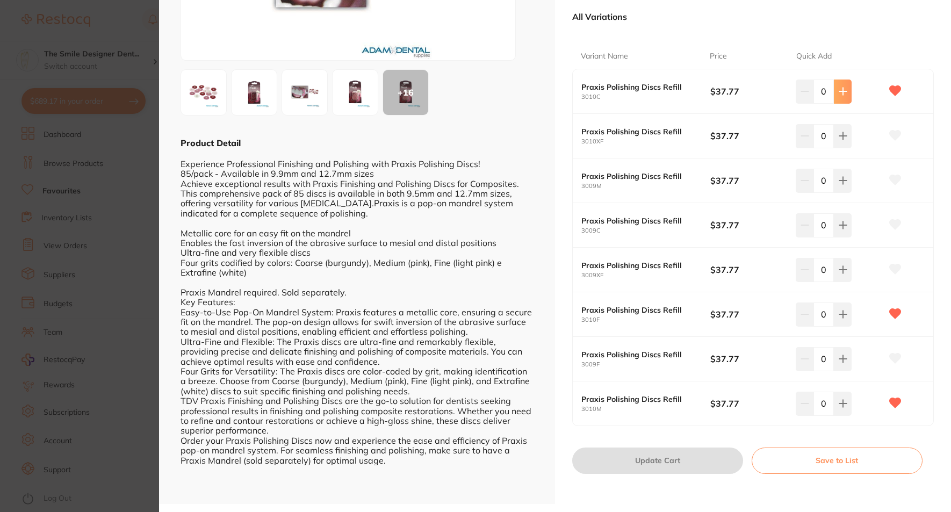
click at [849, 91] on button at bounding box center [843, 92] width 18 height 24
type input "1"
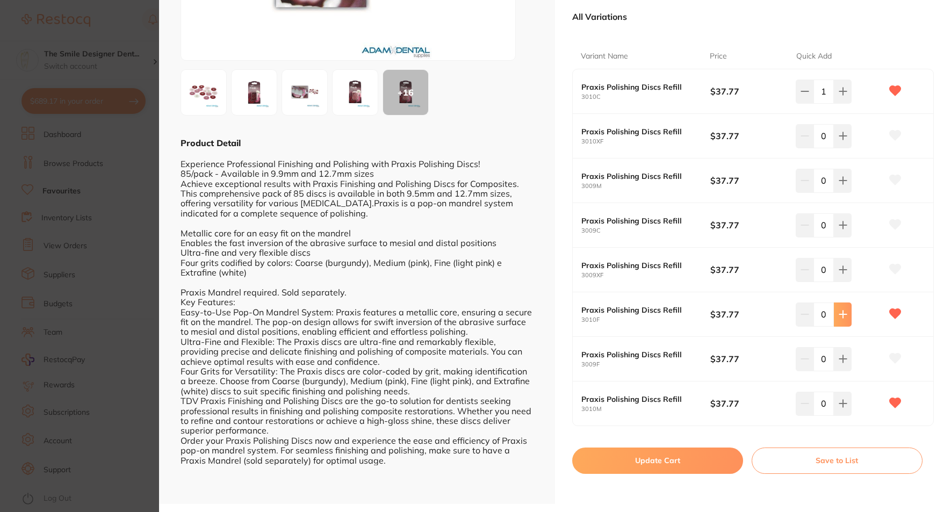
click at [845, 318] on button at bounding box center [843, 315] width 18 height 24
type input "1"
click at [847, 403] on button at bounding box center [843, 404] width 18 height 24
type input "1"
click at [669, 459] on button "Update Cart" at bounding box center [657, 461] width 171 height 26
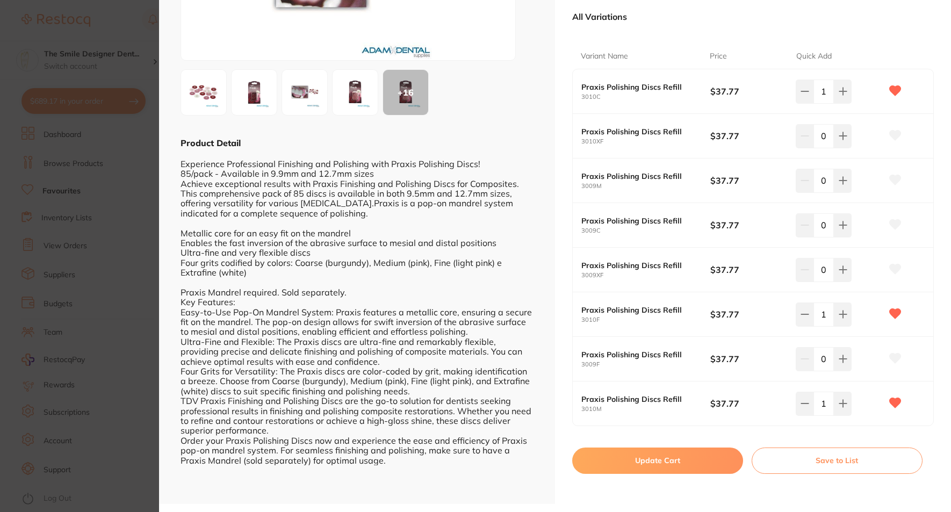
checkbox input "false"
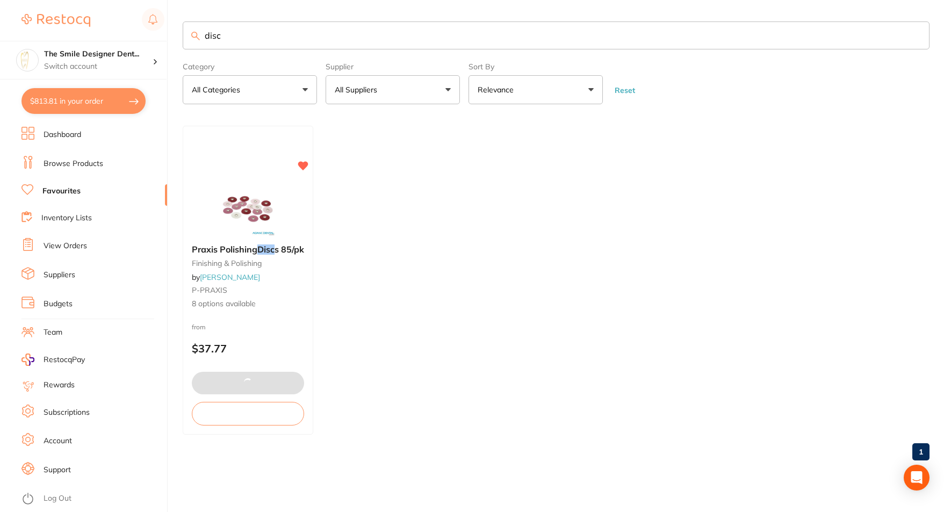
click at [77, 99] on button "$813.81 in your order" at bounding box center [84, 101] width 124 height 26
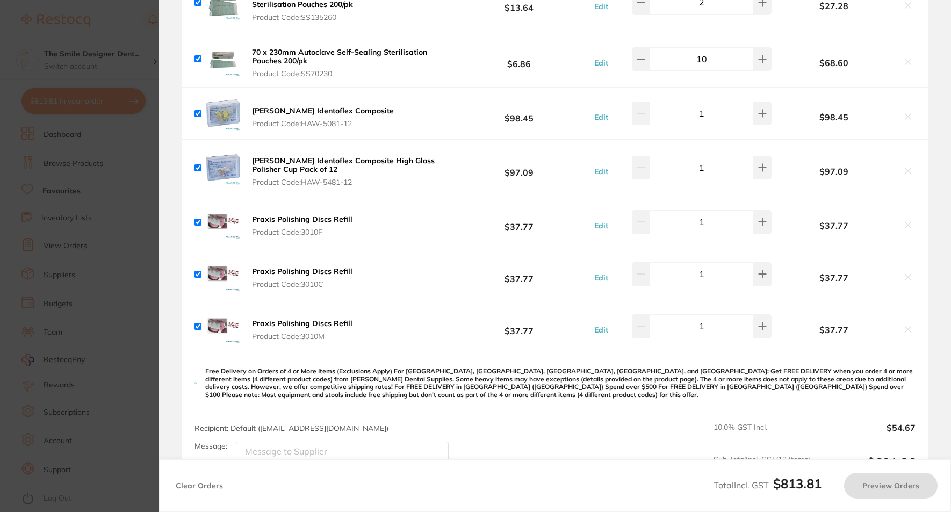
checkbox input "true"
click at [234, 221] on img at bounding box center [223, 222] width 34 height 34
click at [286, 218] on b "Praxis Polishing Discs Refill" at bounding box center [302, 219] width 101 height 10
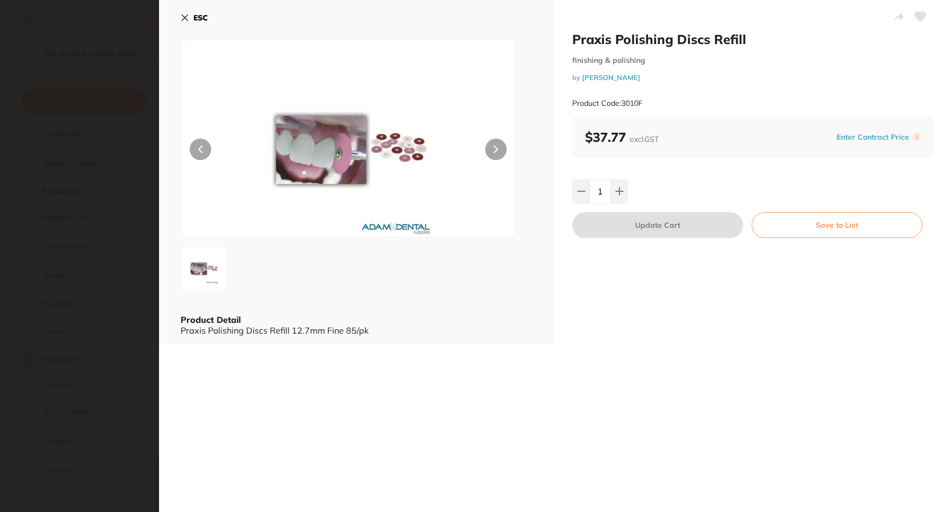
click at [116, 274] on section "Praxis Polishing Discs Refill finishing & polishing by Adam Dental Product Code…" at bounding box center [475, 256] width 951 height 512
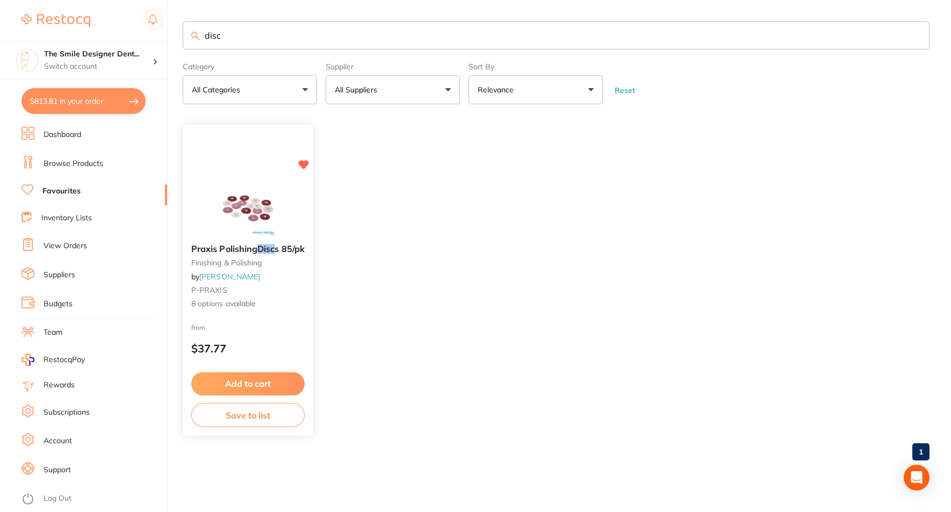
click at [247, 247] on span "Praxis Polishing" at bounding box center [224, 249] width 66 height 11
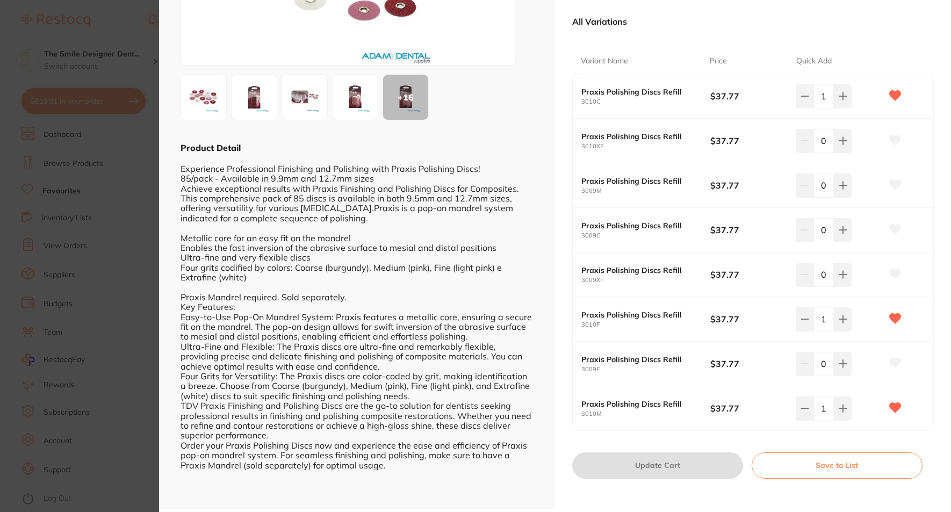
scroll to position [177, 0]
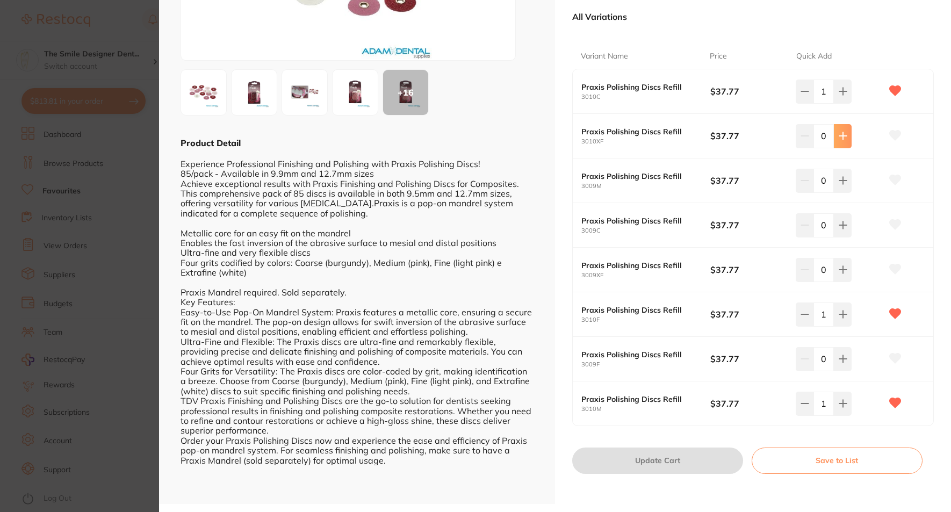
click at [839, 140] on icon at bounding box center [843, 136] width 9 height 9
type input "1"
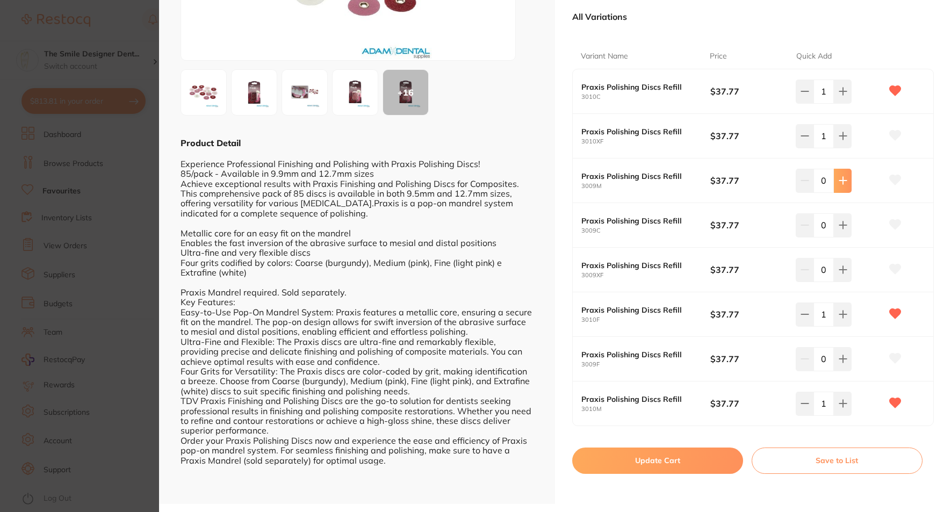
click at [834, 177] on button at bounding box center [843, 181] width 18 height 24
type input "1"
click at [835, 218] on button at bounding box center [843, 225] width 18 height 24
type input "1"
click at [841, 268] on icon at bounding box center [843, 270] width 7 height 7
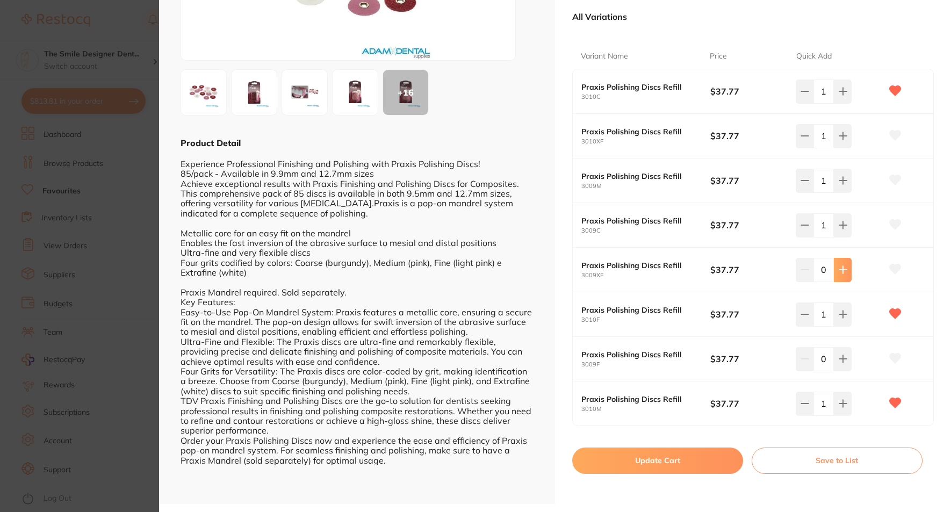
type input "1"
click at [845, 360] on icon at bounding box center [843, 359] width 9 height 9
type input "1"
click at [663, 463] on button "Update Cart" at bounding box center [657, 461] width 171 height 26
checkbox input "false"
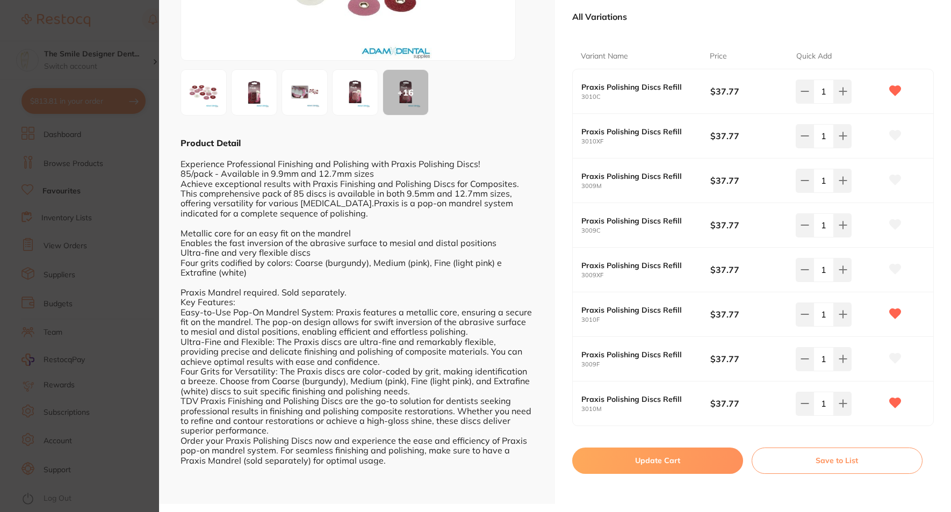
checkbox input "false"
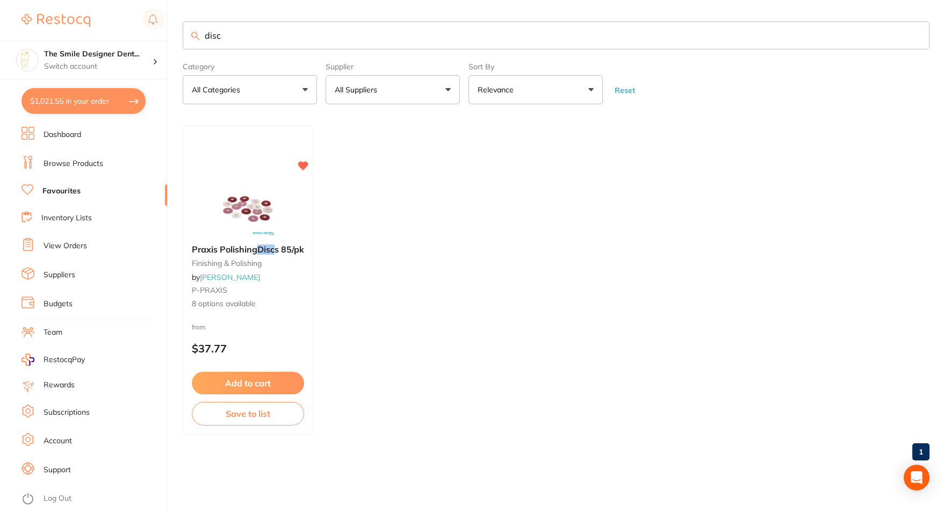
click at [63, 112] on button "$1,021.55 in your order" at bounding box center [84, 101] width 124 height 26
checkbox input "true"
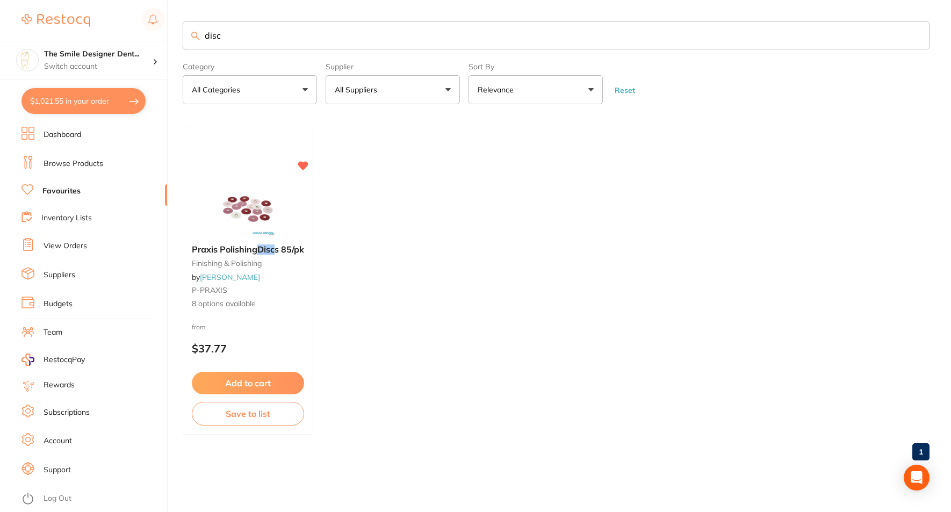
checkbox input "true"
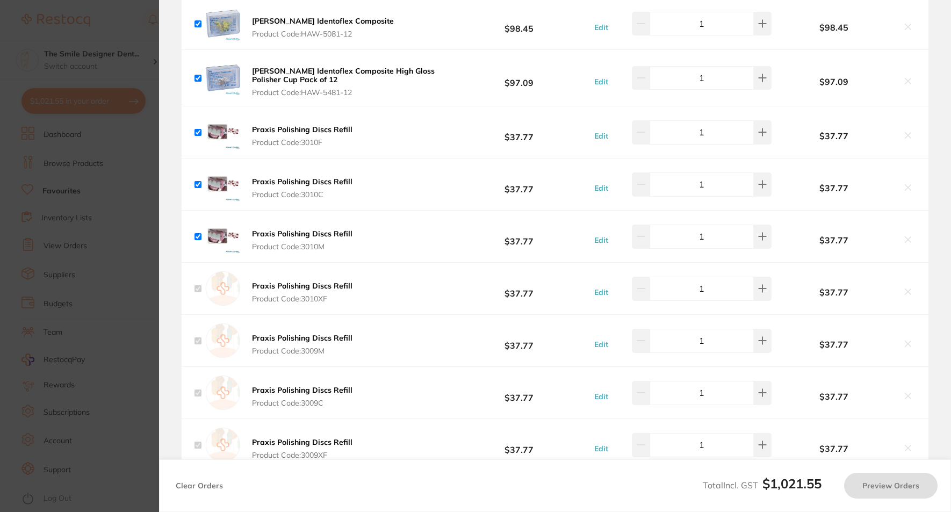
scroll to position [645, 0]
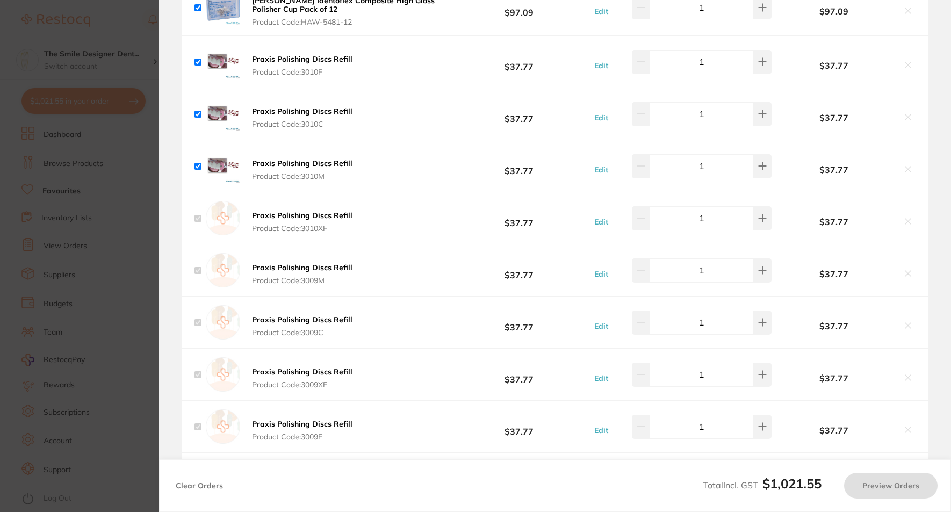
checkbox input "true"
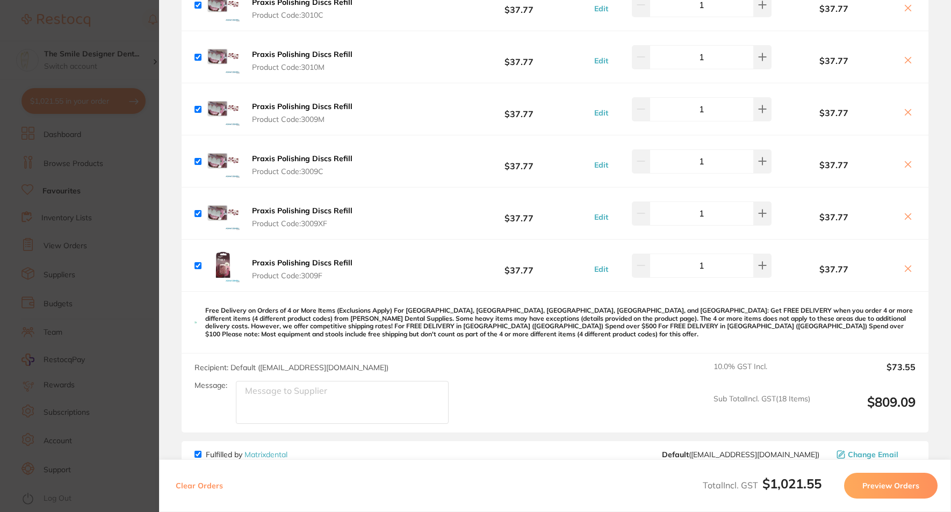
scroll to position [806, 0]
click at [224, 267] on img at bounding box center [223, 264] width 34 height 34
click at [262, 259] on b "Praxis Polishing Discs Refill" at bounding box center [302, 262] width 101 height 10
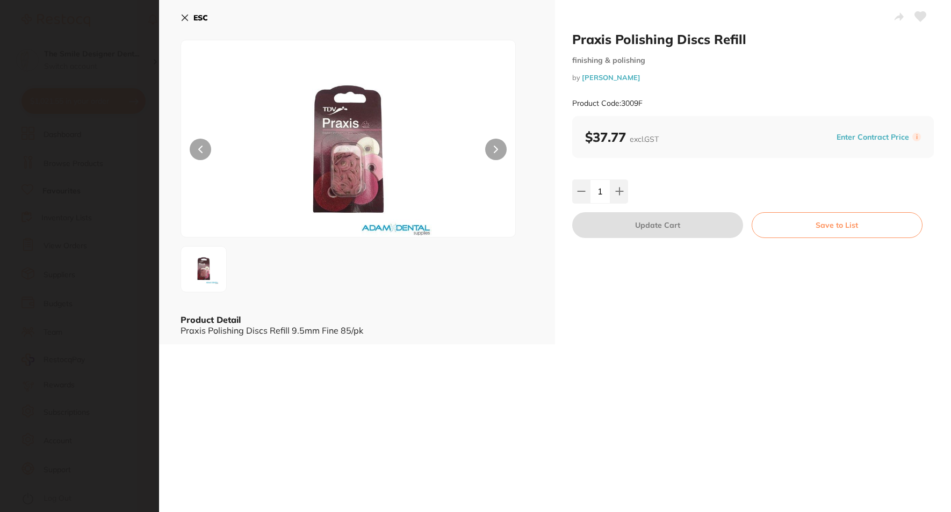
click at [131, 248] on section "Praxis Polishing Discs Refill finishing & polishing by Adam Dental Product Code…" at bounding box center [475, 256] width 951 height 512
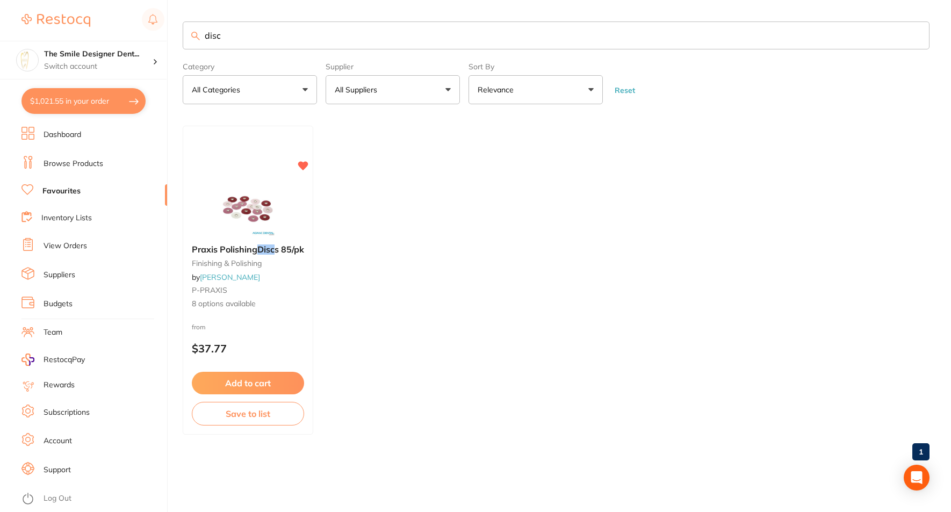
click at [94, 109] on button "$1,021.55 in your order" at bounding box center [84, 101] width 124 height 26
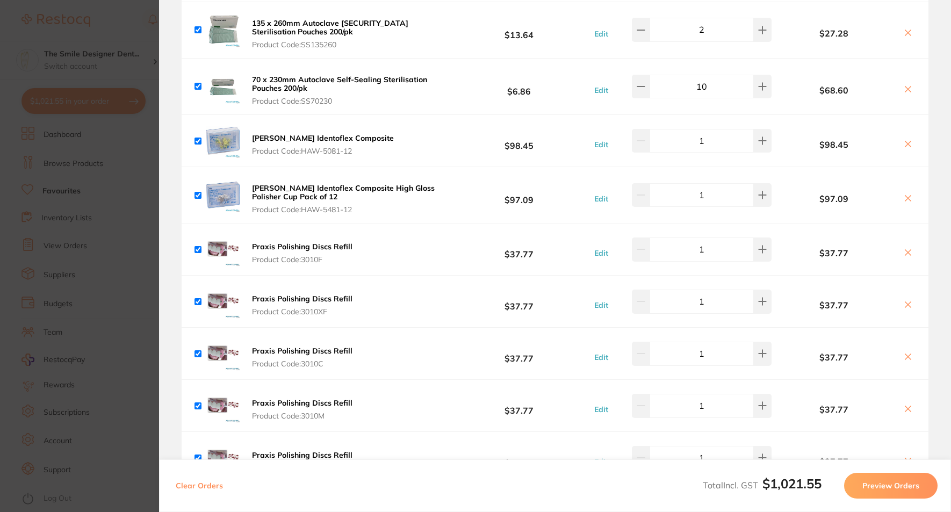
scroll to position [430, 0]
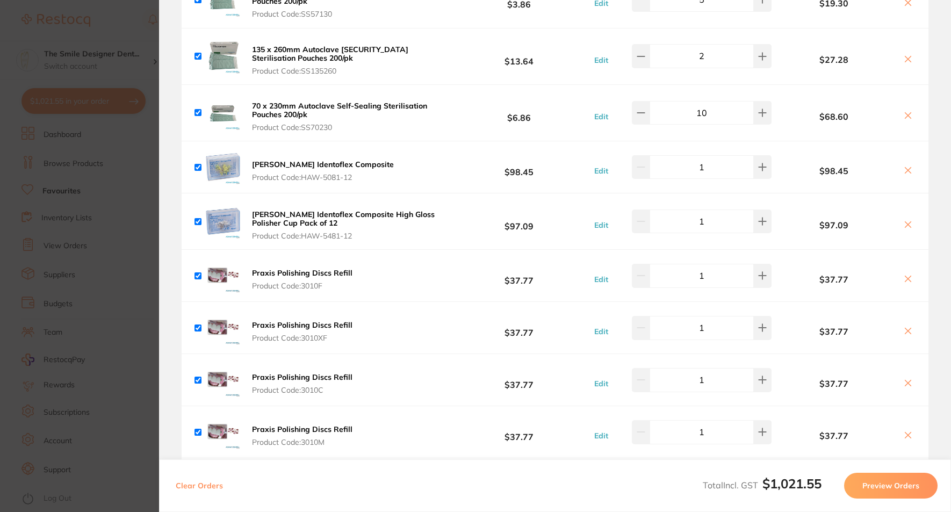
click at [272, 213] on b "[PERSON_NAME] Identoflex Composite High Gloss Polisher Cup Pack of 12" at bounding box center [343, 219] width 183 height 18
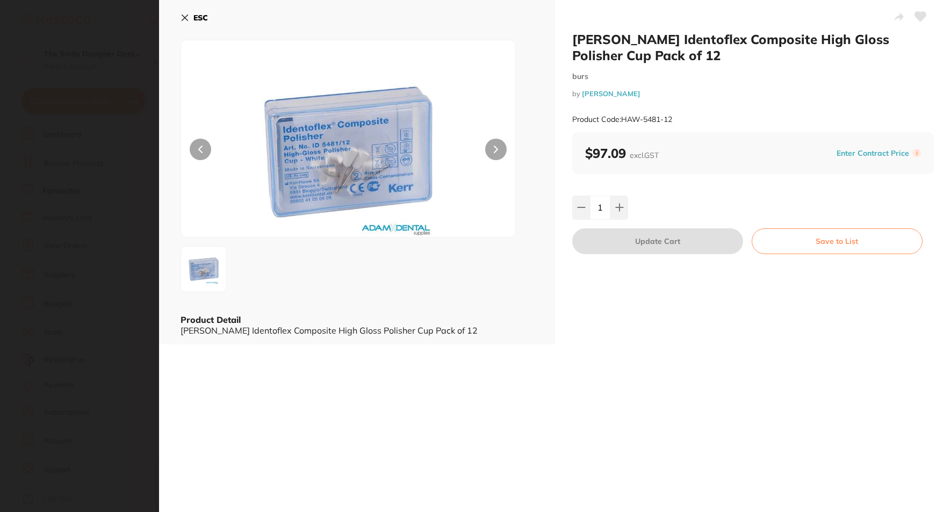
click at [166, 237] on div "ESC Product Detail HAWE Identoflex Composite High Gloss Polisher Cup Pack of 12" at bounding box center [357, 172] width 396 height 345
click at [208, 23] on button "ESC" at bounding box center [194, 18] width 27 height 18
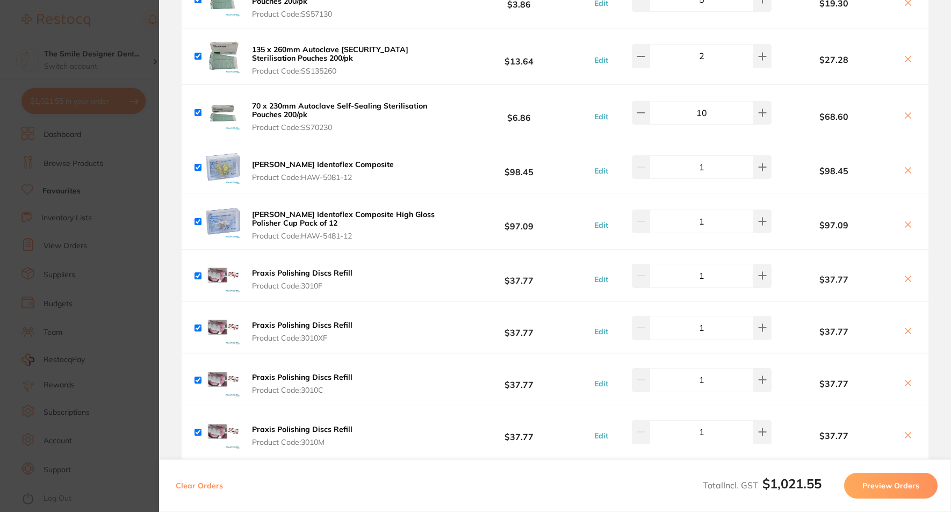
scroll to position [215, 0]
